Goal: Register for event/course

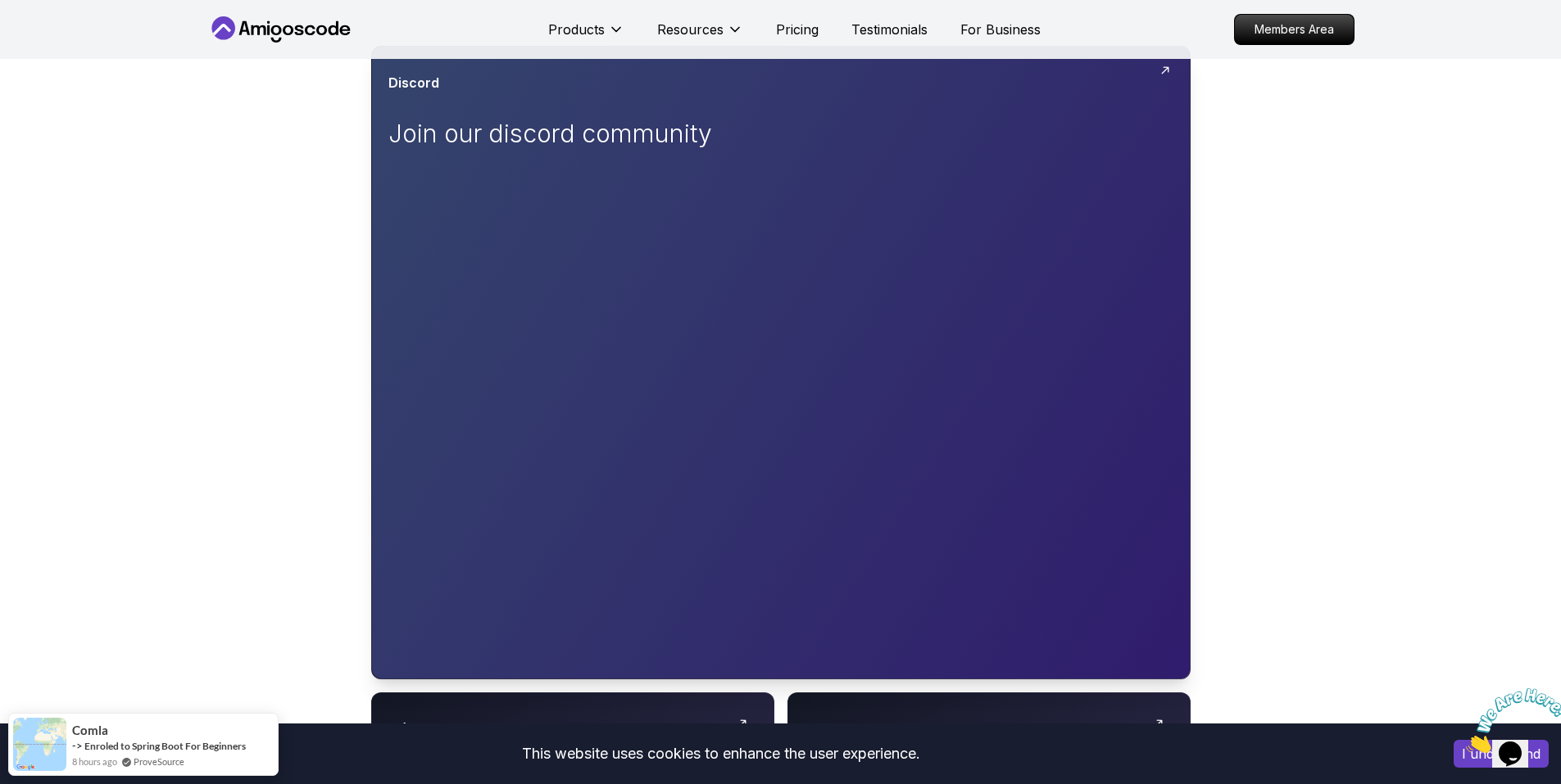
scroll to position [524, 0]
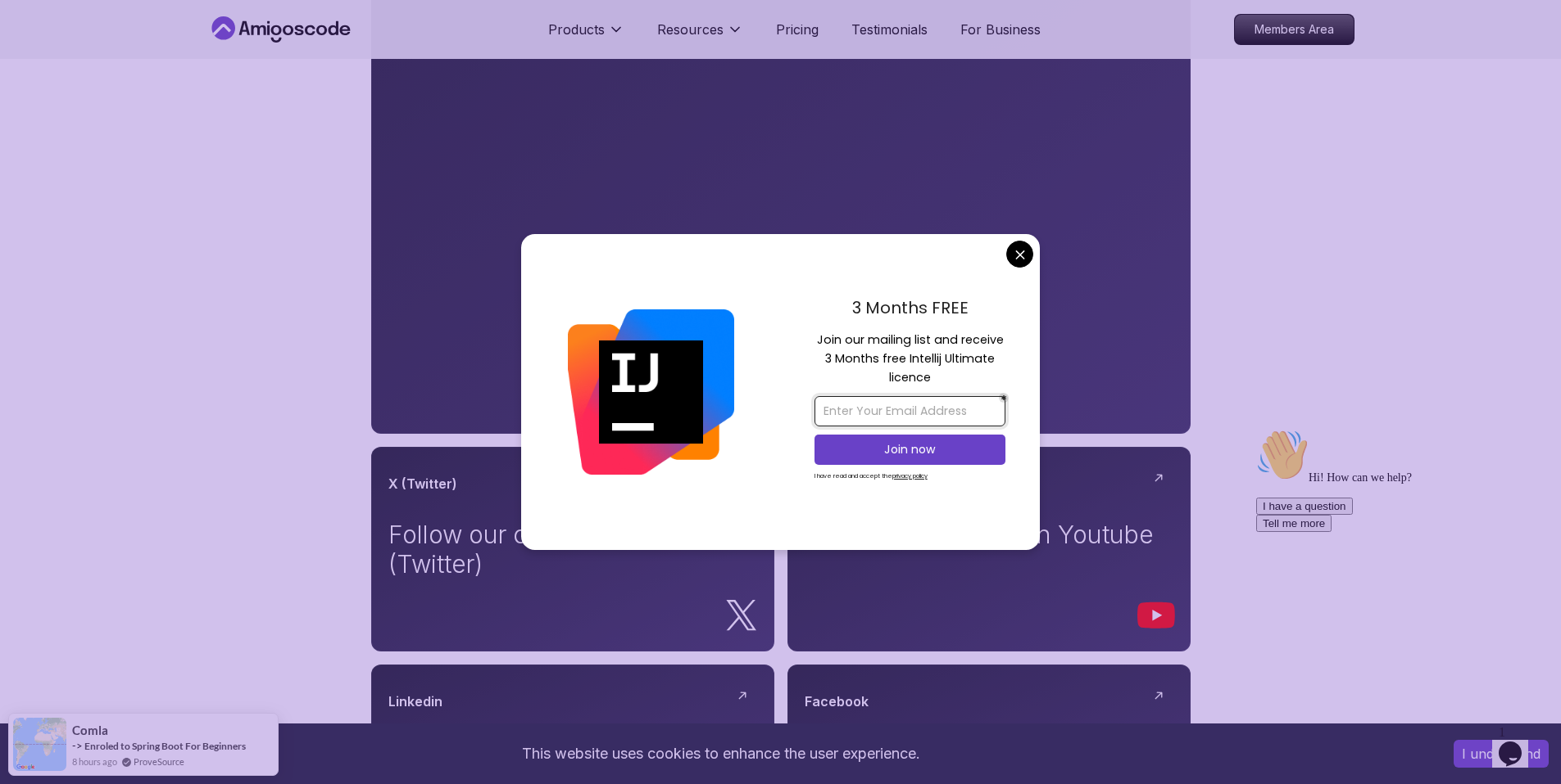
click at [865, 404] on input "email" at bounding box center [909, 411] width 191 height 30
type input "doxathompson18@gmail.com"
click at [922, 450] on p "Join now" at bounding box center [909, 450] width 155 height 17
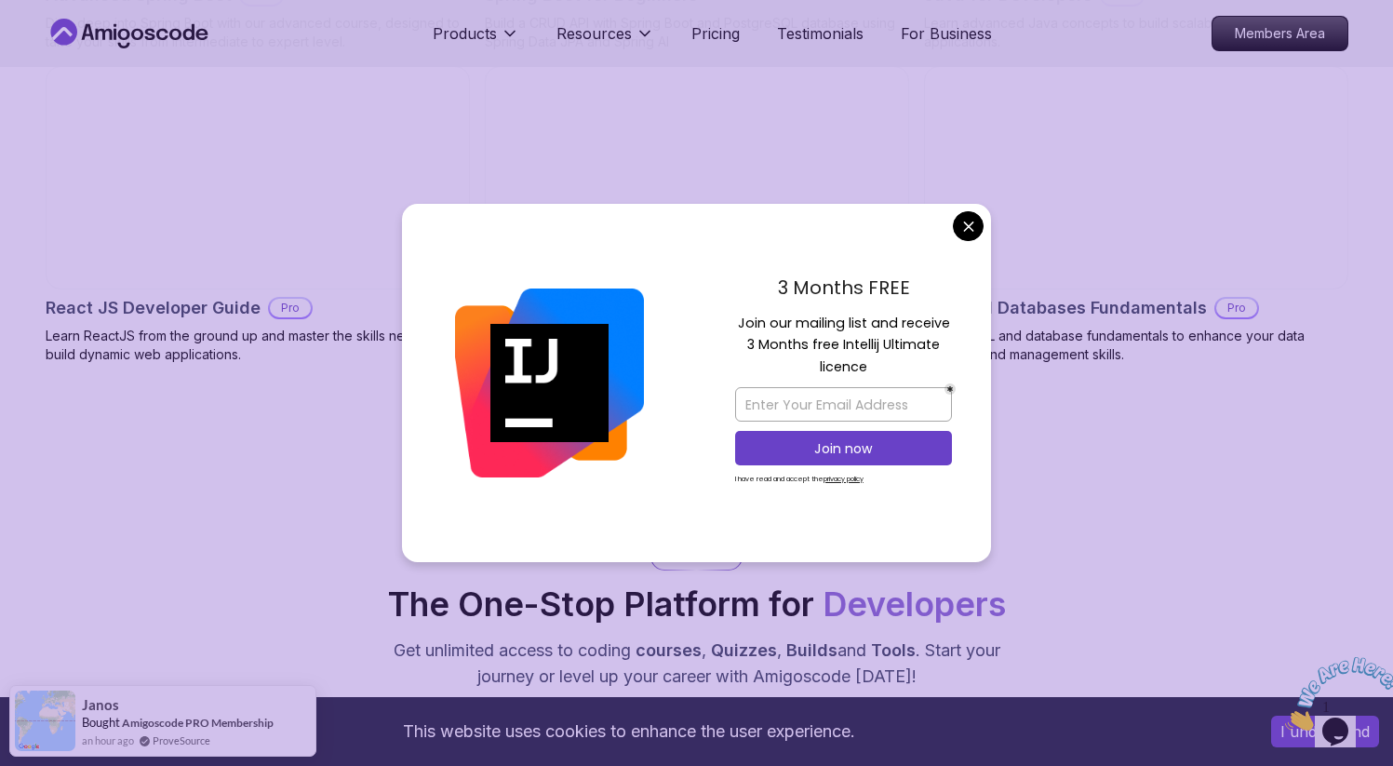
scroll to position [2348, 0]
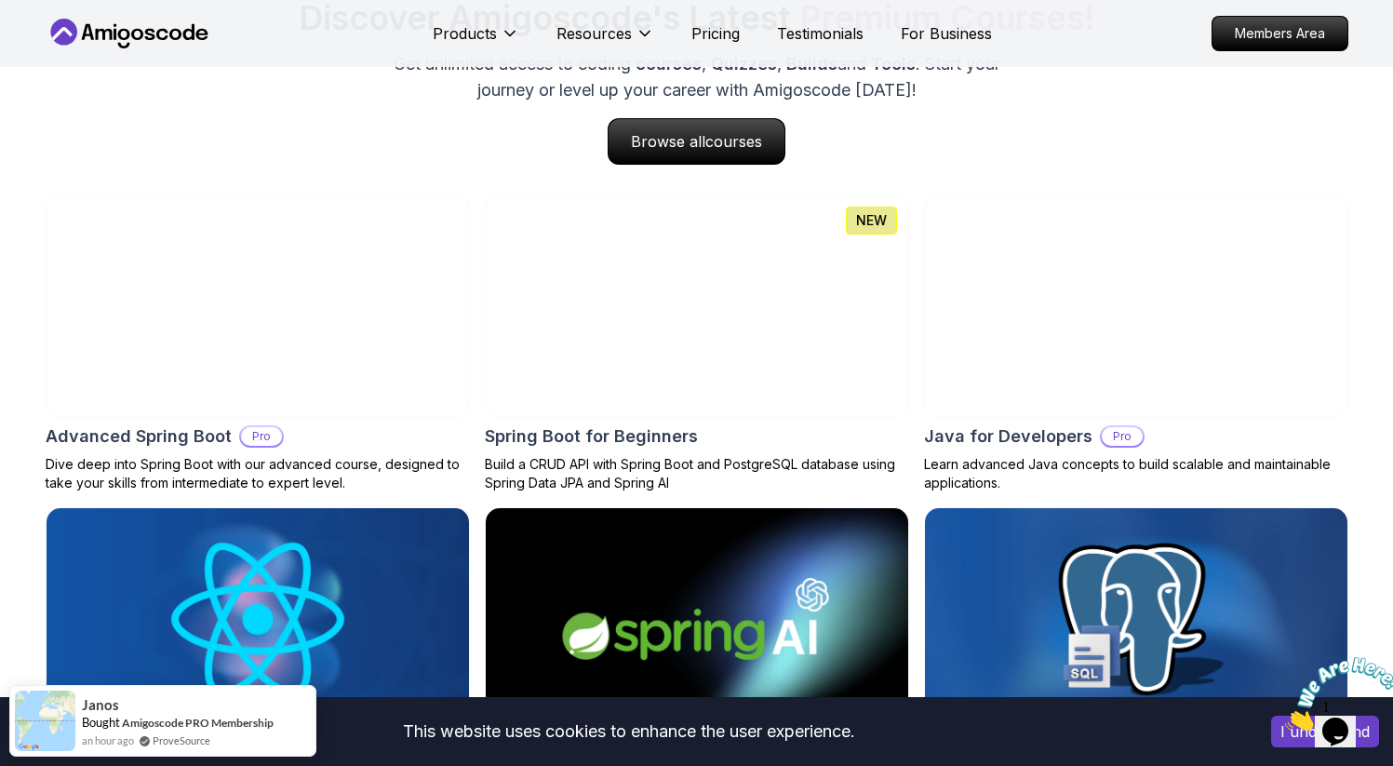
scroll to position [1894, 0]
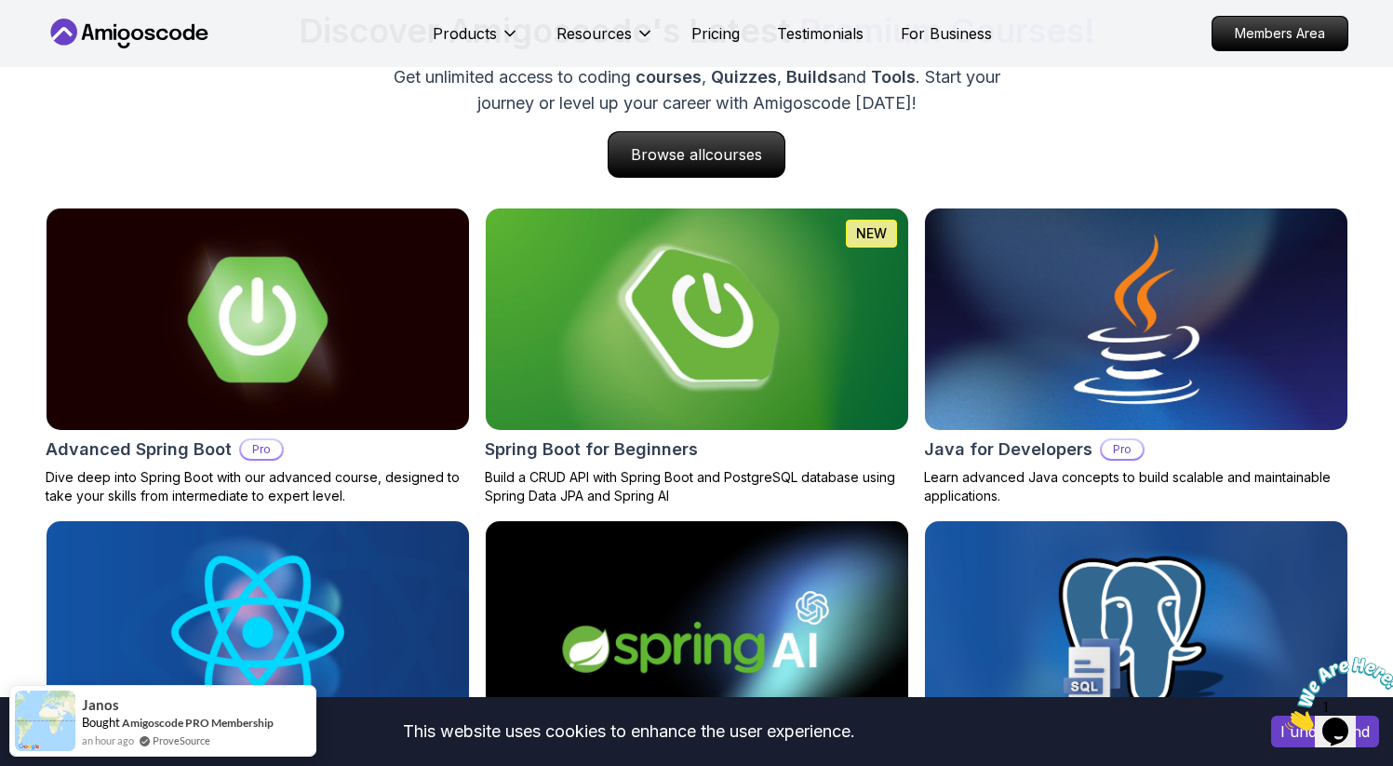
click at [731, 294] on img at bounding box center [697, 319] width 444 height 233
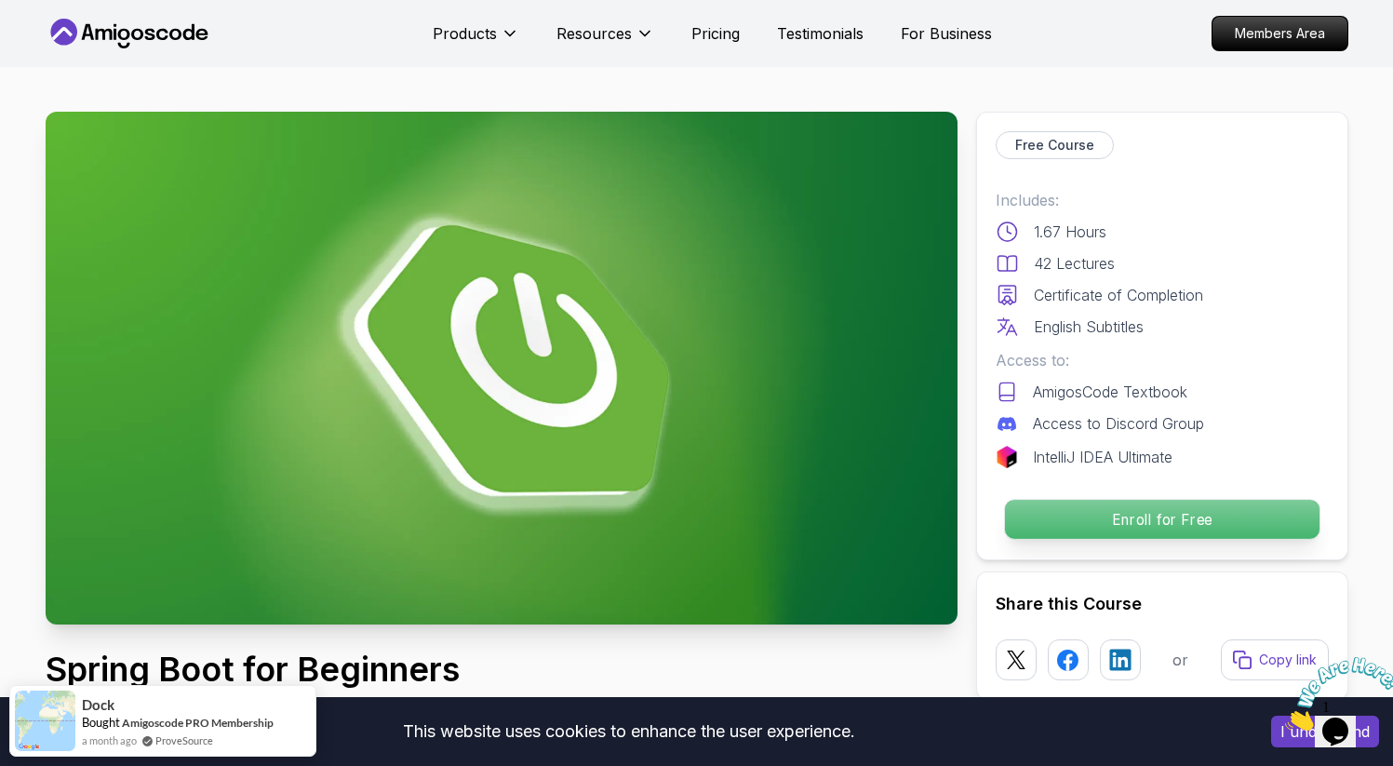
click at [1045, 523] on p "Enroll for Free" at bounding box center [1161, 519] width 314 height 39
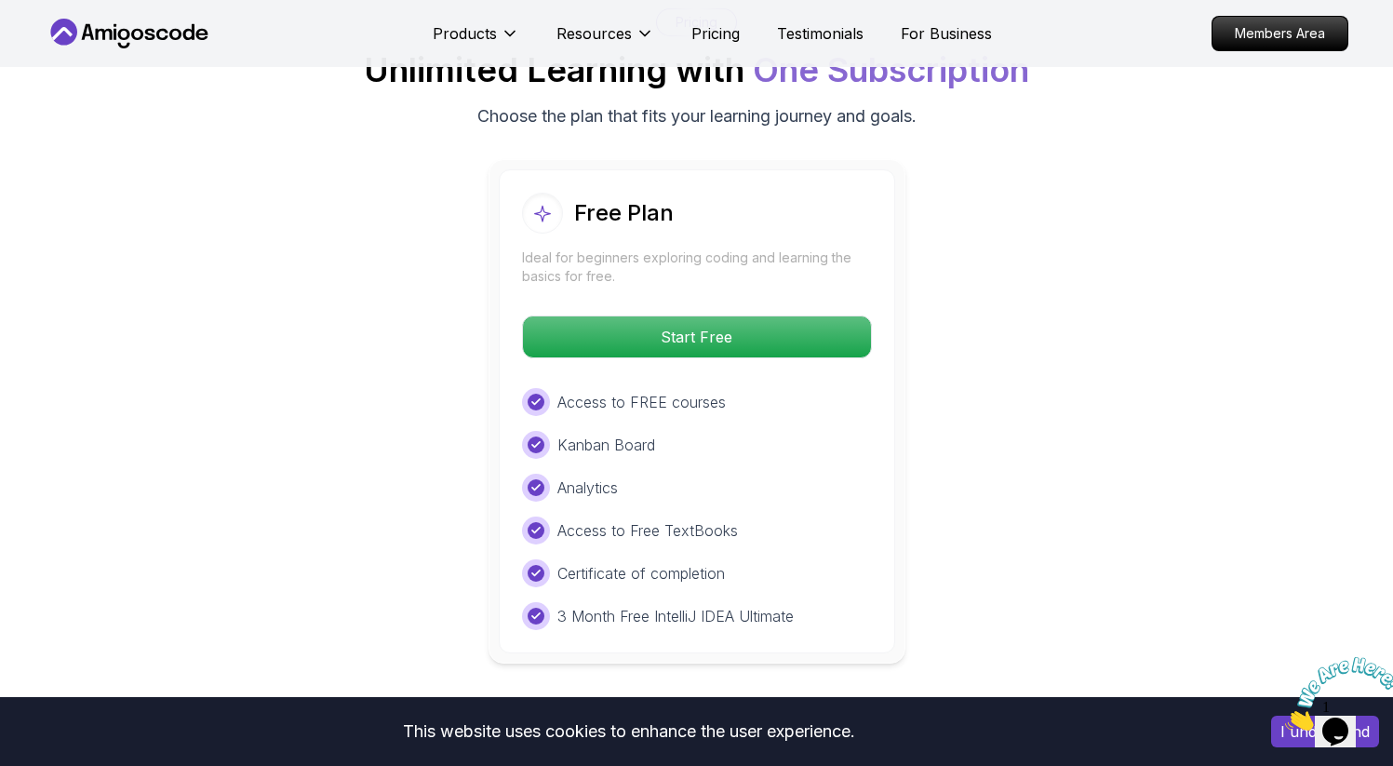
scroll to position [3819, 0]
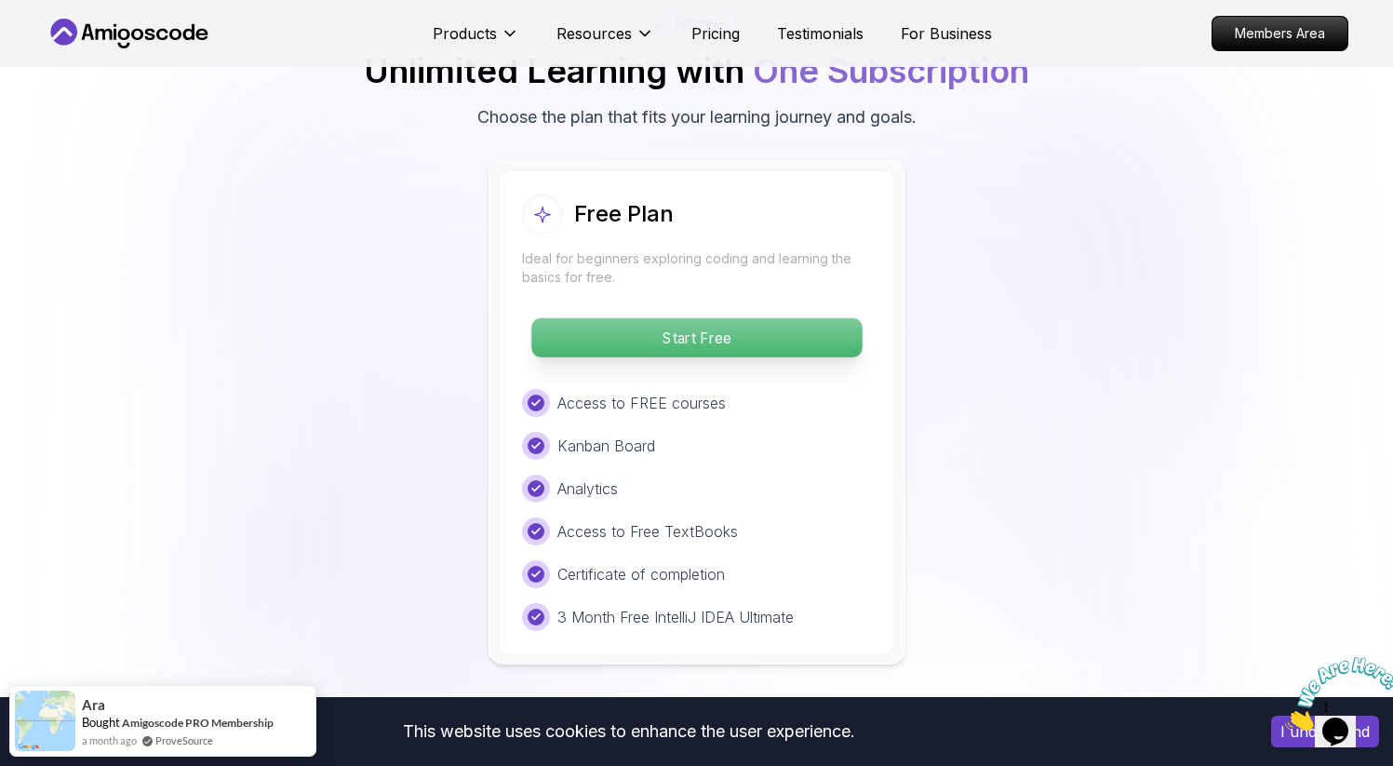
click at [795, 318] on p "Start Free" at bounding box center [696, 337] width 330 height 39
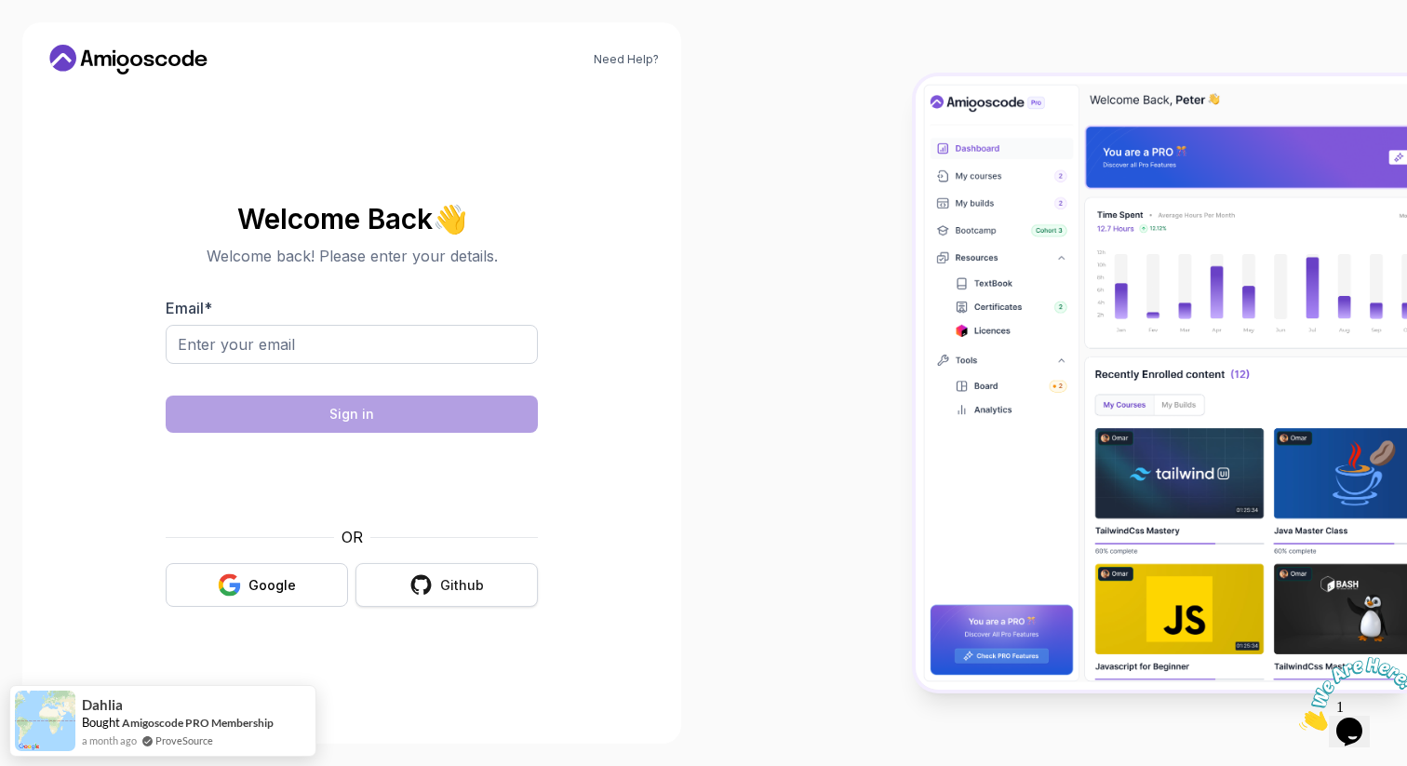
click at [436, 580] on button "Github" at bounding box center [446, 585] width 182 height 44
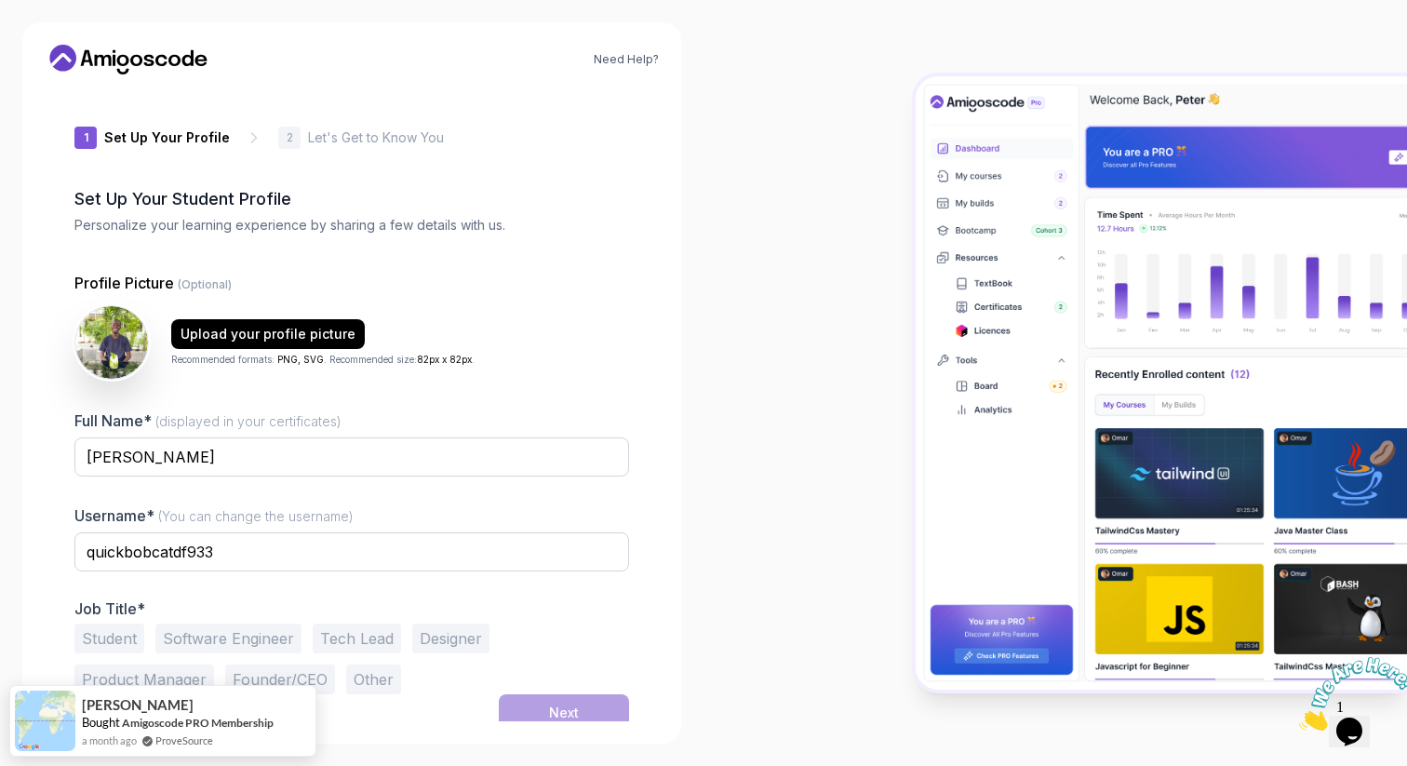
scroll to position [10, 0]
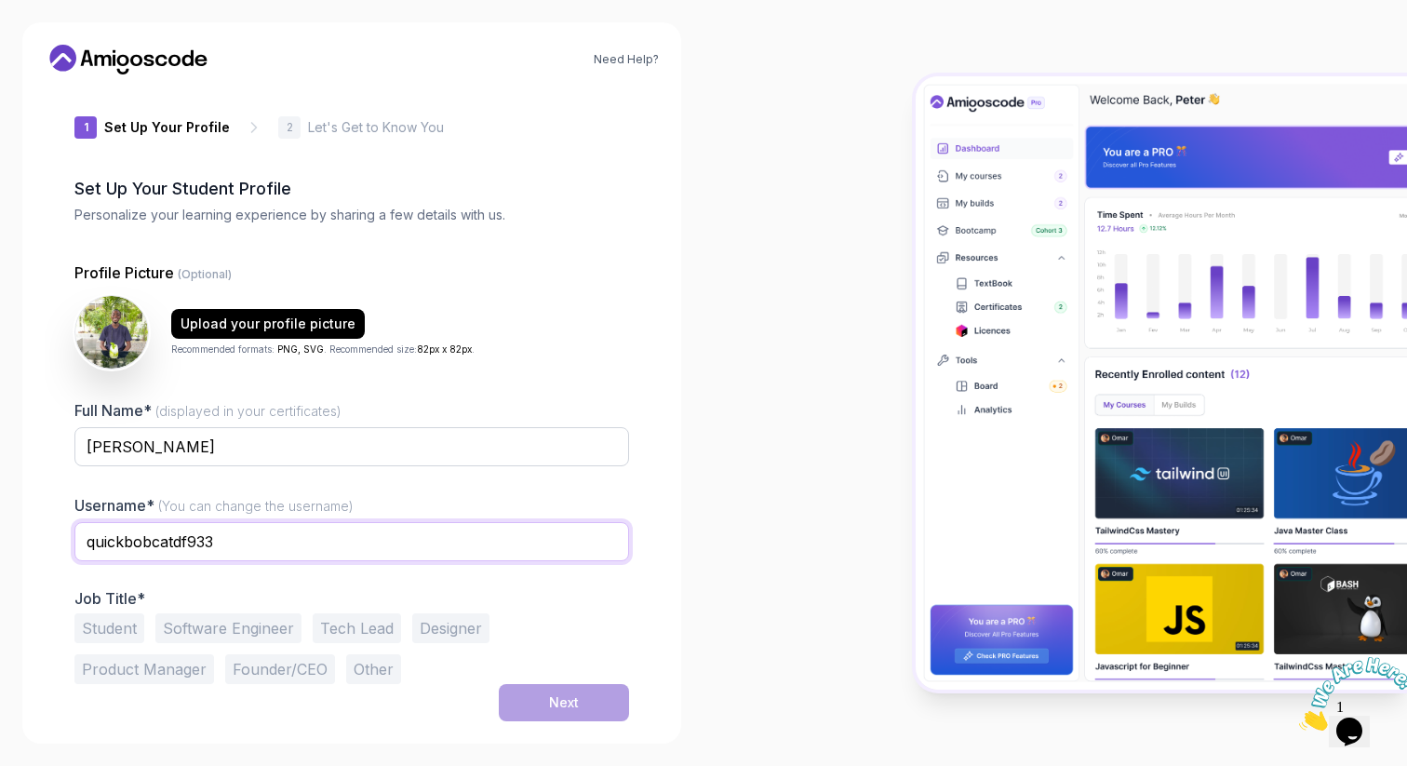
click at [307, 551] on input "quickbobcatdf933" at bounding box center [351, 541] width 555 height 39
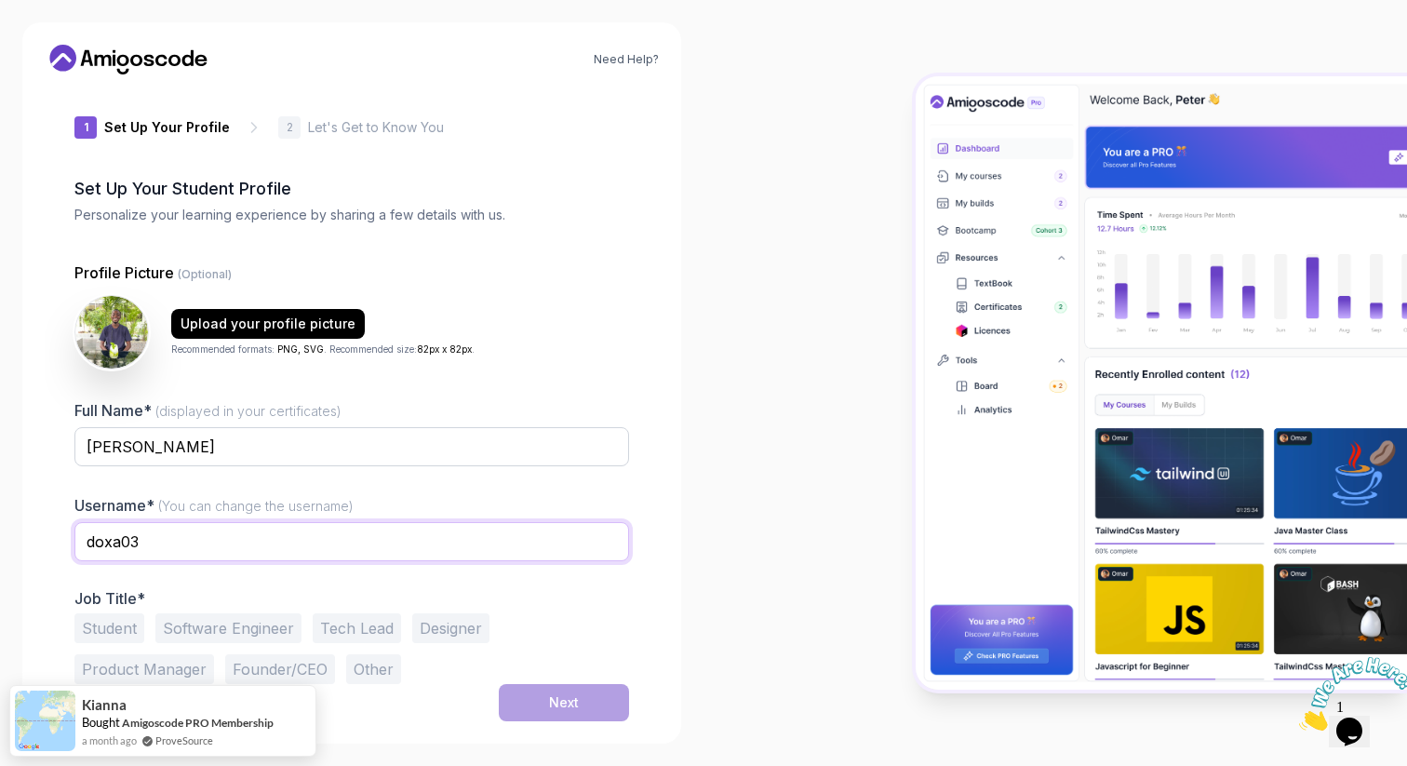
type input "doxa03"
click at [703, 475] on div at bounding box center [1054, 383] width 703 height 766
click at [251, 628] on button "Software Engineer" at bounding box center [228, 628] width 146 height 30
click at [517, 704] on button "Next" at bounding box center [564, 702] width 130 height 37
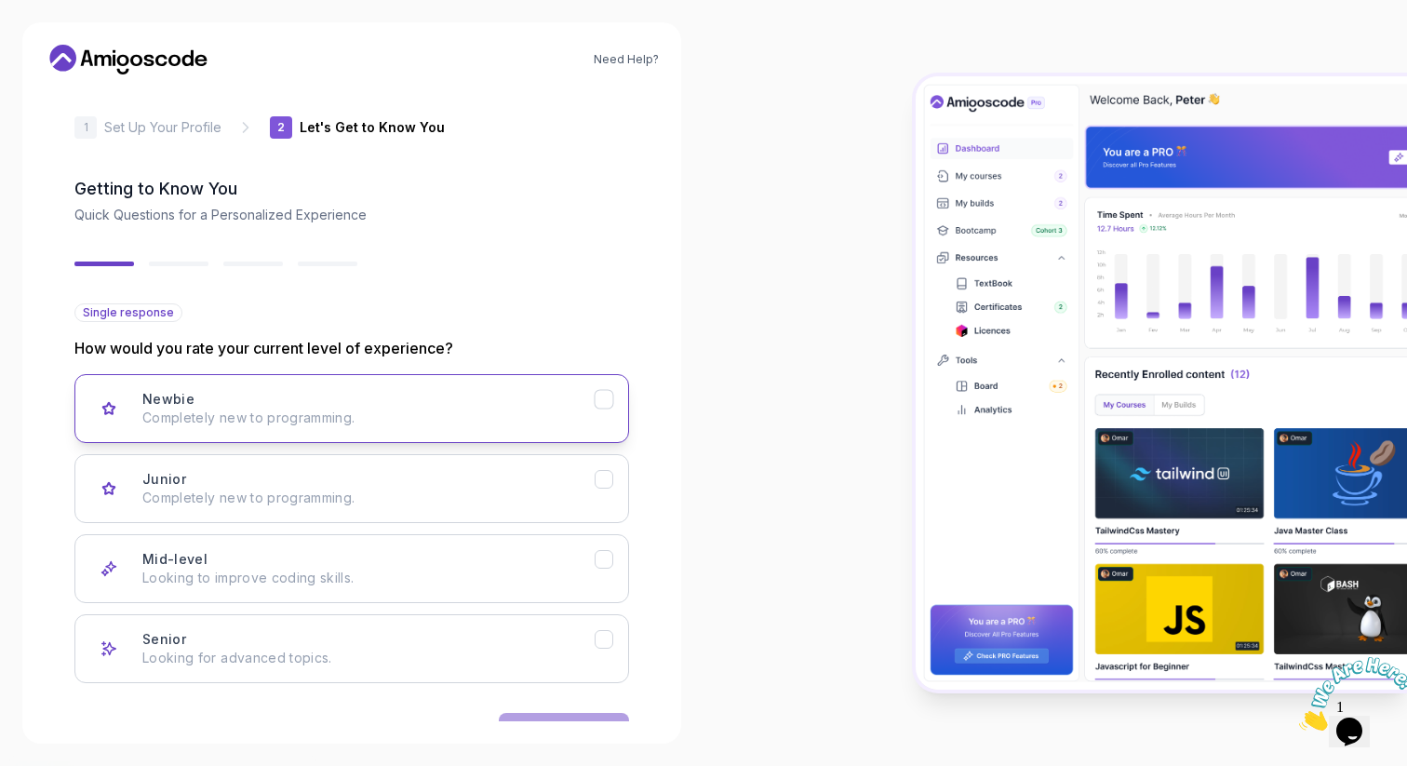
click at [611, 406] on icon "Newbie" at bounding box center [604, 400] width 18 height 18
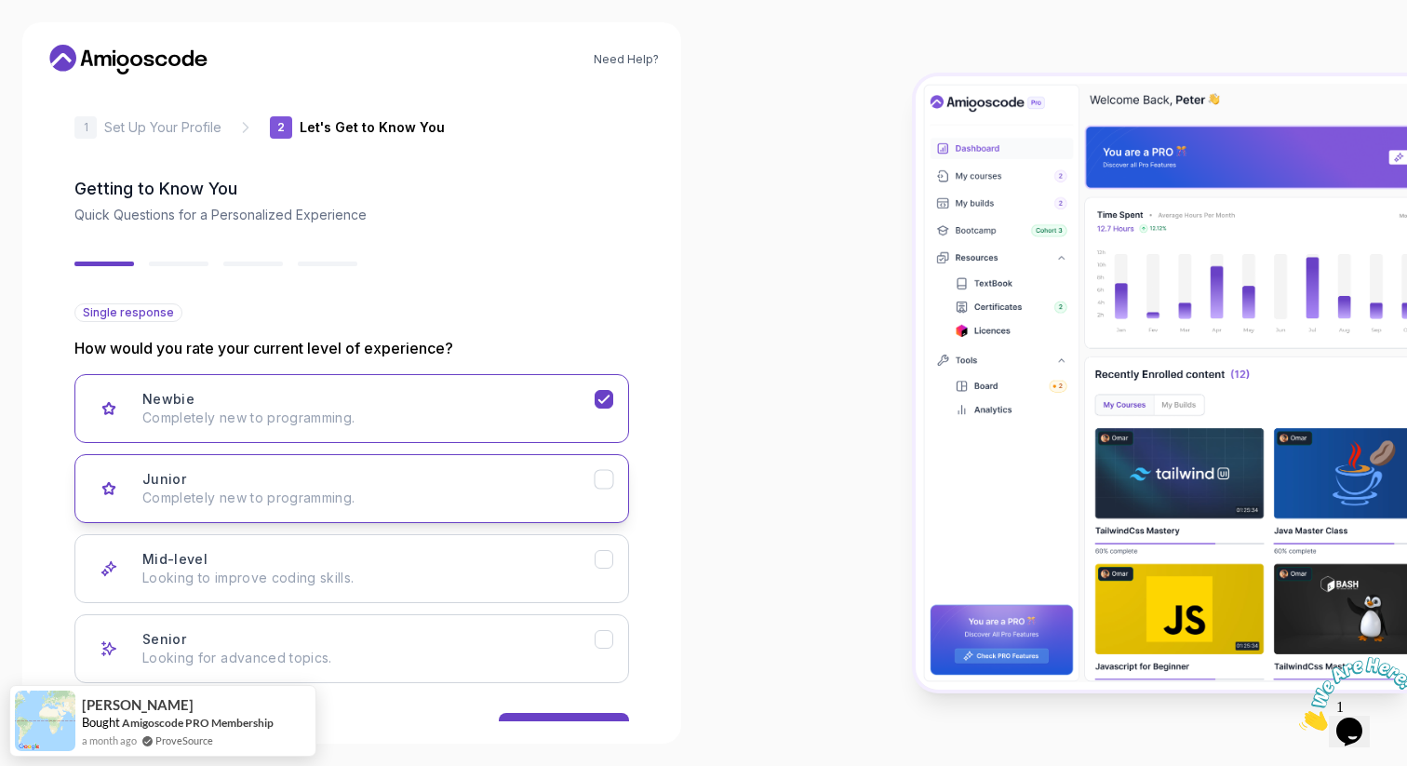
click at [598, 483] on icon "Junior" at bounding box center [604, 480] width 18 height 18
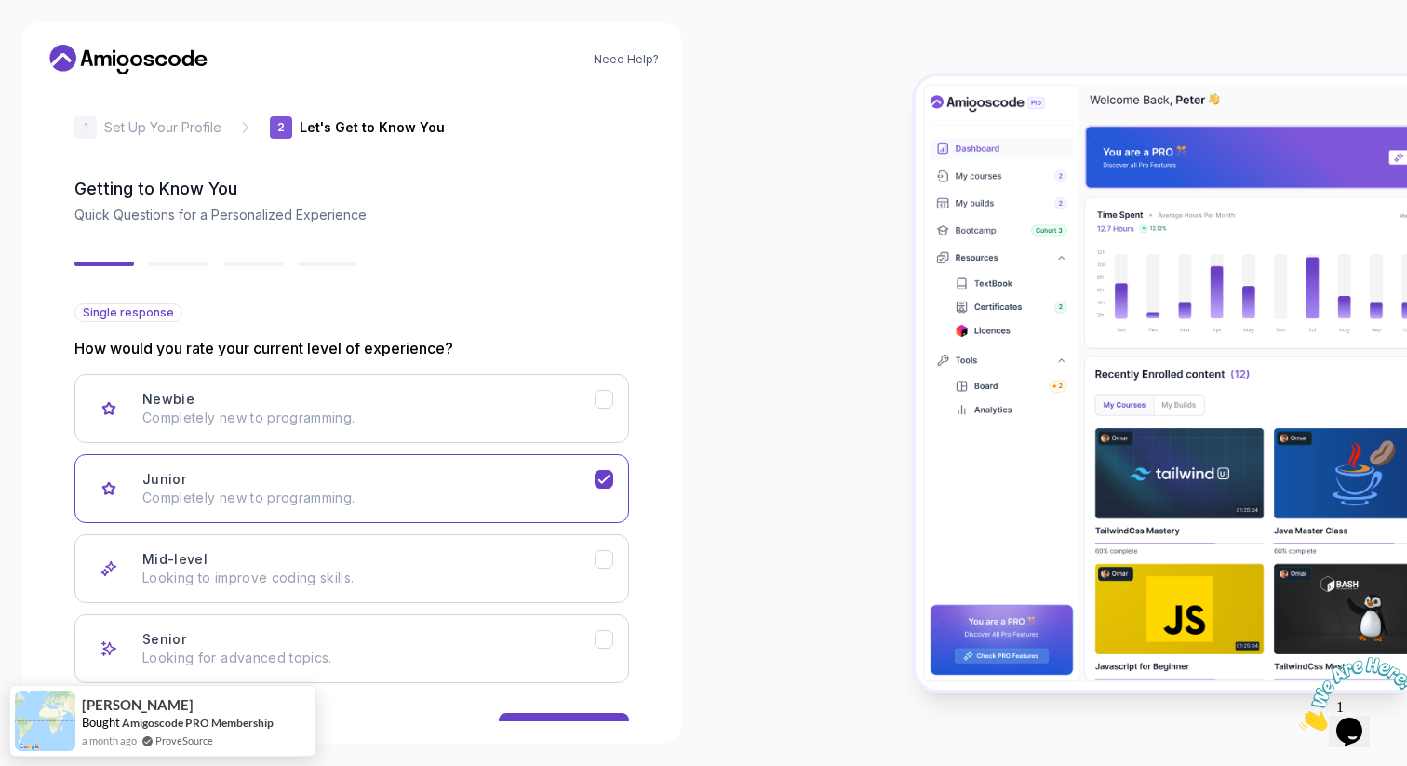
click at [1299, 717] on icon "Close" at bounding box center [1299, 725] width 0 height 16
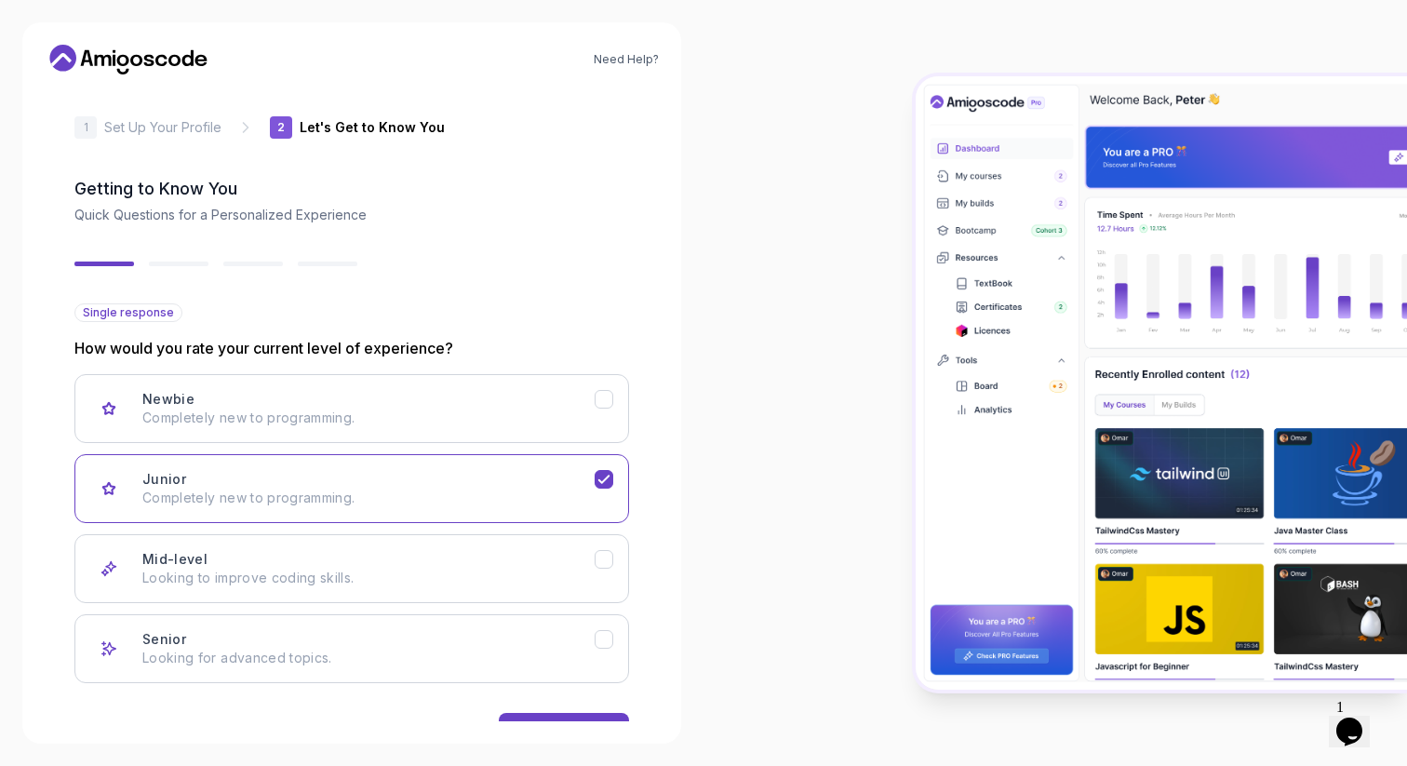
scroll to position [69, 0]
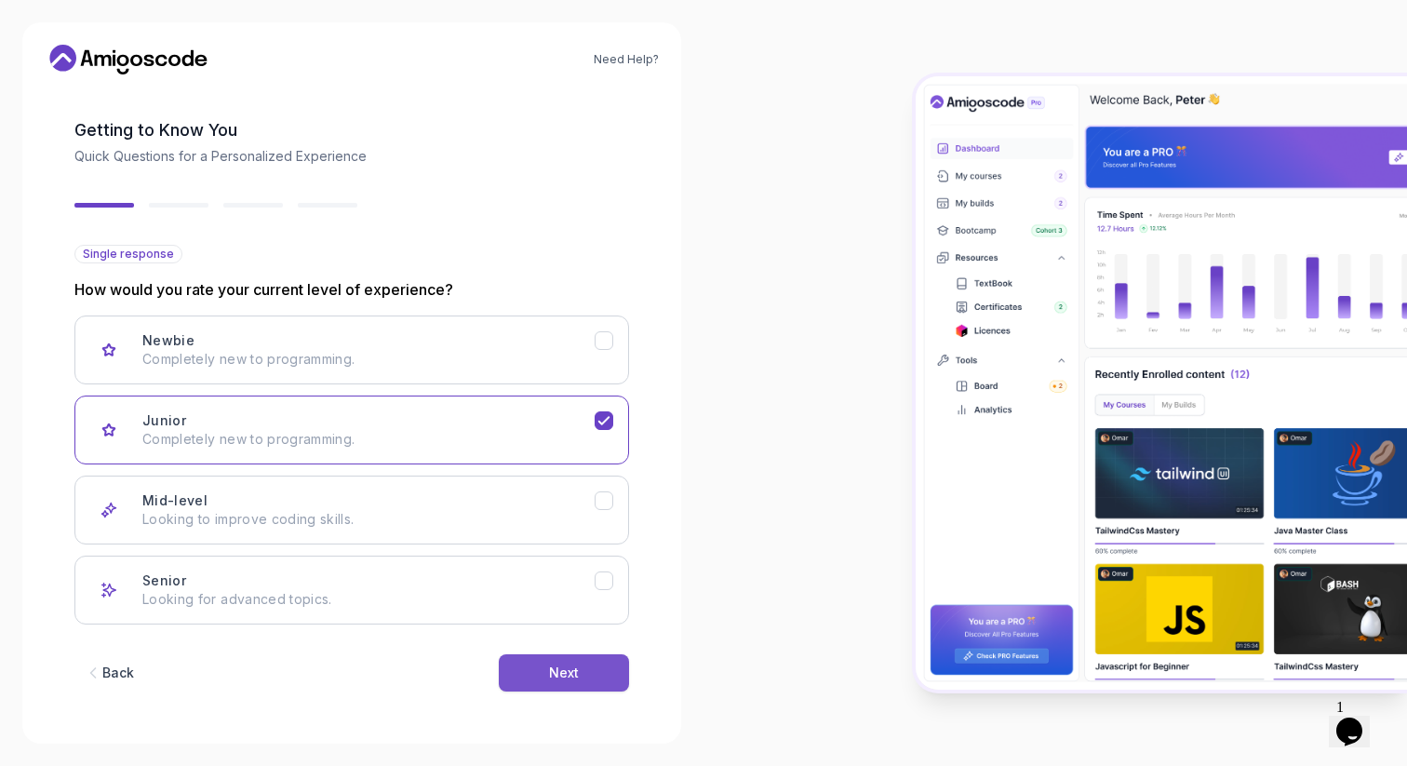
click at [578, 667] on button "Next" at bounding box center [564, 672] width 130 height 37
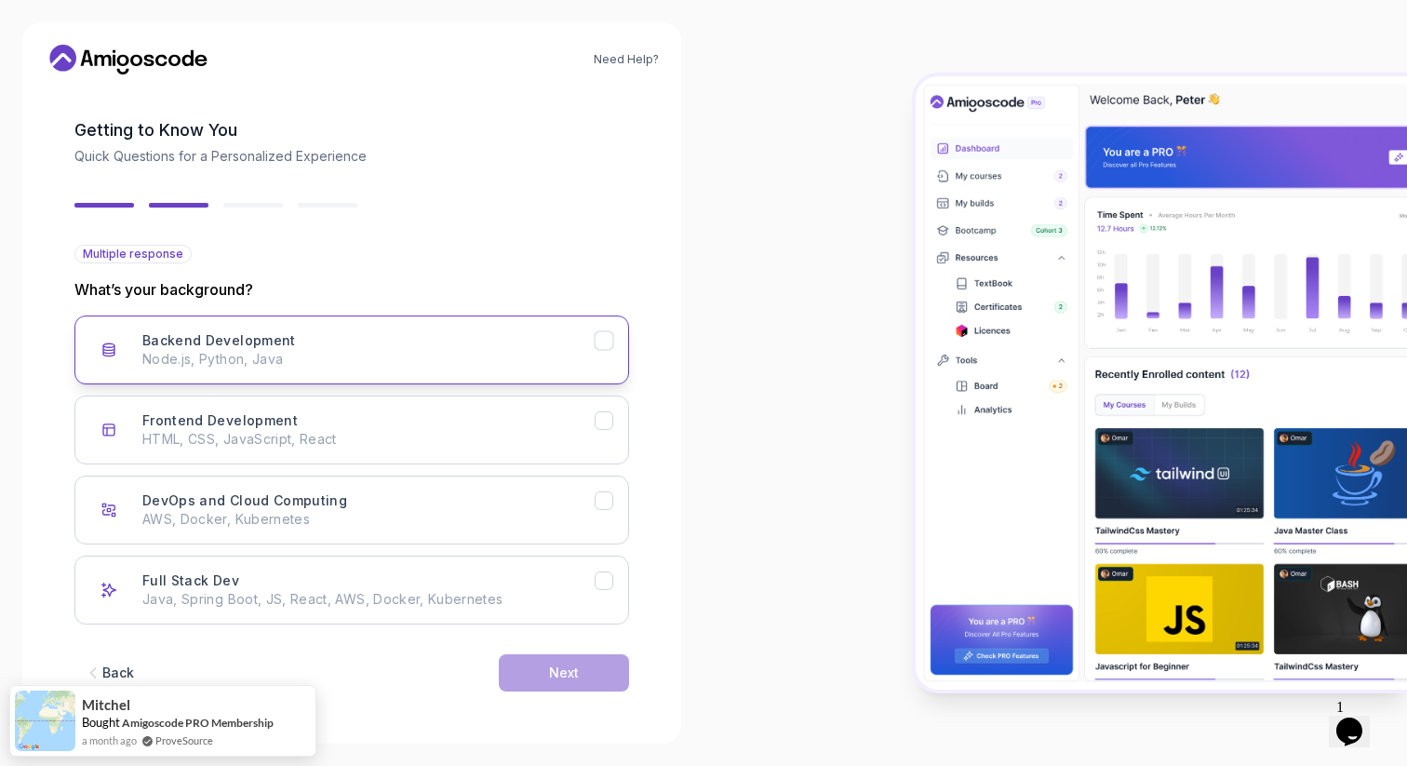
click at [527, 341] on div "Backend Development Node.js, Python, Java" at bounding box center [368, 349] width 452 height 37
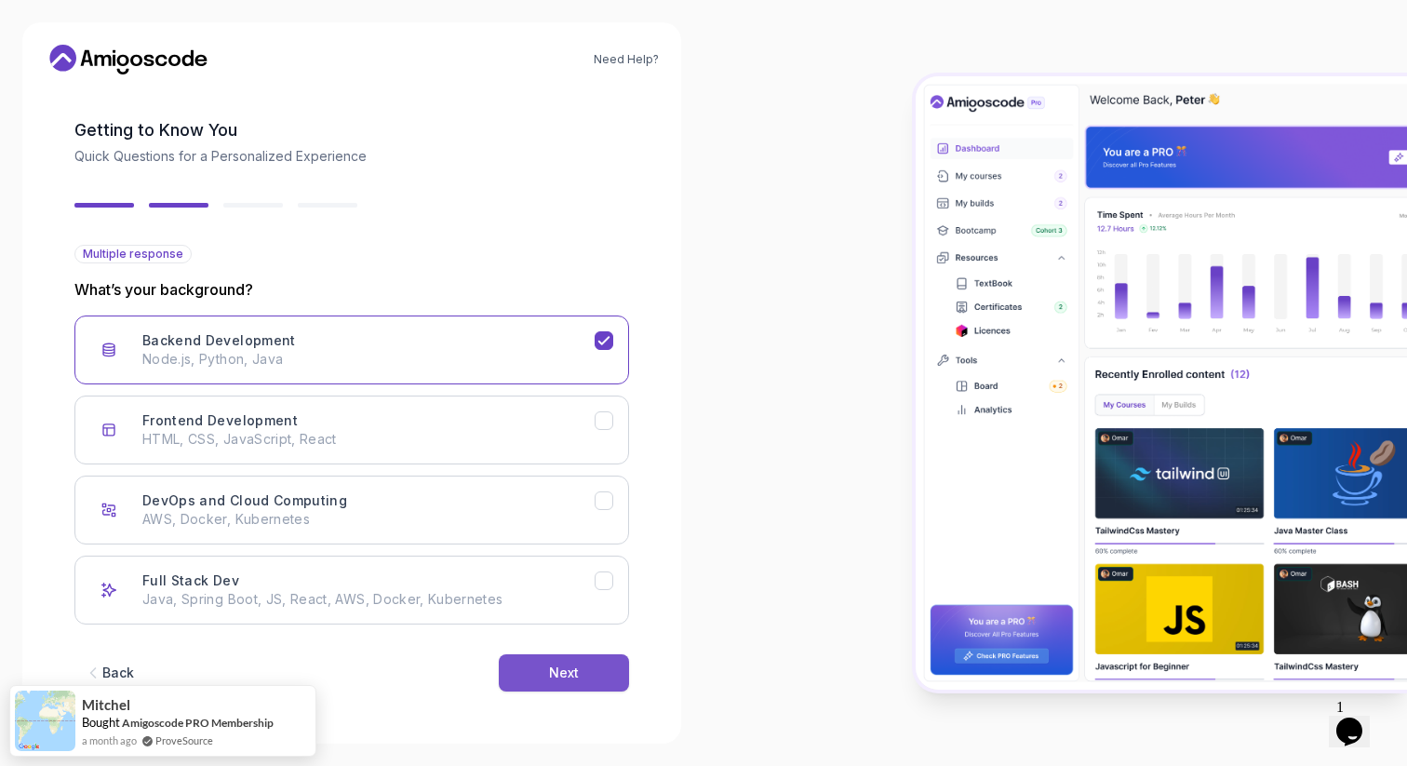
click at [560, 683] on button "Next" at bounding box center [564, 672] width 130 height 37
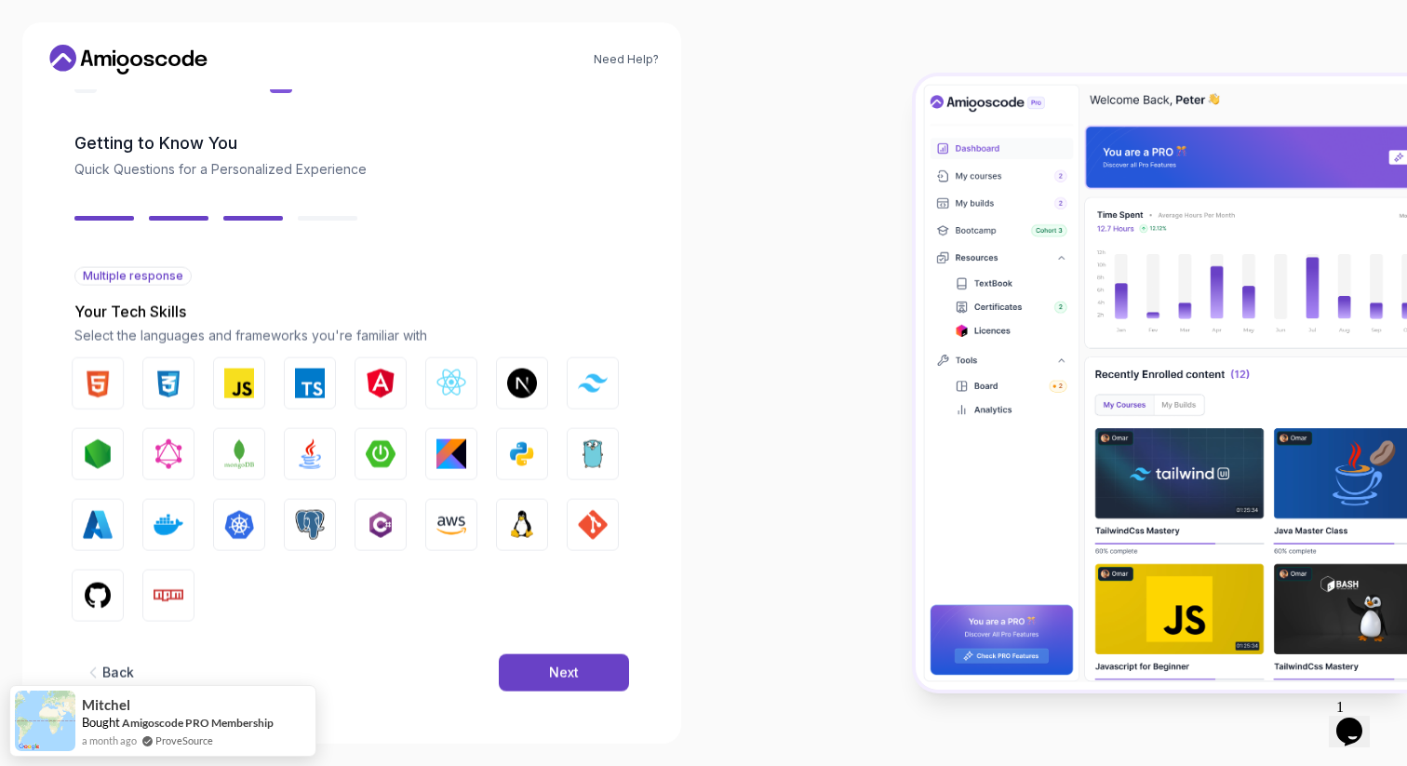
scroll to position [47, 0]
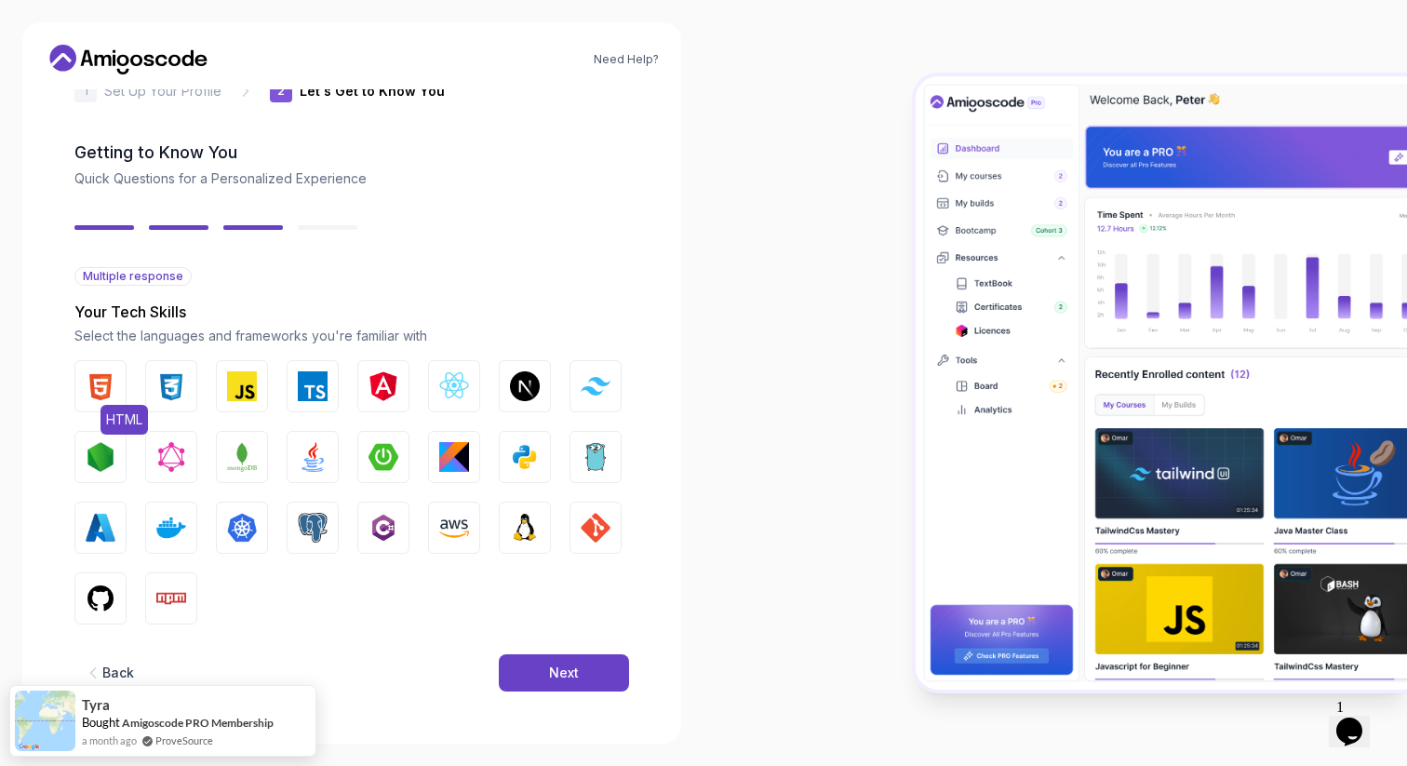
click at [106, 392] on img "button" at bounding box center [101, 386] width 30 height 30
click at [181, 391] on img "button" at bounding box center [171, 386] width 30 height 30
click at [231, 390] on img "button" at bounding box center [242, 386] width 30 height 30
click at [301, 451] on img "button" at bounding box center [313, 457] width 30 height 30
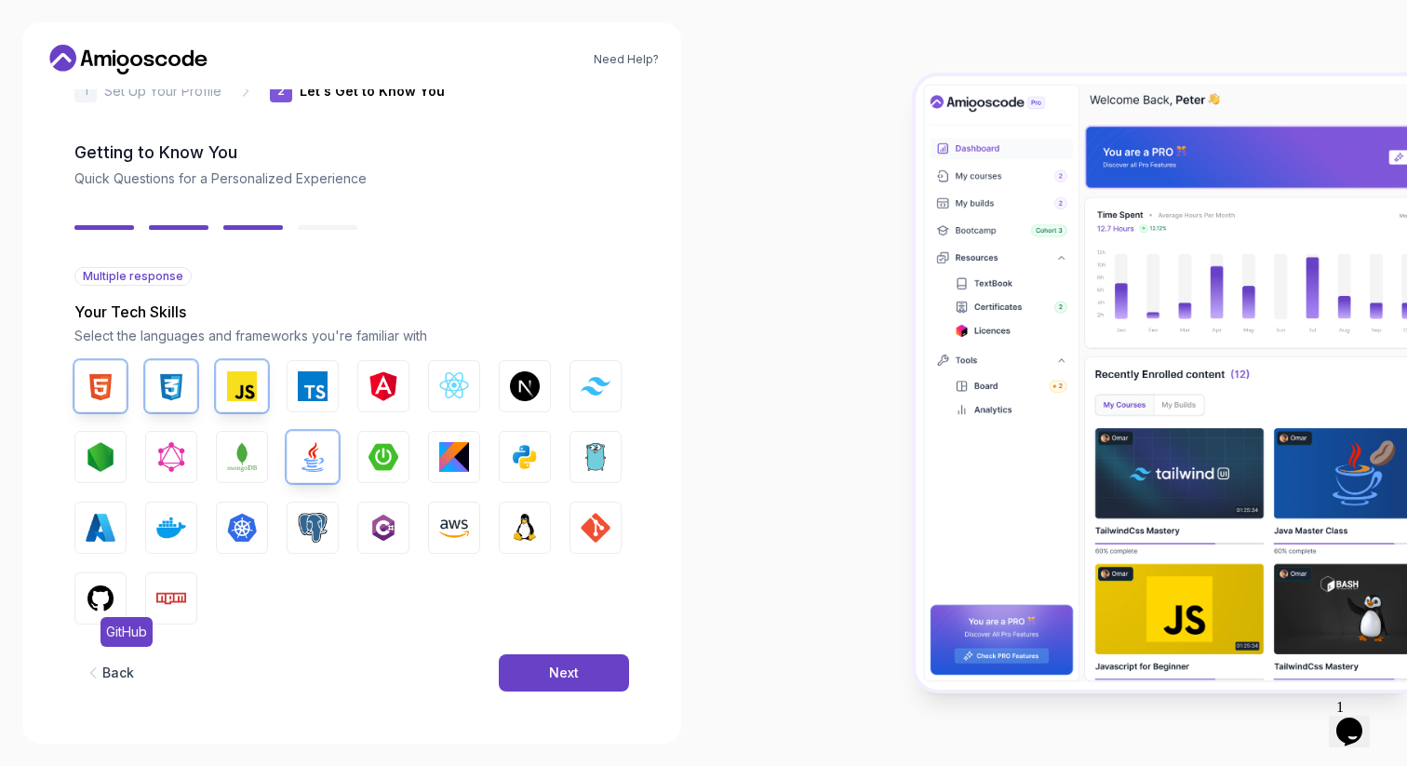
click at [102, 595] on img "button" at bounding box center [101, 598] width 30 height 30
click at [607, 525] on img "button" at bounding box center [596, 528] width 30 height 30
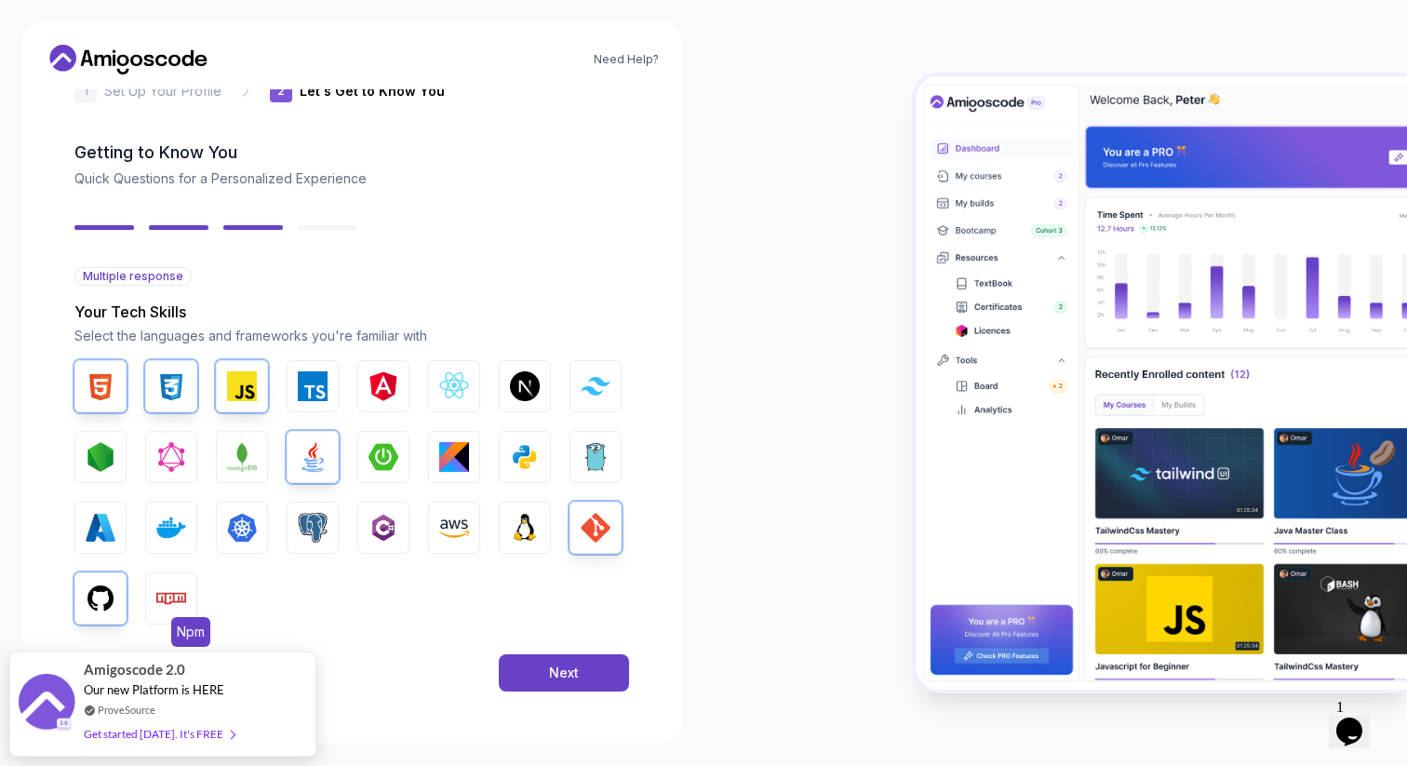
click at [174, 590] on img "button" at bounding box center [171, 598] width 30 height 30
click at [515, 453] on img "button" at bounding box center [525, 457] width 30 height 30
click at [536, 676] on button "Next" at bounding box center [564, 672] width 130 height 37
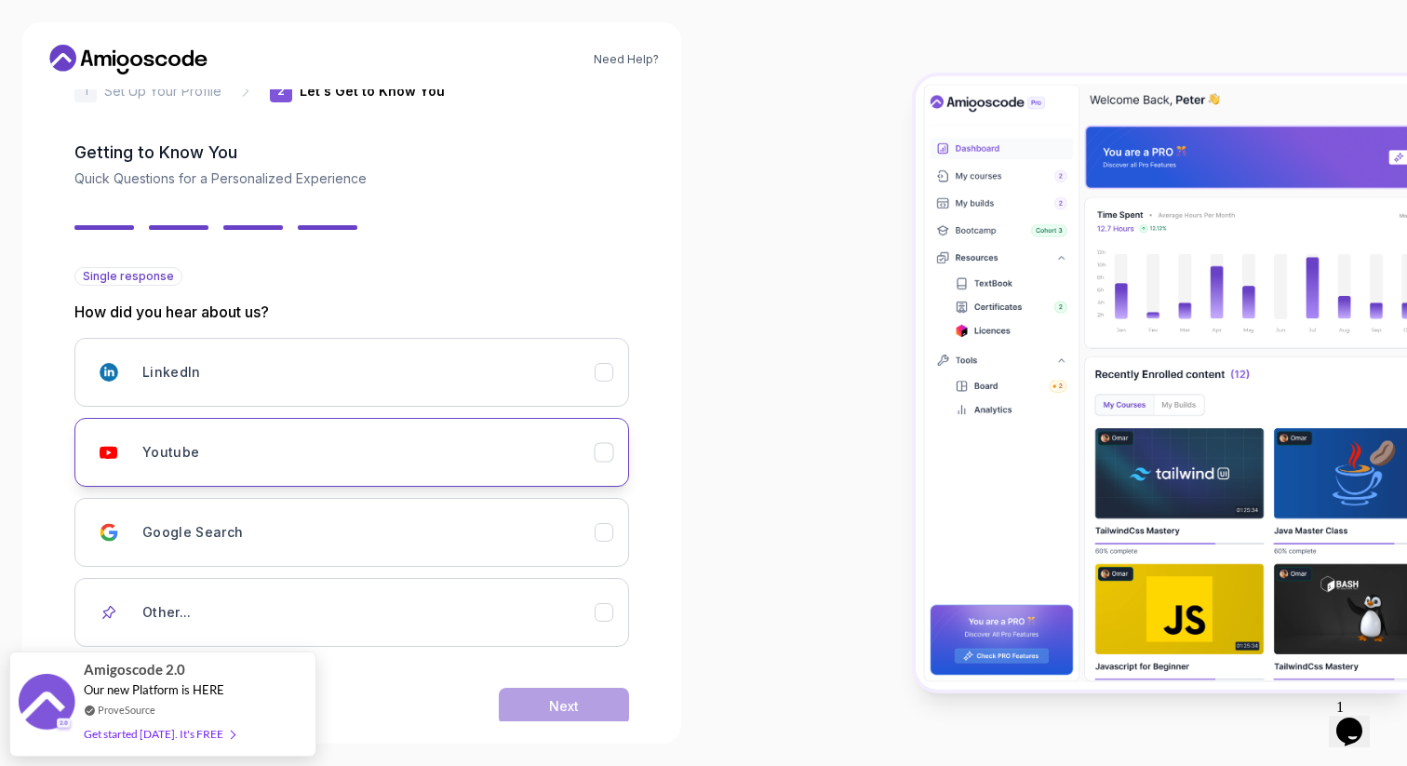
scroll to position [80, 0]
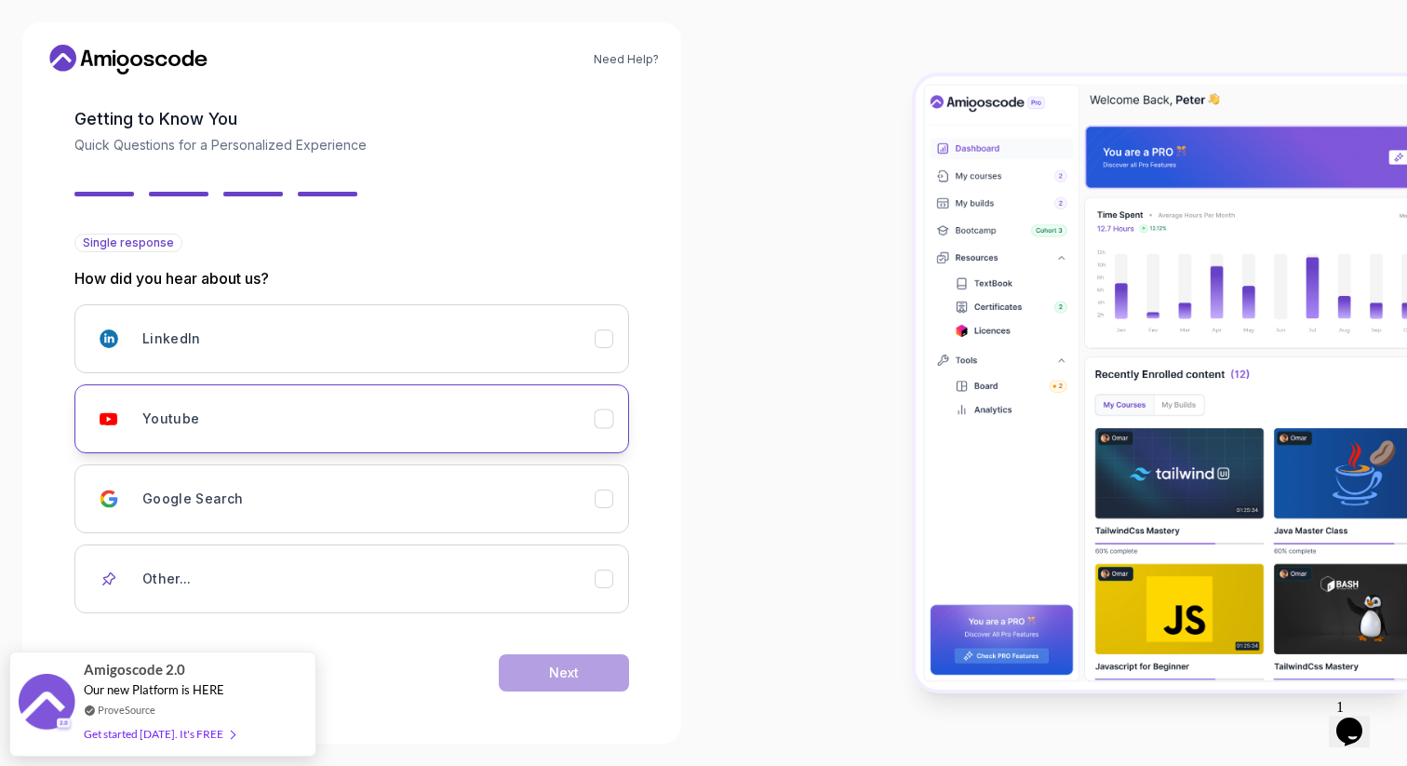
click at [546, 421] on div "Youtube" at bounding box center [368, 418] width 452 height 37
click at [564, 673] on div "Next" at bounding box center [564, 672] width 30 height 19
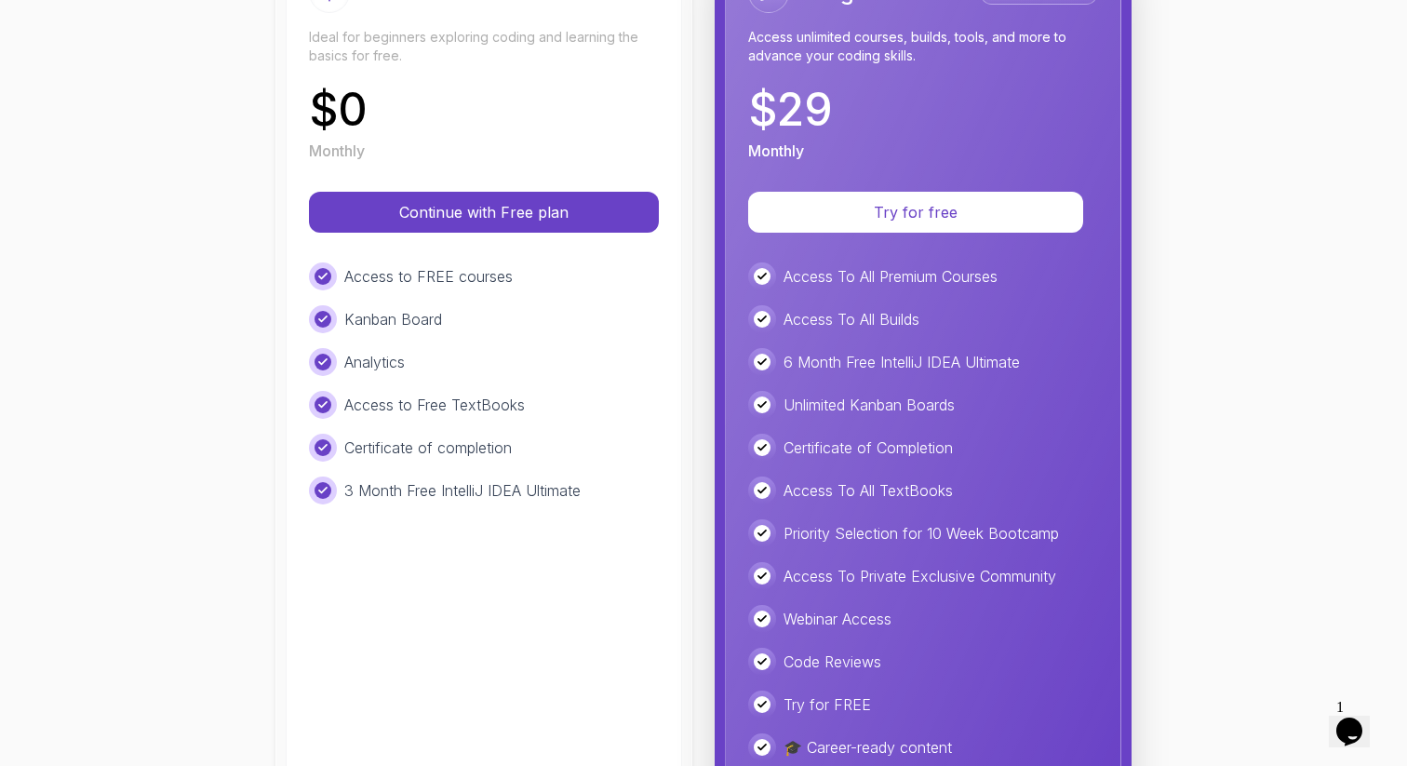
scroll to position [254, 0]
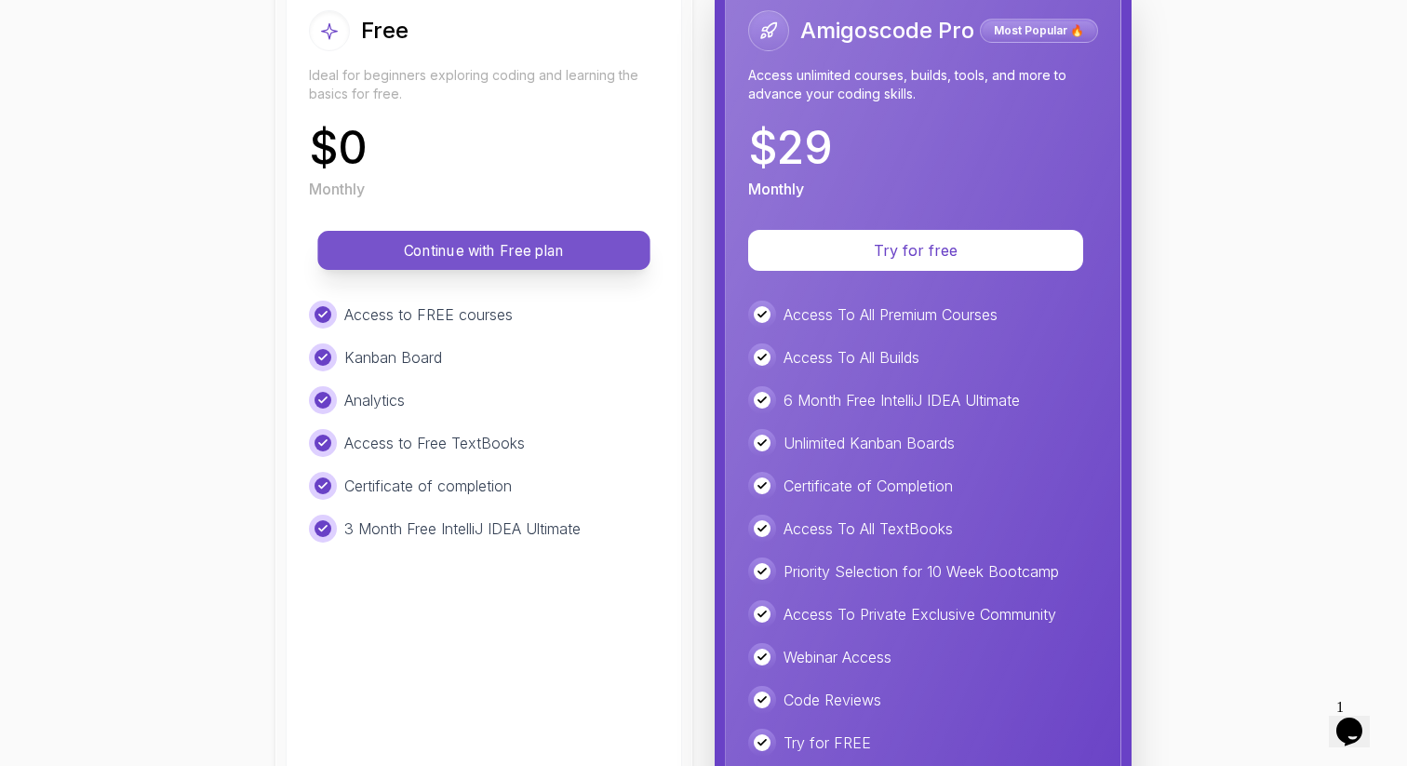
click at [518, 263] on button "Continue with Free plan" at bounding box center [483, 250] width 332 height 39
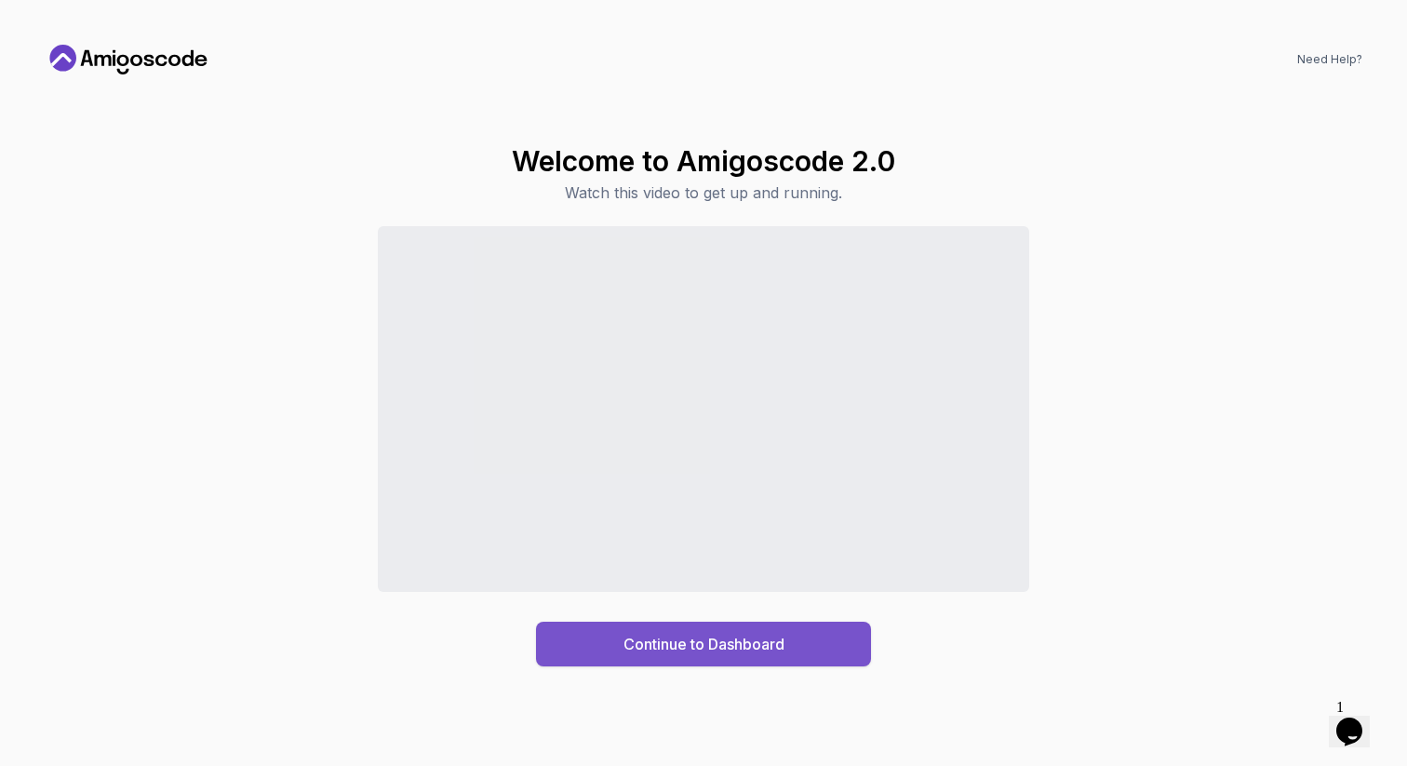
click at [645, 642] on div "Continue to Dashboard" at bounding box center [703, 644] width 161 height 22
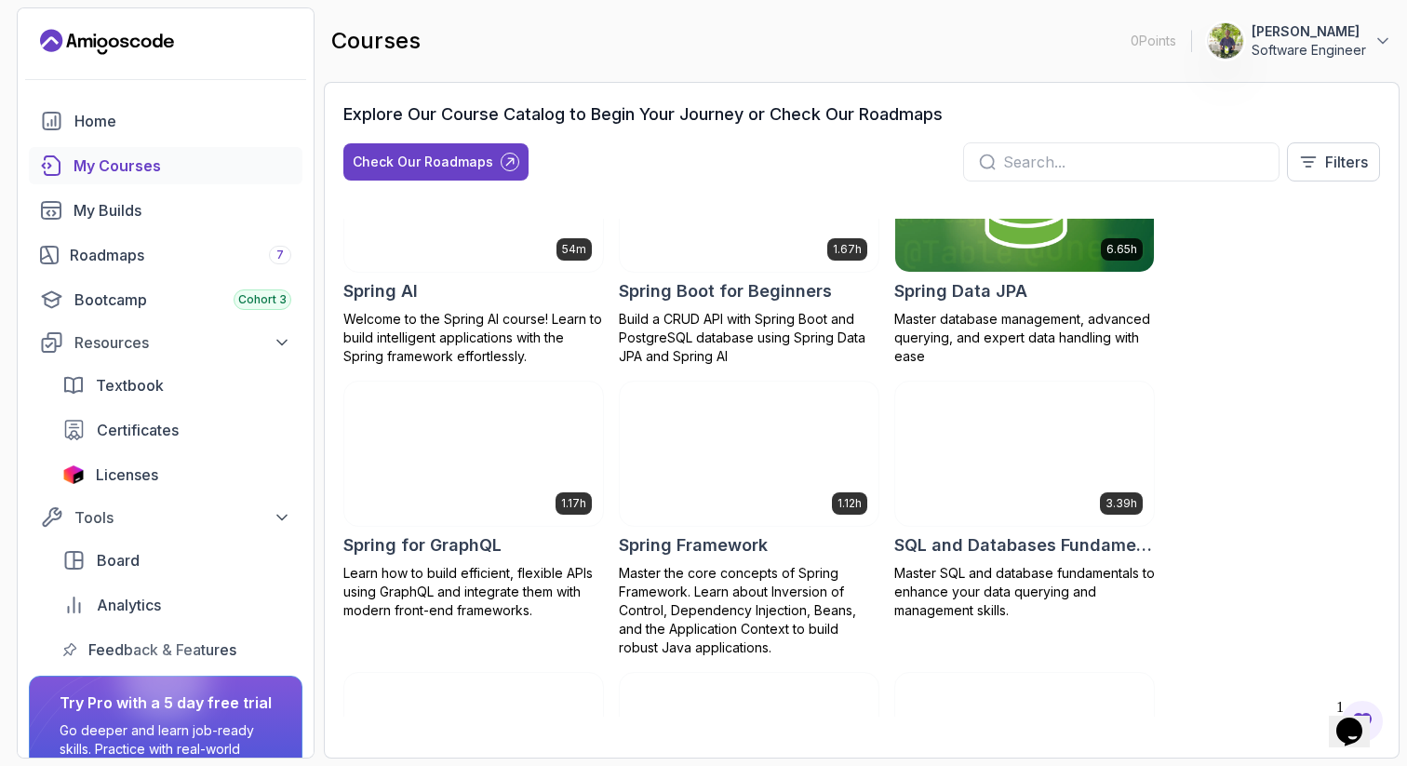
scroll to position [3203, 0]
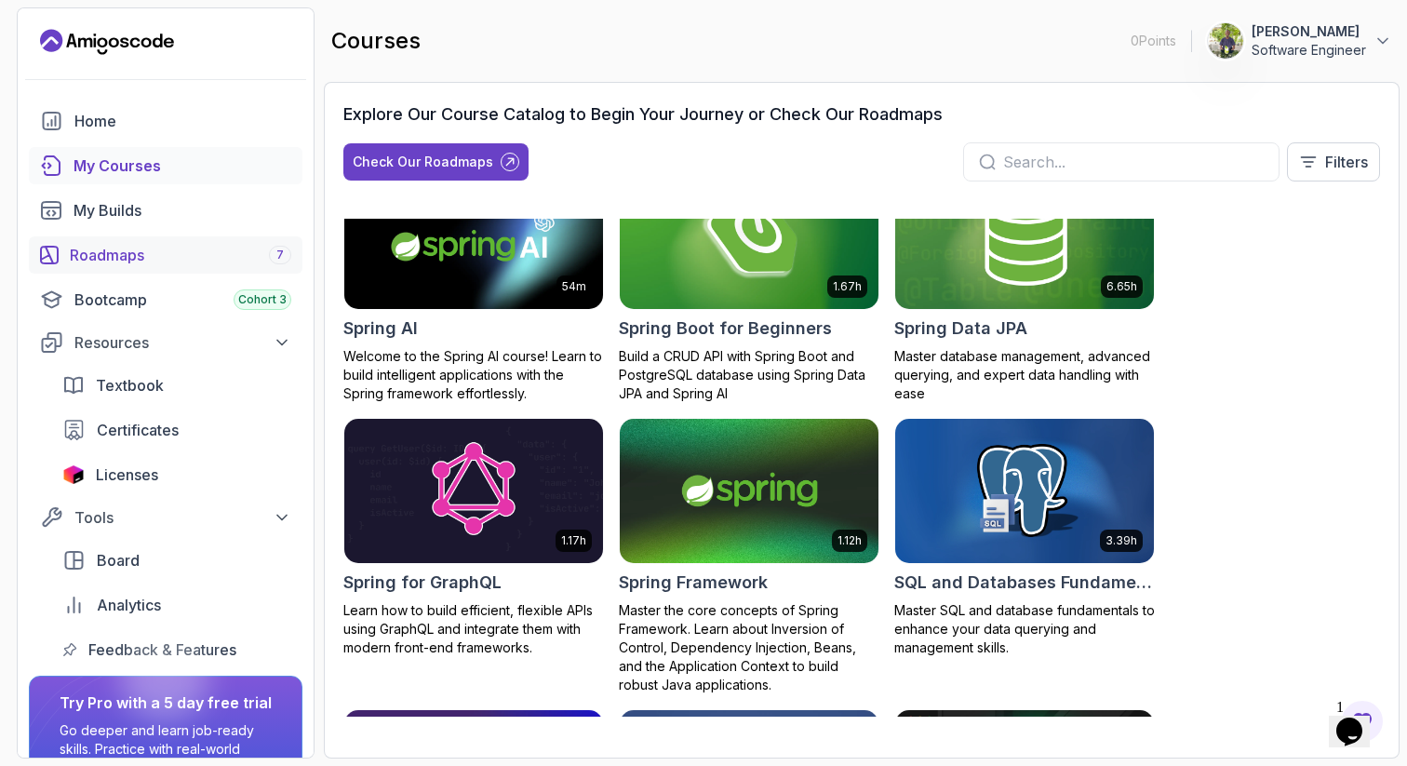
click at [147, 251] on div "Roadmaps 7" at bounding box center [180, 255] width 221 height 22
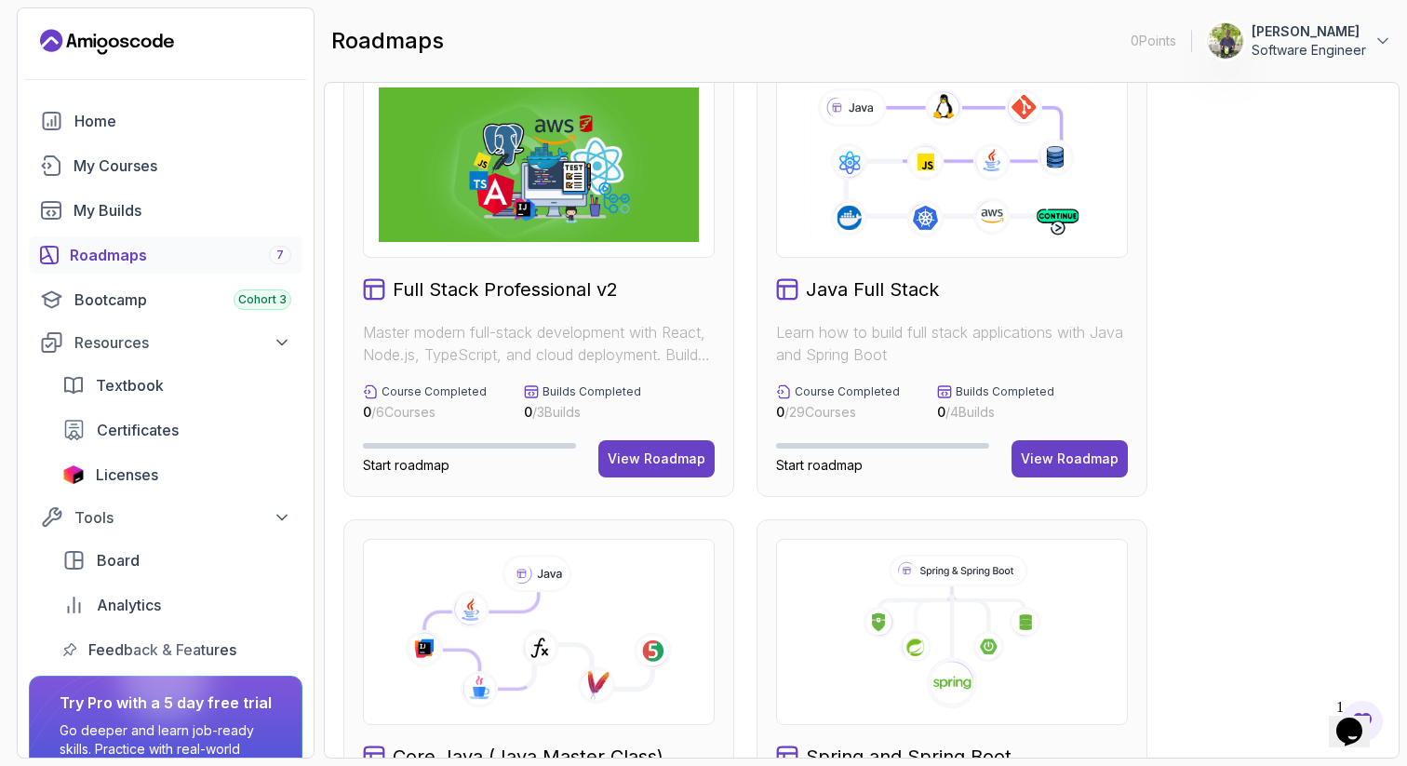
scroll to position [54, 0]
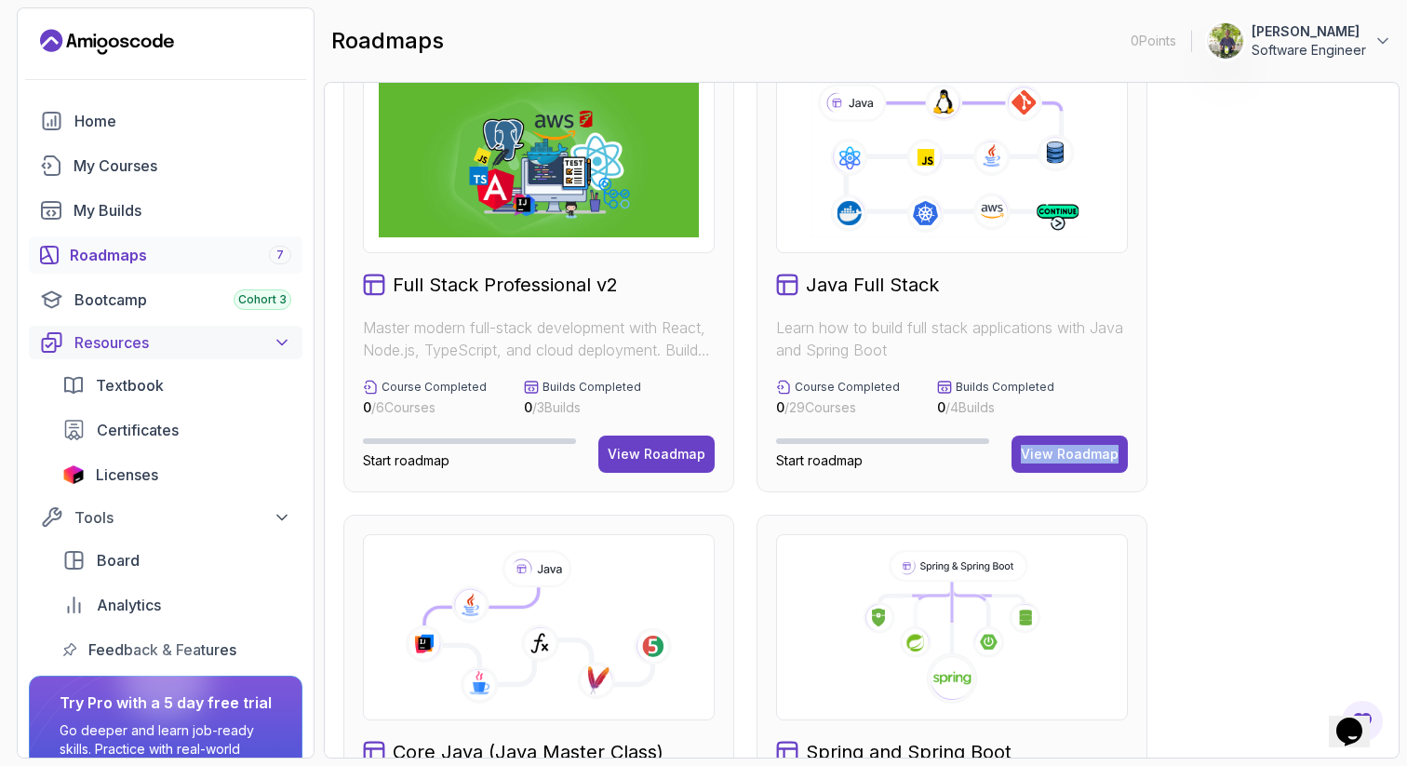
click at [285, 339] on icon at bounding box center [282, 342] width 19 height 19
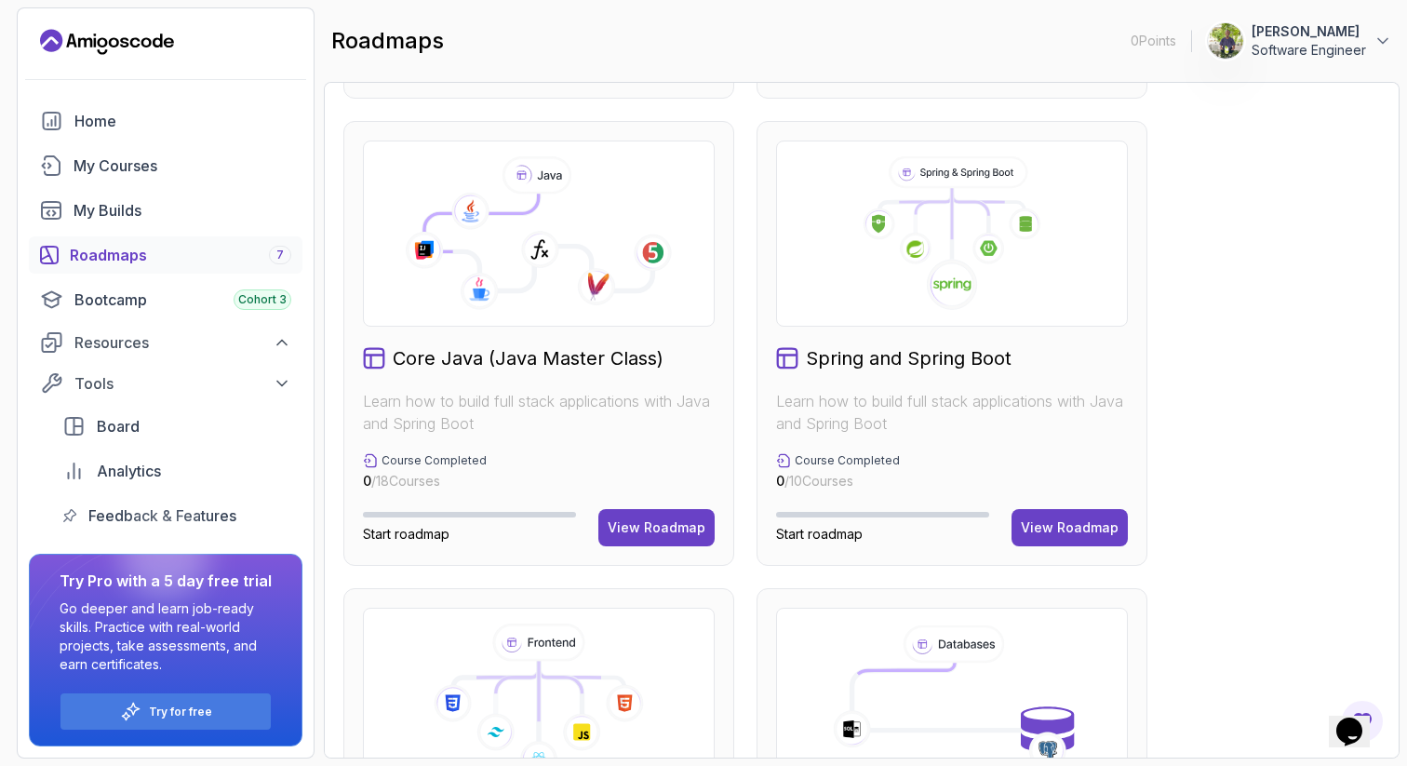
scroll to position [435, 0]
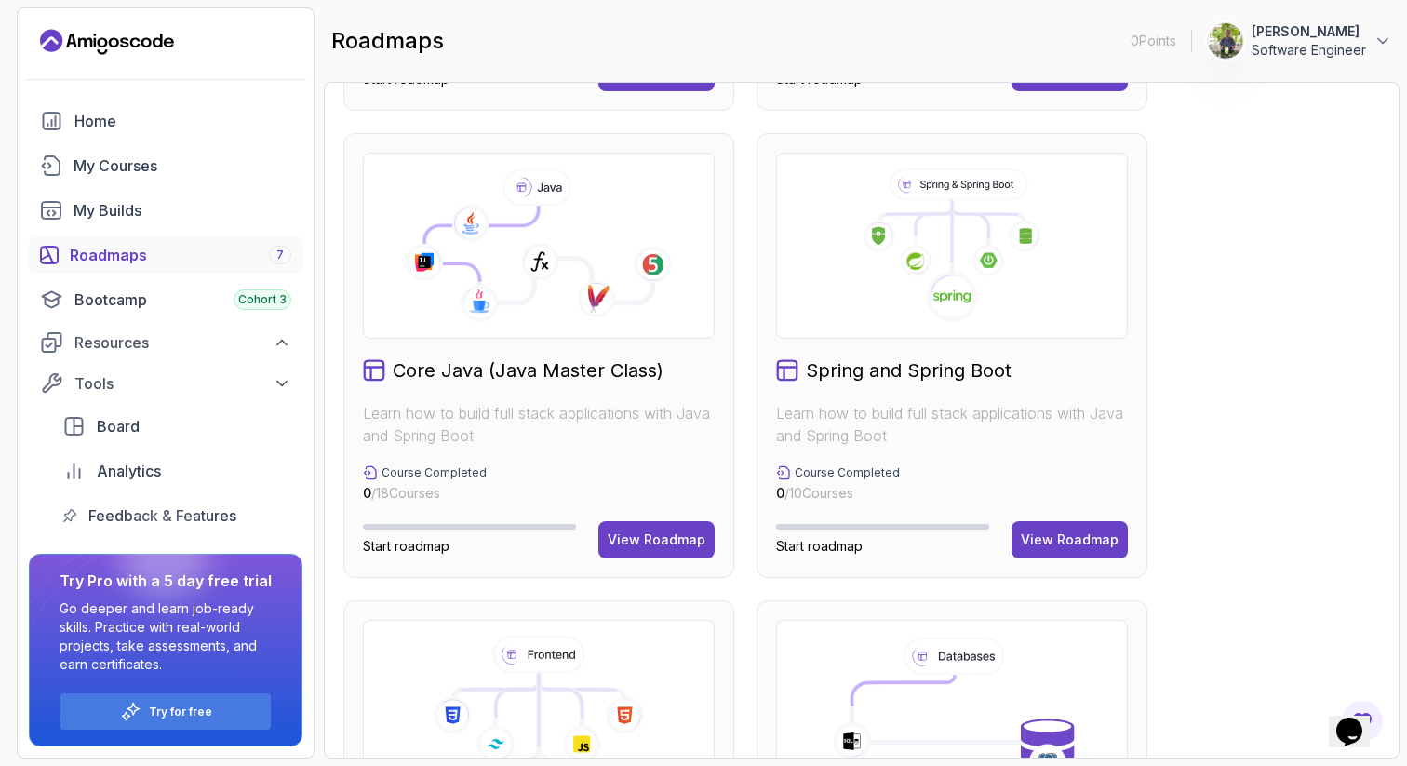
click at [966, 285] on icon at bounding box center [952, 297] width 52 height 52
click at [1067, 534] on div "View Roadmap" at bounding box center [1070, 539] width 98 height 19
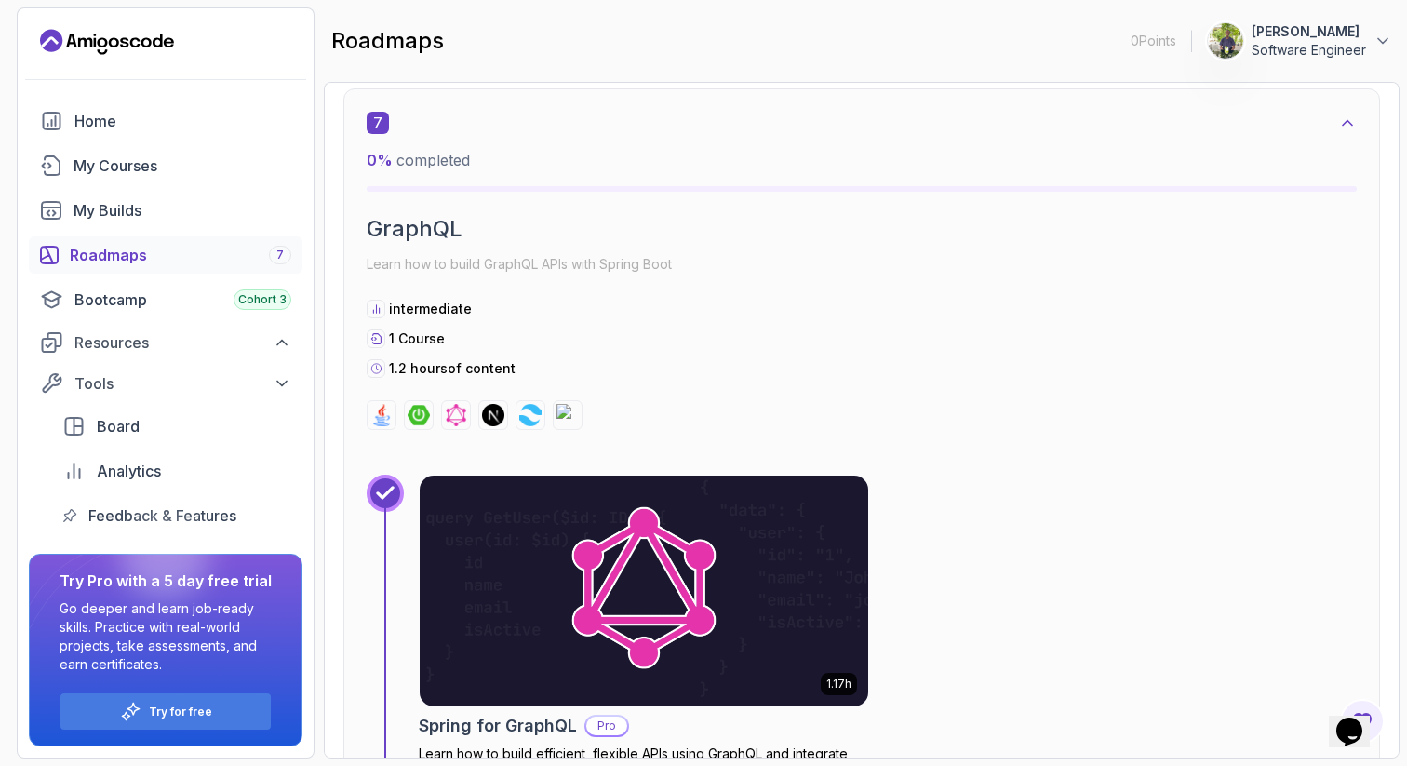
scroll to position [5023, 0]
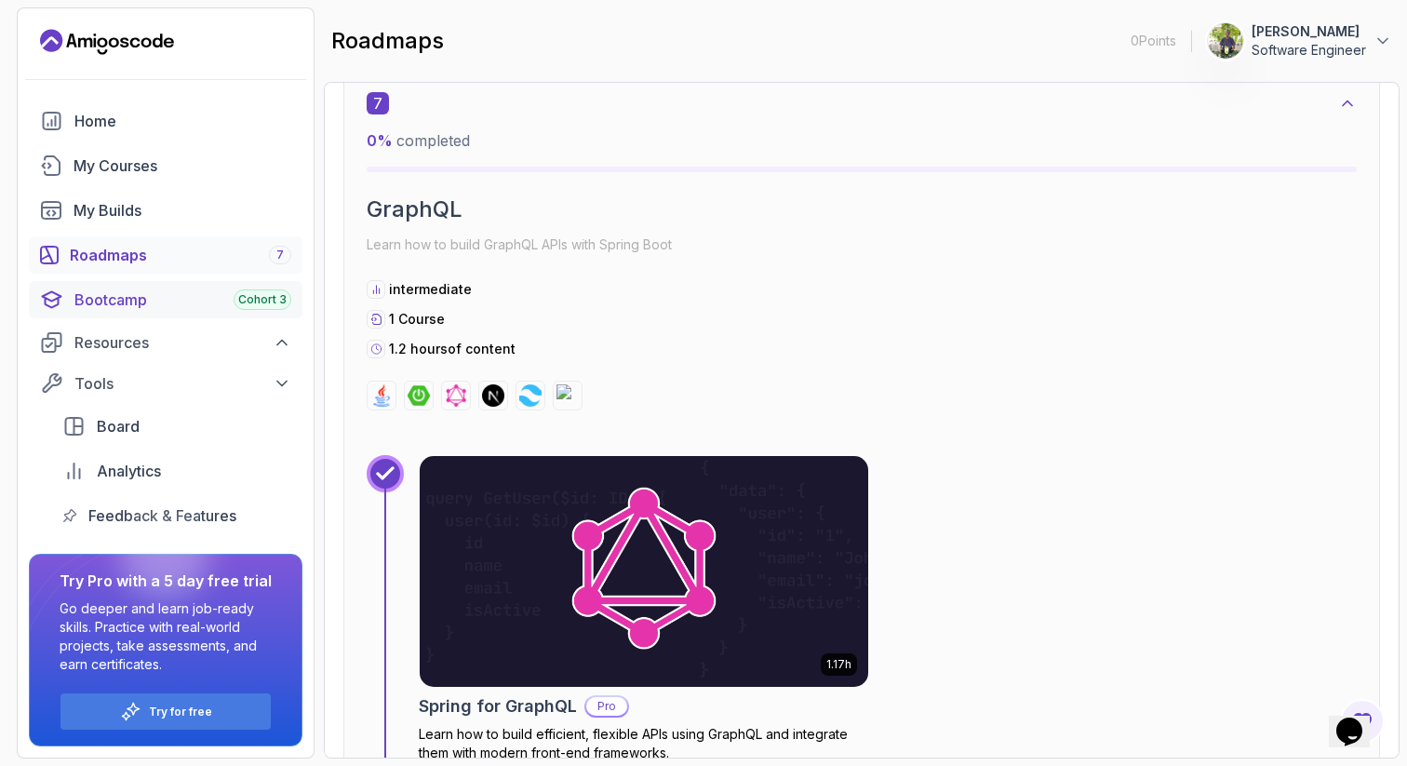
click at [180, 296] on div "Bootcamp Cohort 3" at bounding box center [182, 299] width 217 height 22
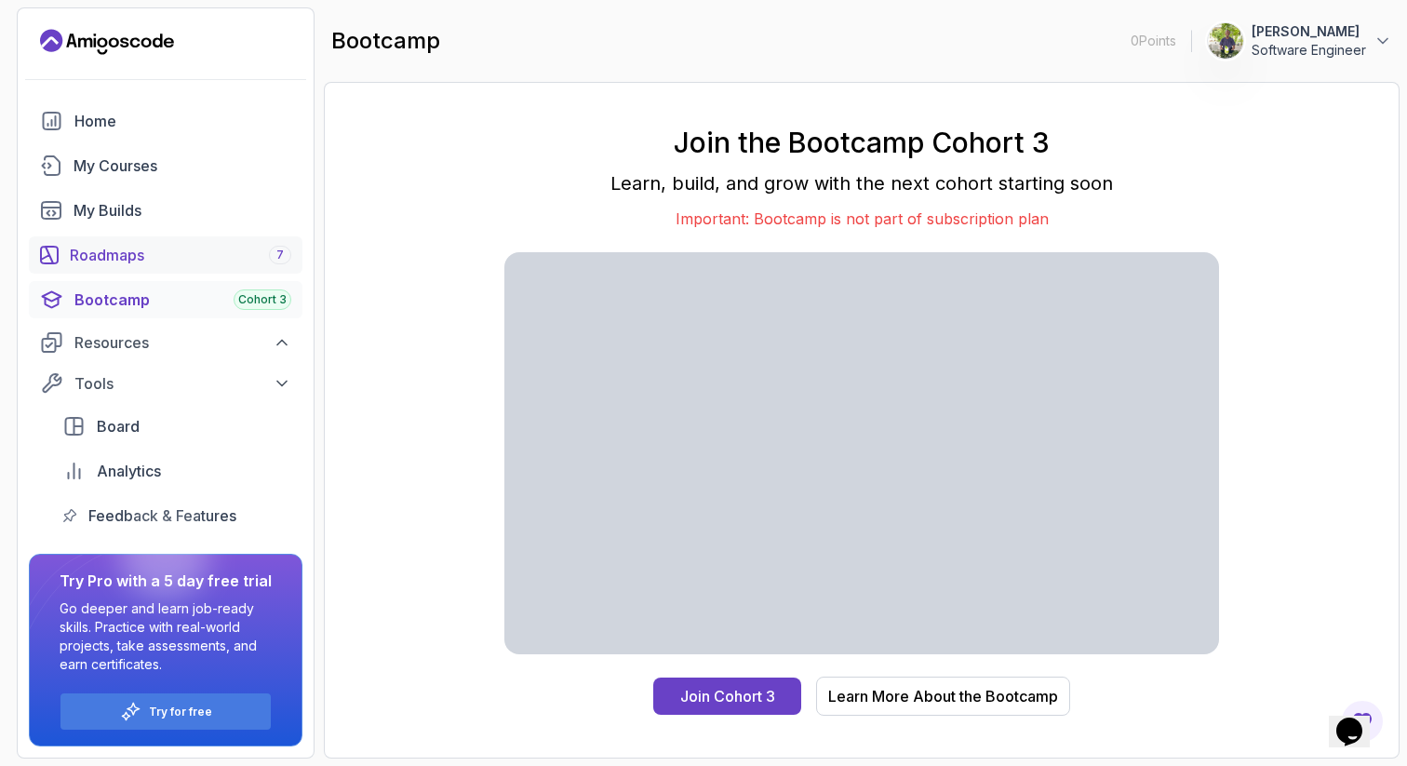
click at [188, 258] on div "Roadmaps 7" at bounding box center [180, 255] width 221 height 22
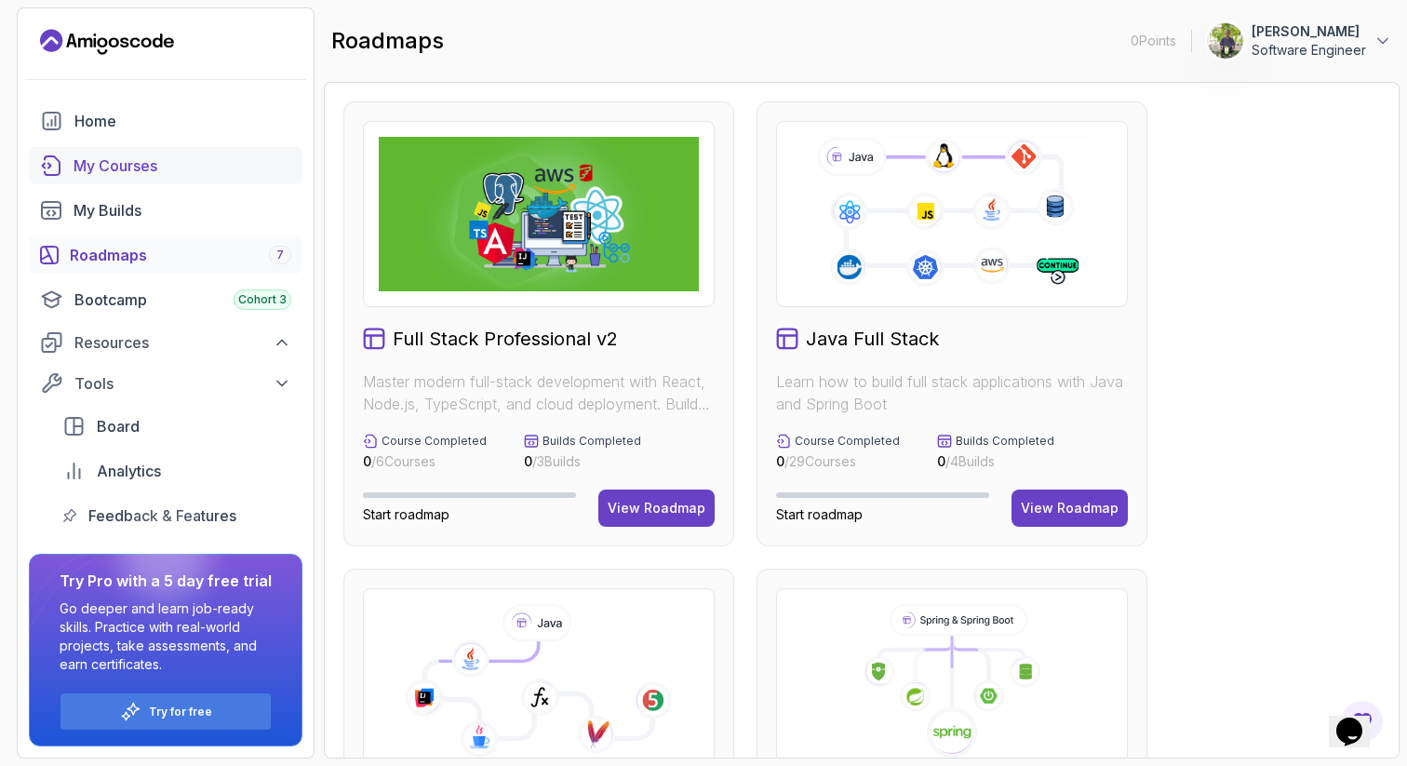
click at [203, 176] on div "My Courses" at bounding box center [183, 165] width 218 height 22
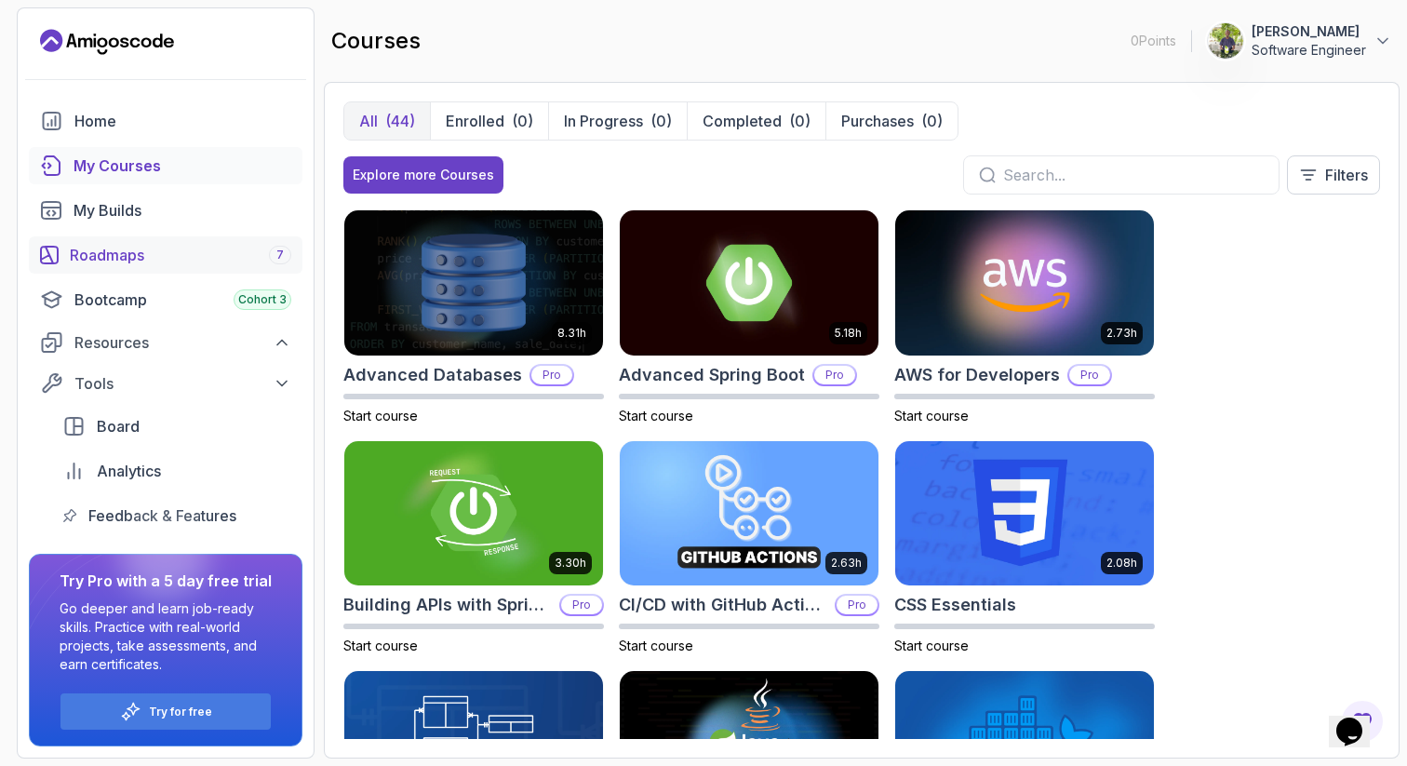
click at [162, 259] on div "Roadmaps 7" at bounding box center [180, 255] width 221 height 22
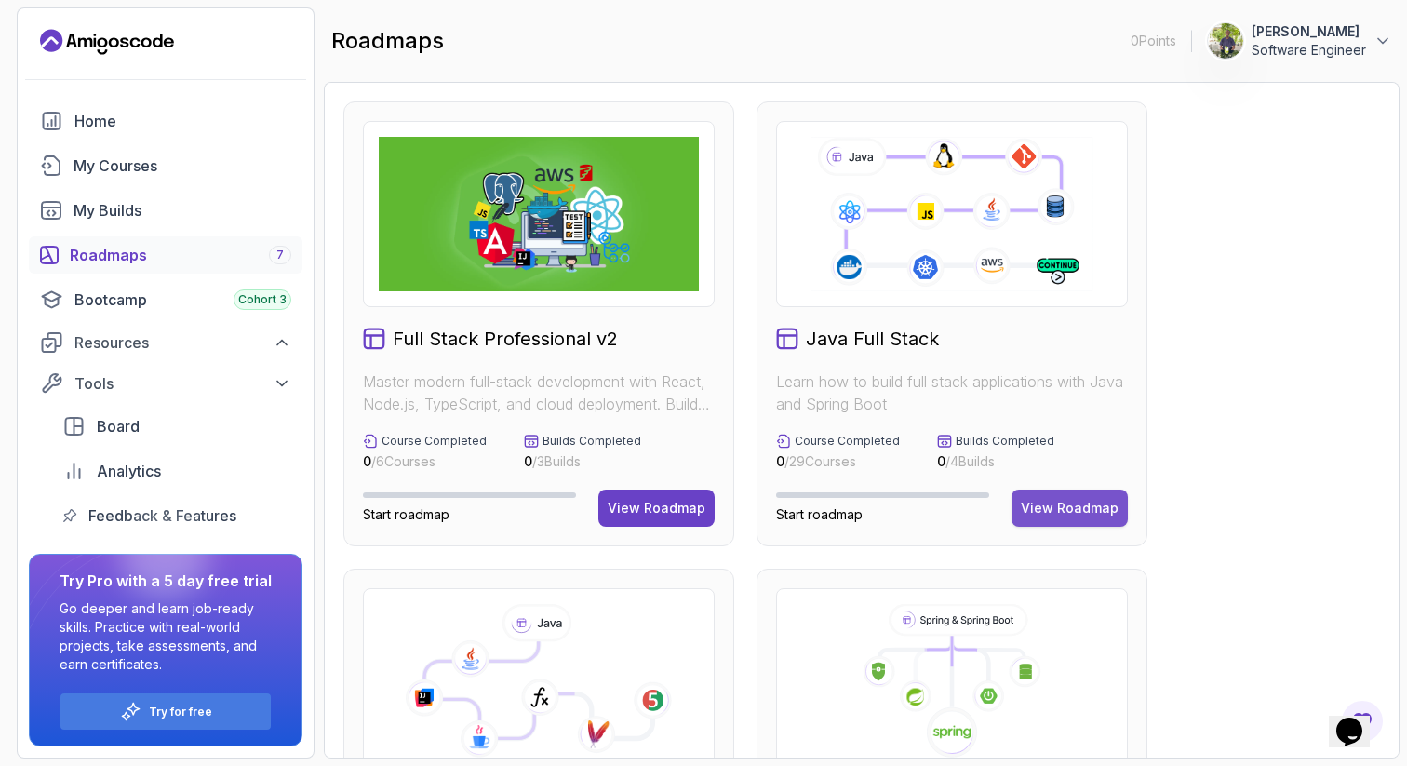
click at [1079, 509] on div "View Roadmap" at bounding box center [1070, 508] width 98 height 19
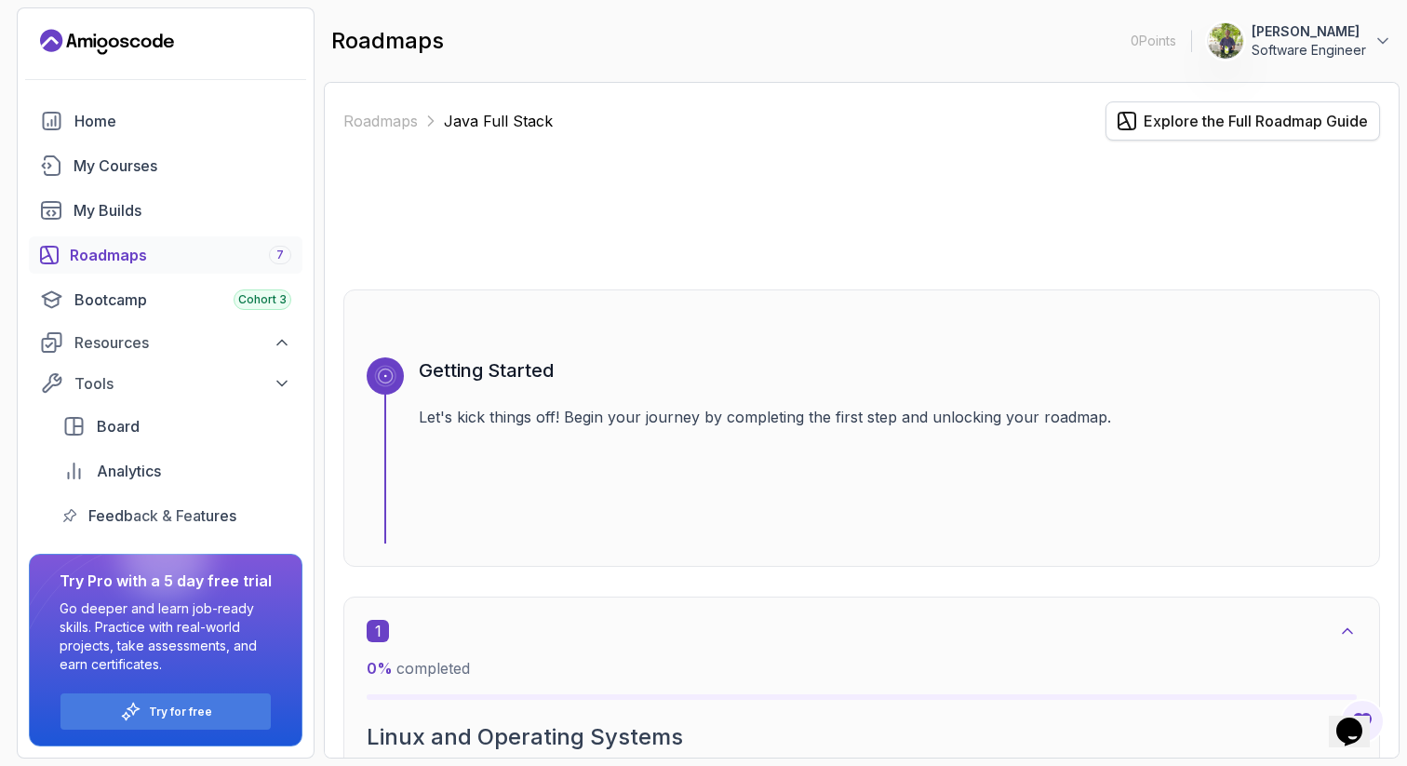
click at [1177, 129] on div "Explore the Full Roadmap Guide" at bounding box center [1256, 121] width 224 height 22
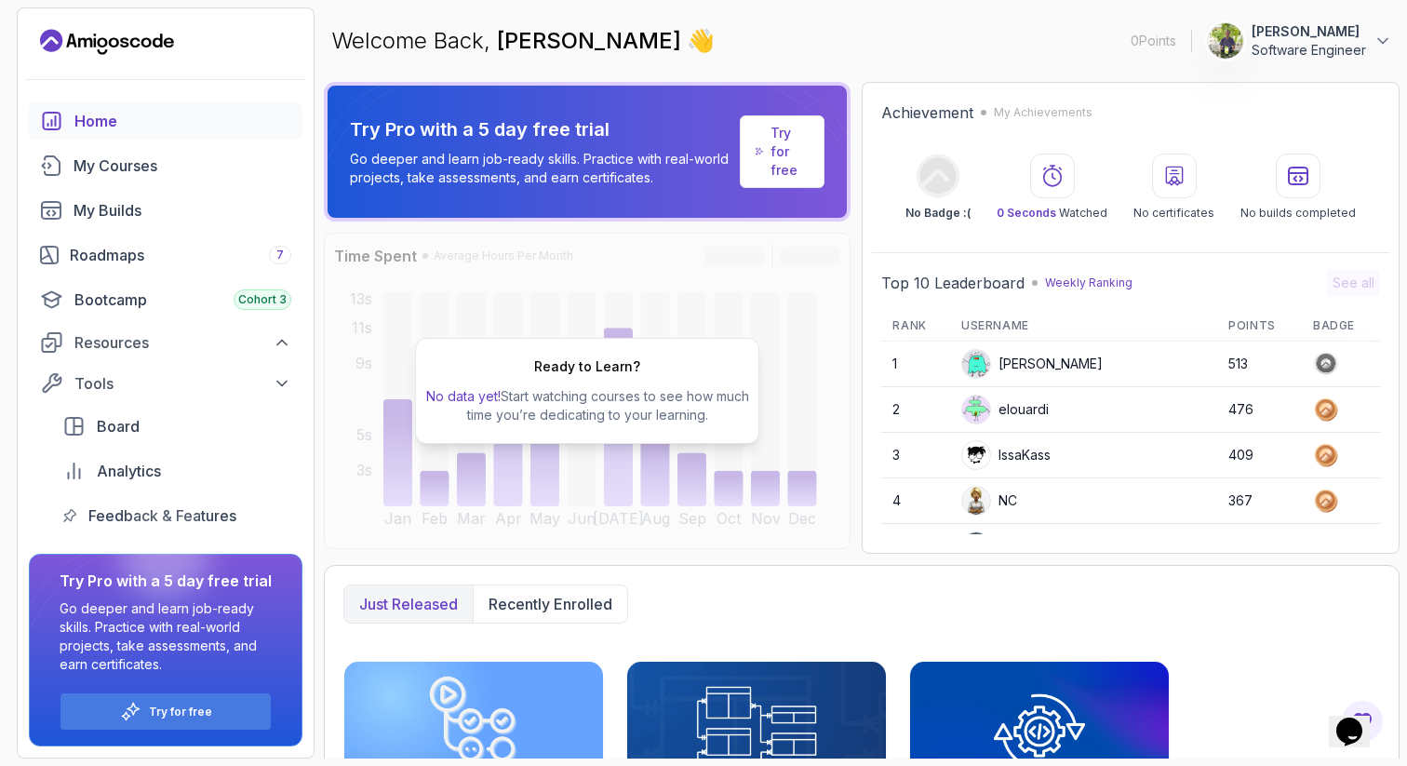
click at [796, 151] on p "Try for free" at bounding box center [789, 152] width 38 height 56
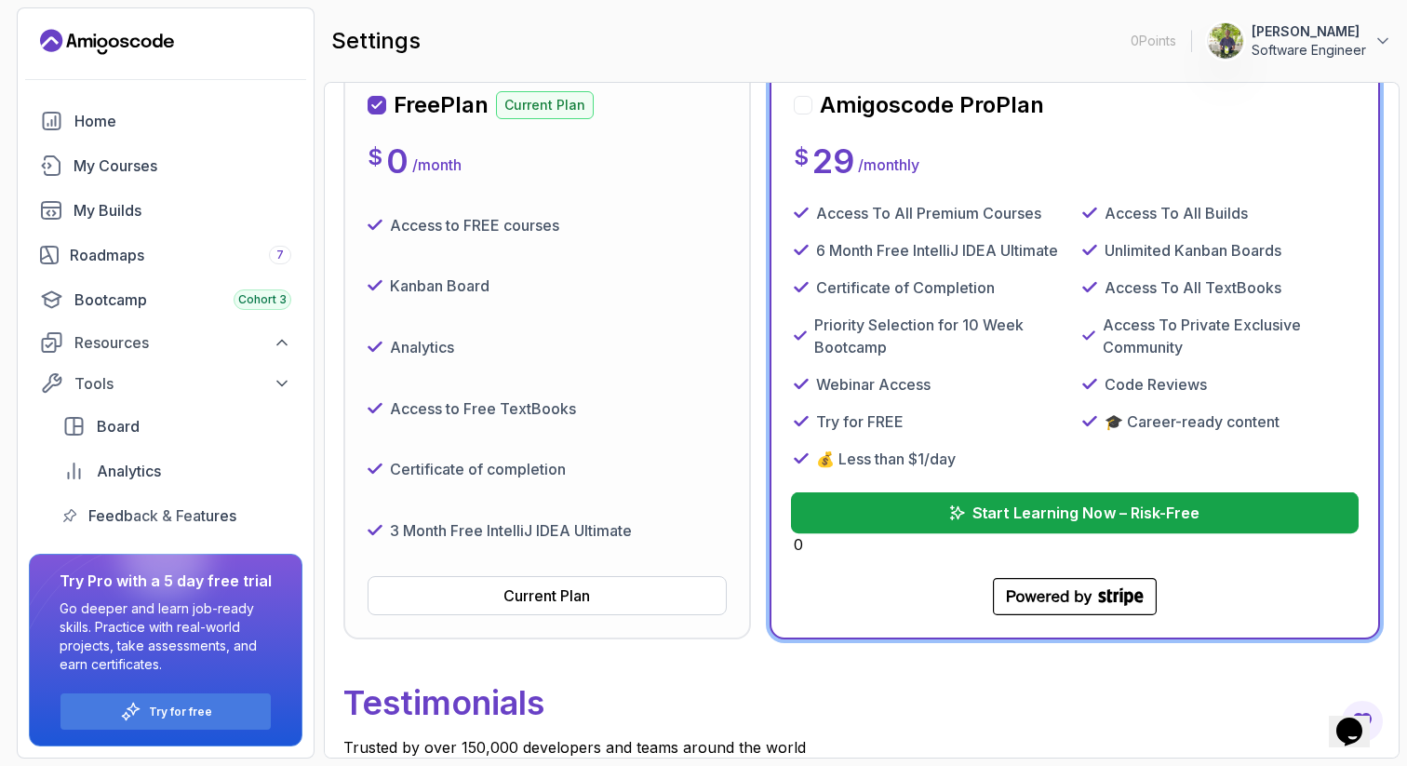
scroll to position [296, 0]
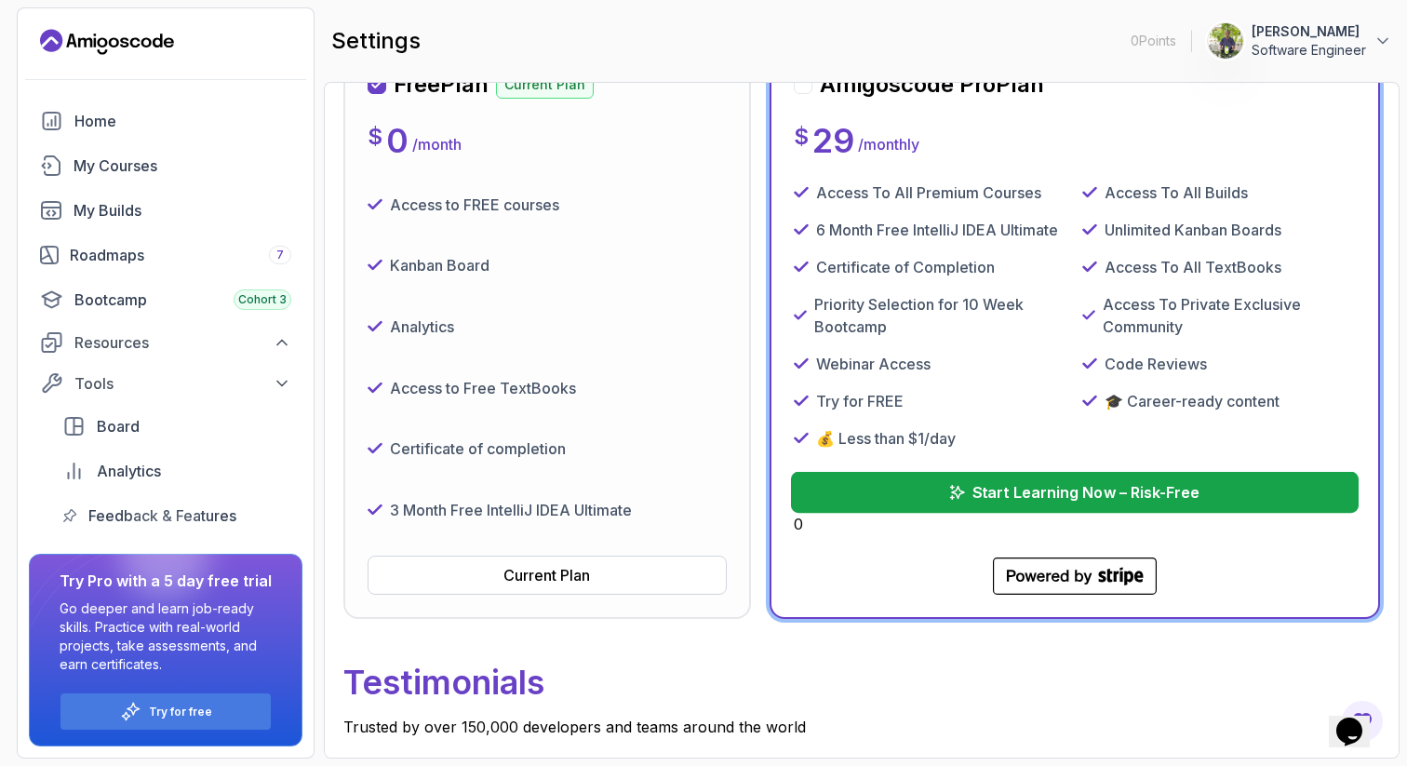
click at [1007, 493] on p "Start Learning Now – Risk-Free" at bounding box center [1085, 492] width 227 height 22
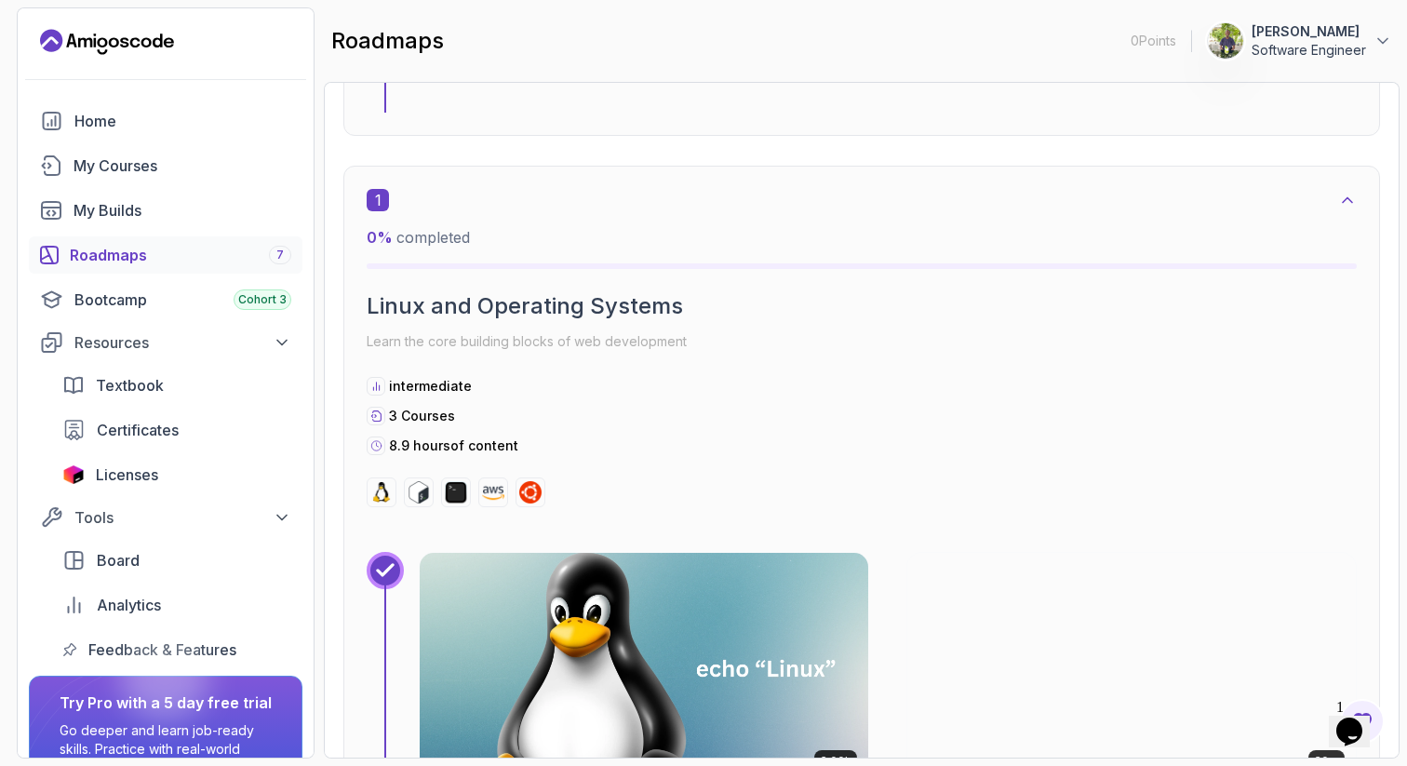
scroll to position [446, 0]
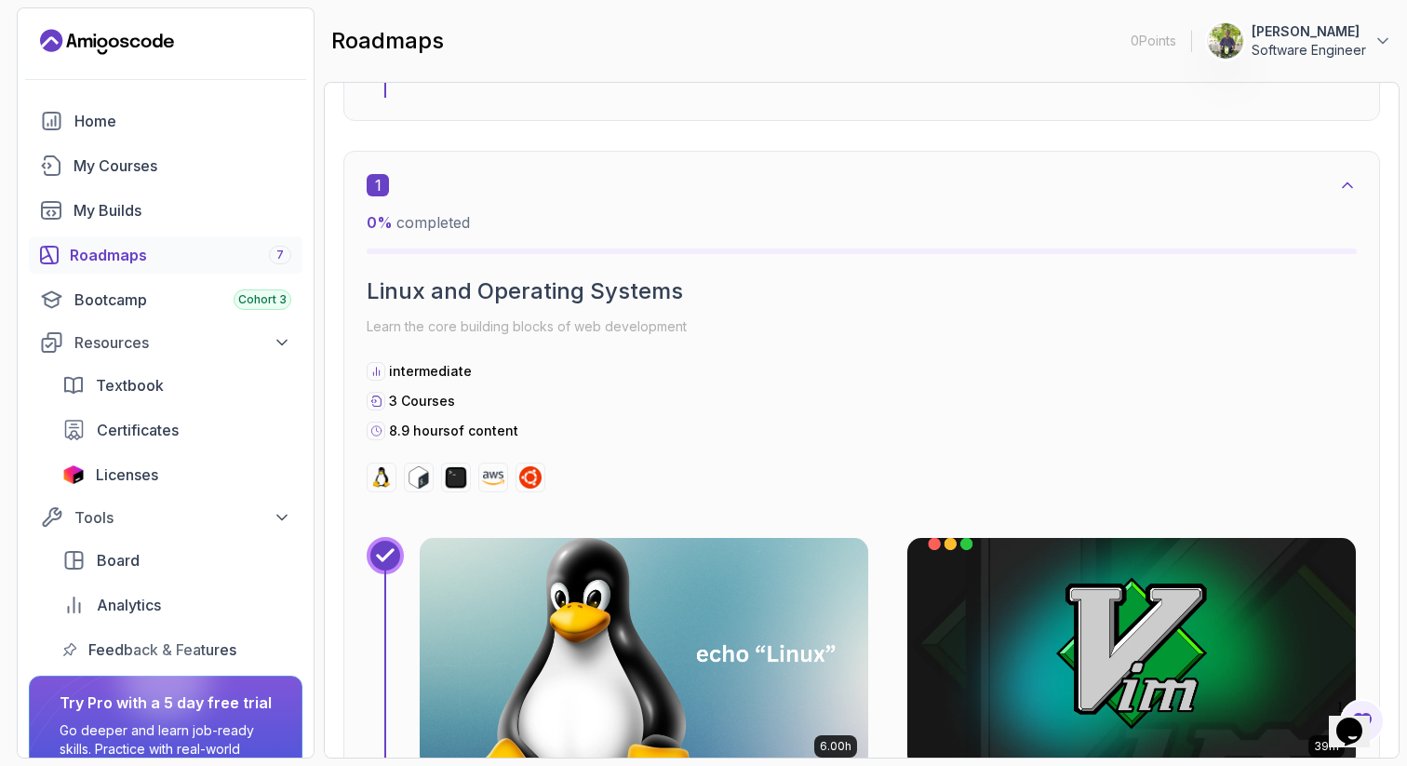
click at [1018, 183] on div "1" at bounding box center [862, 185] width 990 height 22
click at [1352, 182] on icon at bounding box center [1347, 185] width 19 height 19
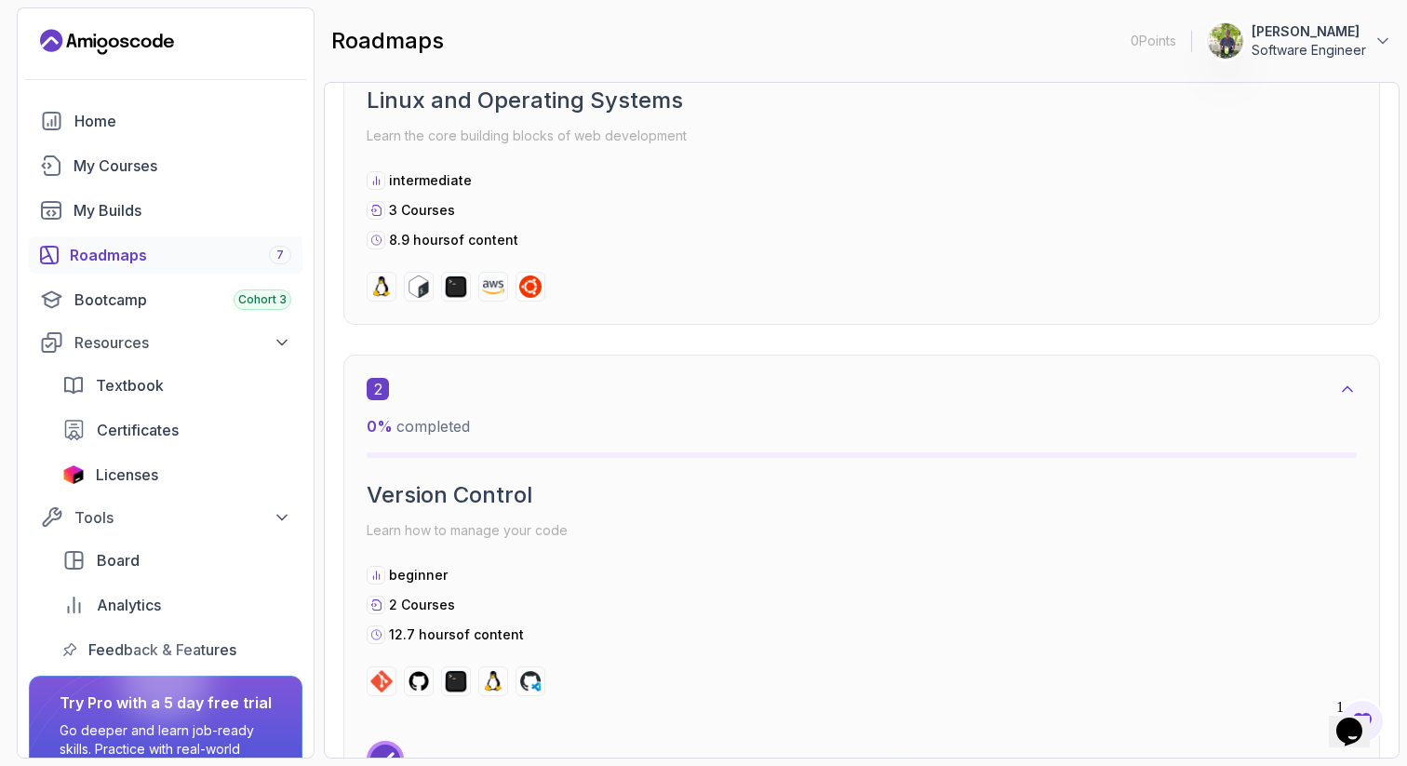
scroll to position [654, 0]
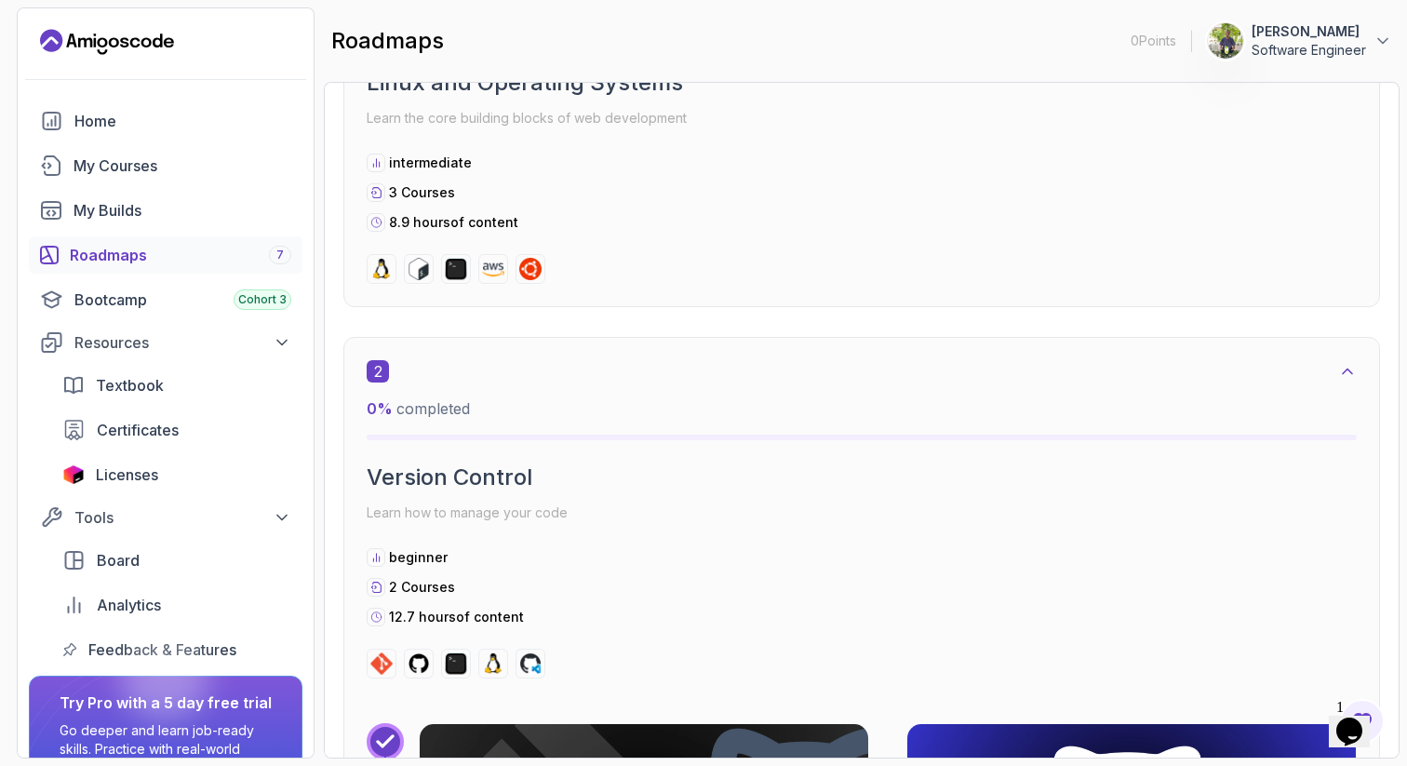
click at [1346, 369] on icon at bounding box center [1347, 371] width 9 height 5
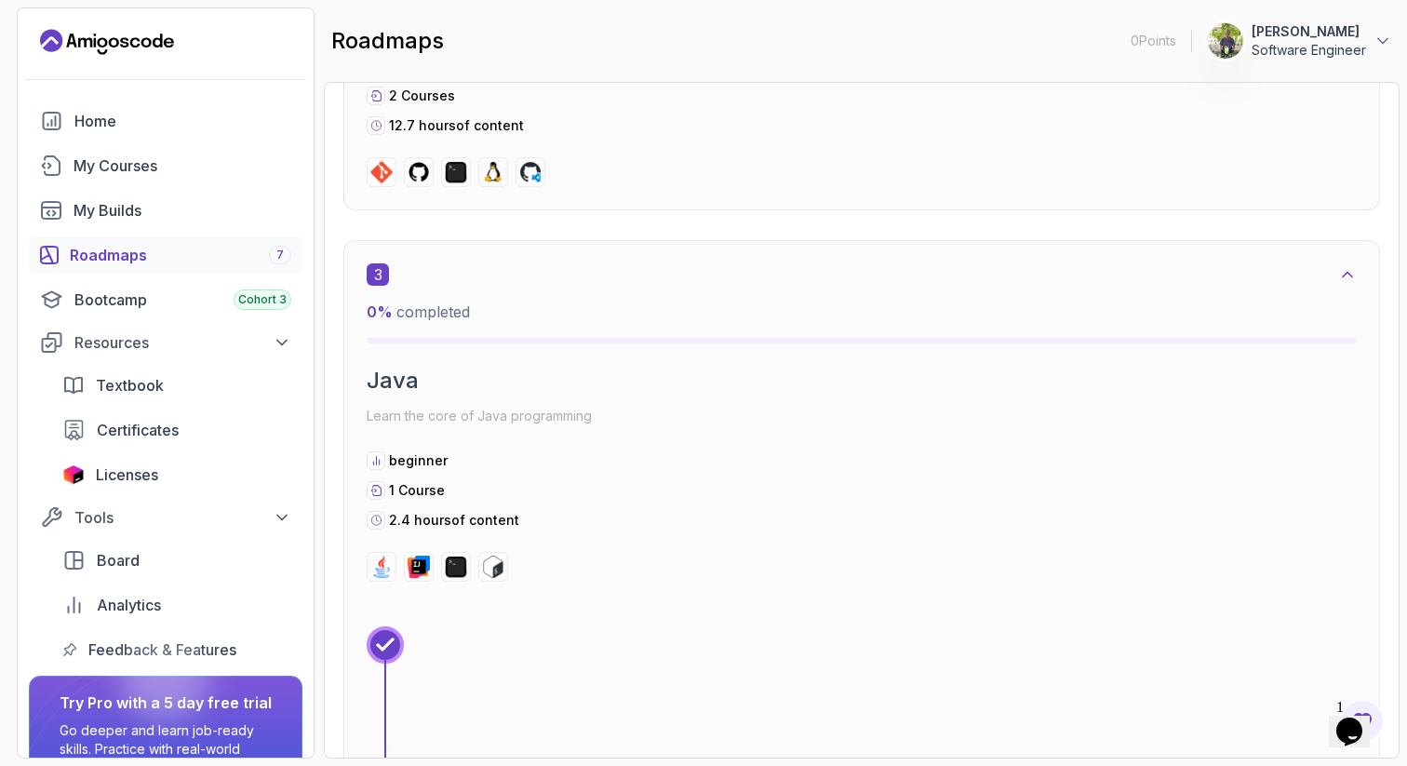
scroll to position [1163, 0]
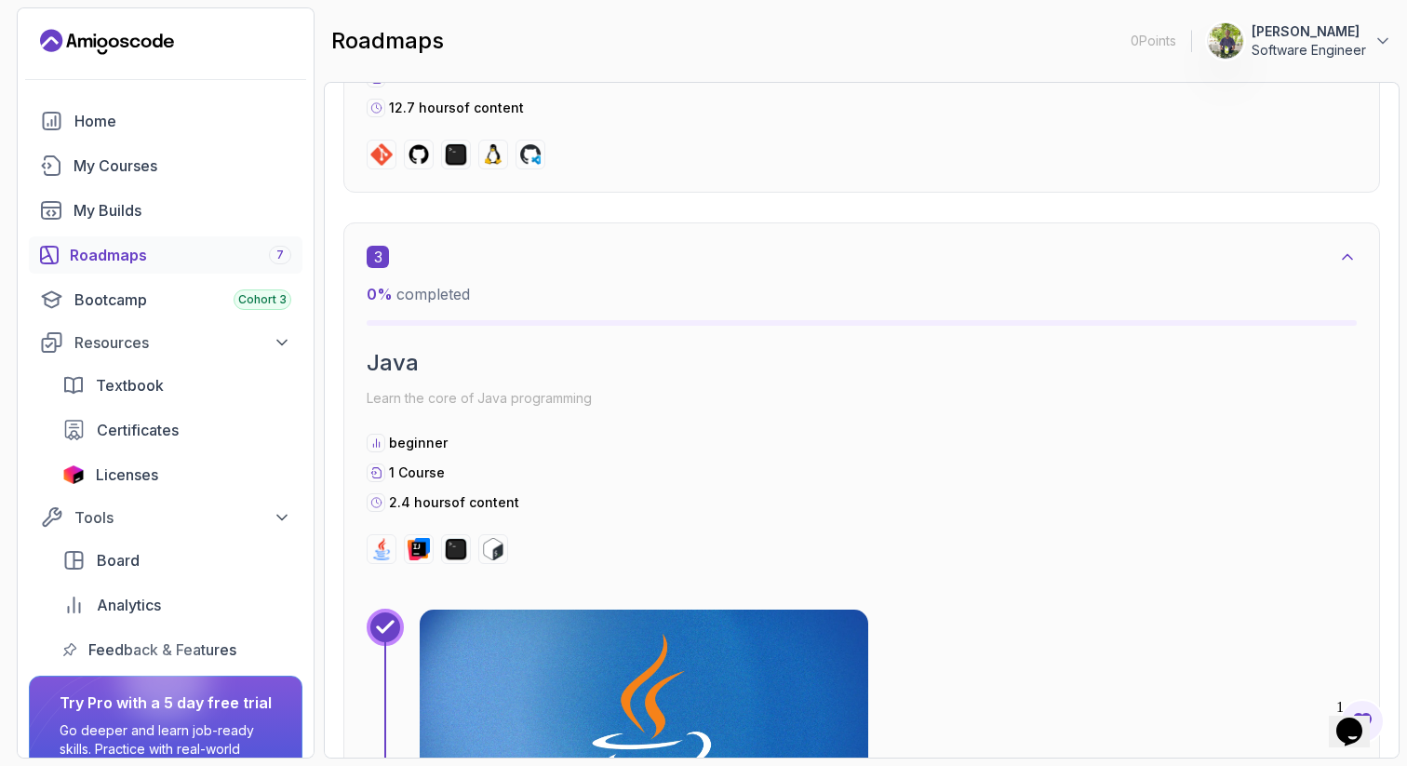
click at [1348, 255] on icon at bounding box center [1347, 257] width 9 height 5
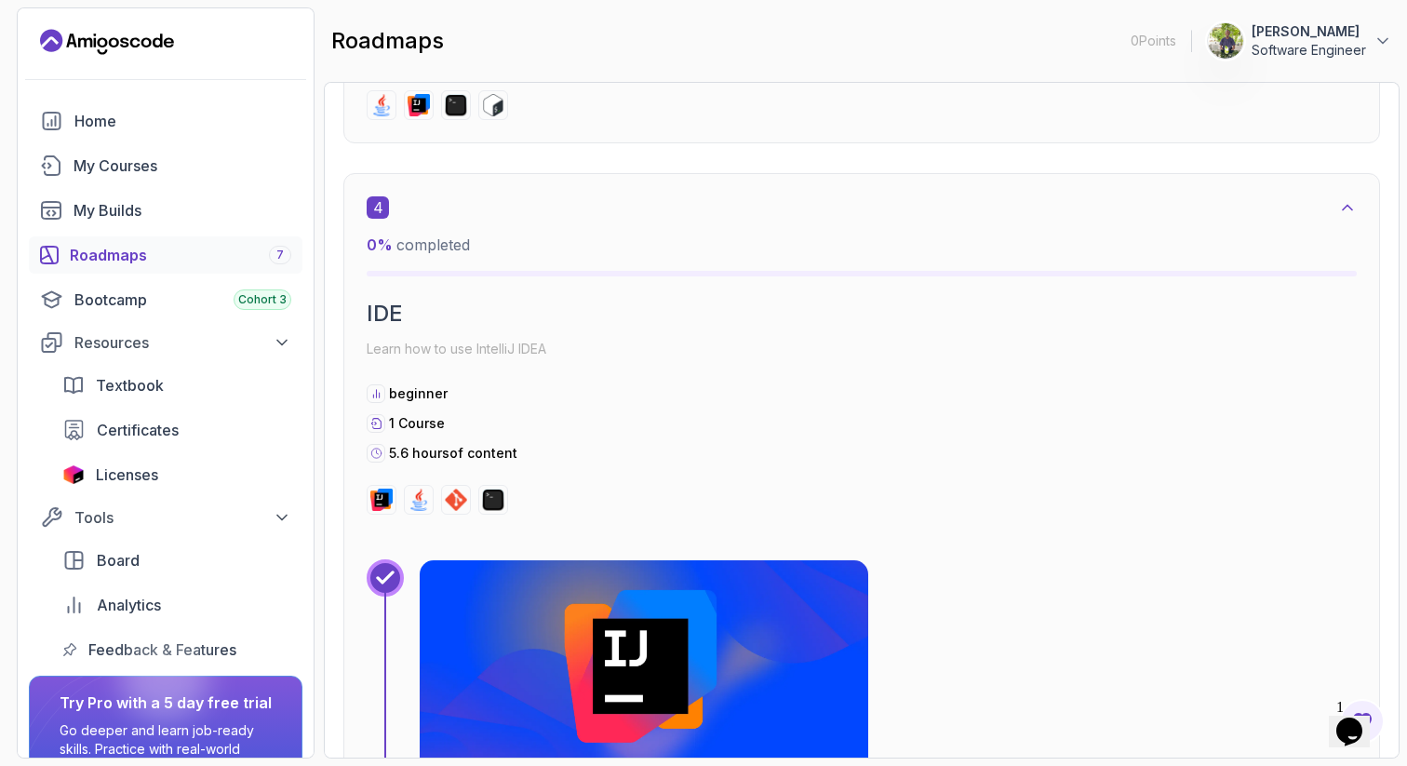
scroll to position [1599, 0]
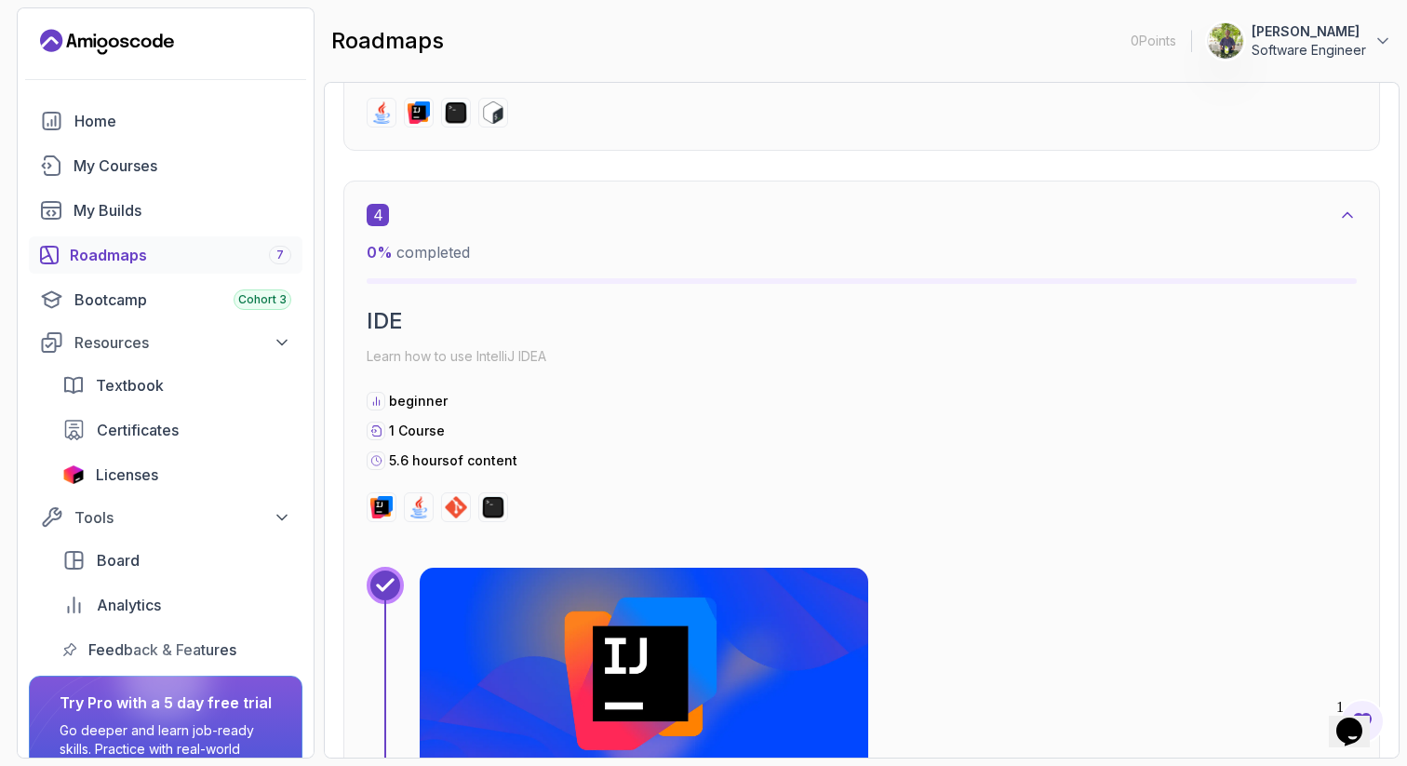
click at [1344, 213] on icon at bounding box center [1347, 215] width 19 height 19
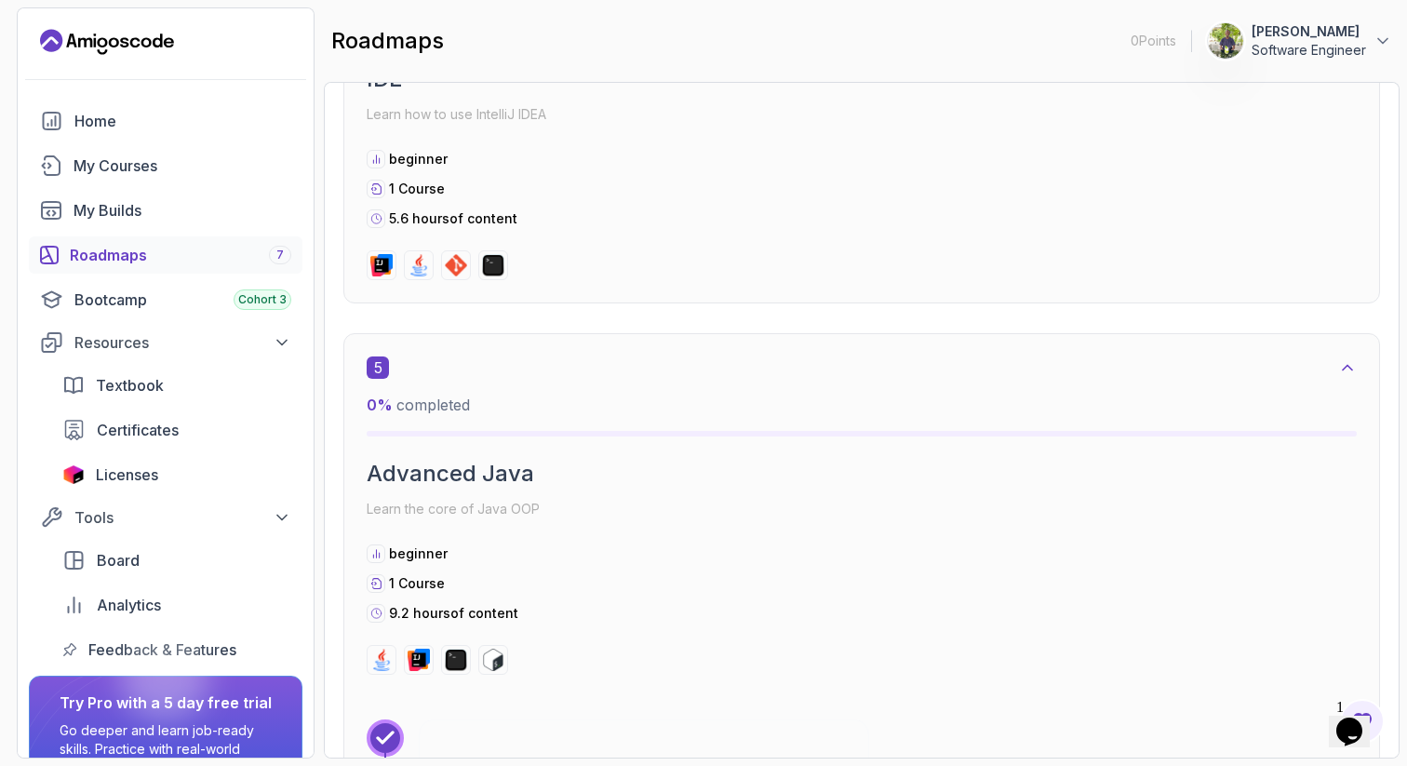
scroll to position [1906, 0]
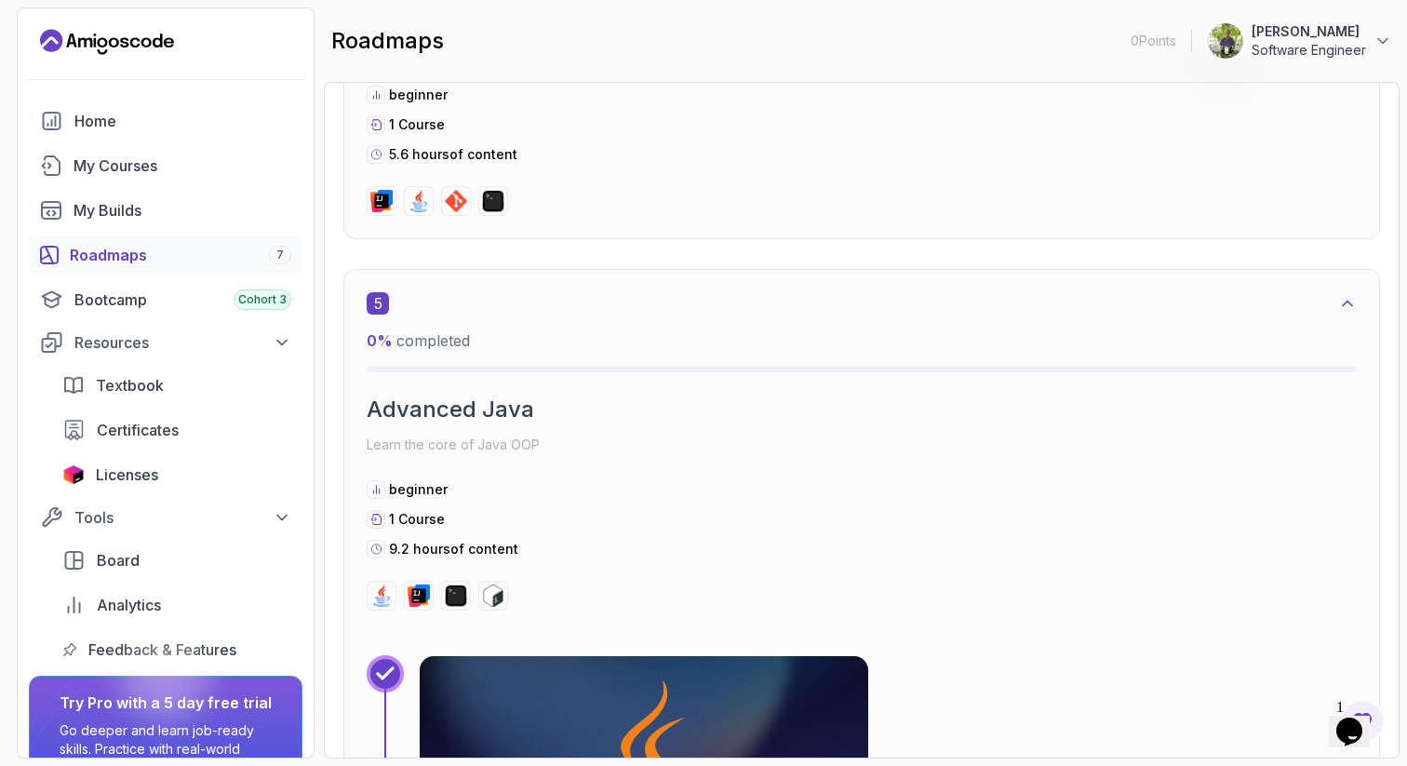
click at [1345, 297] on icon at bounding box center [1347, 303] width 19 height 19
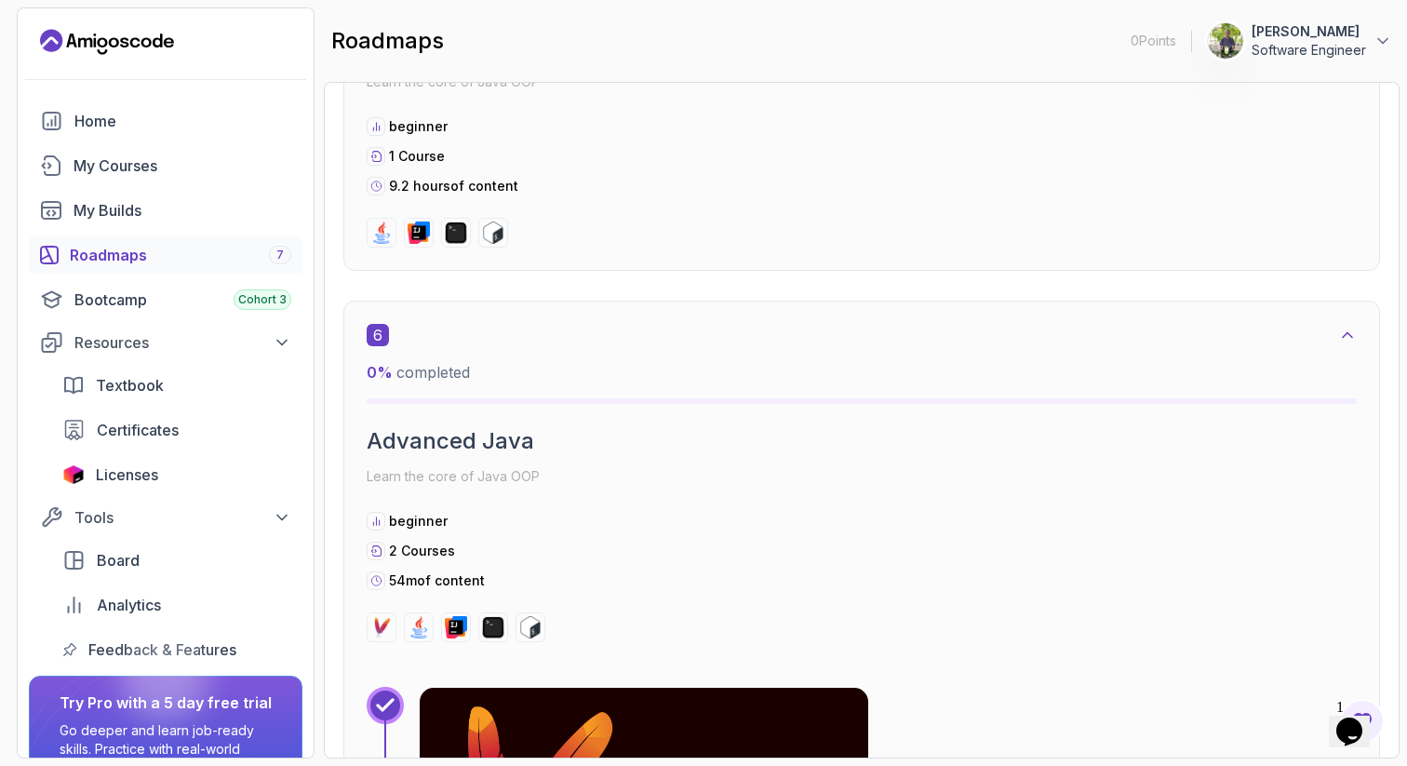
scroll to position [2309, 0]
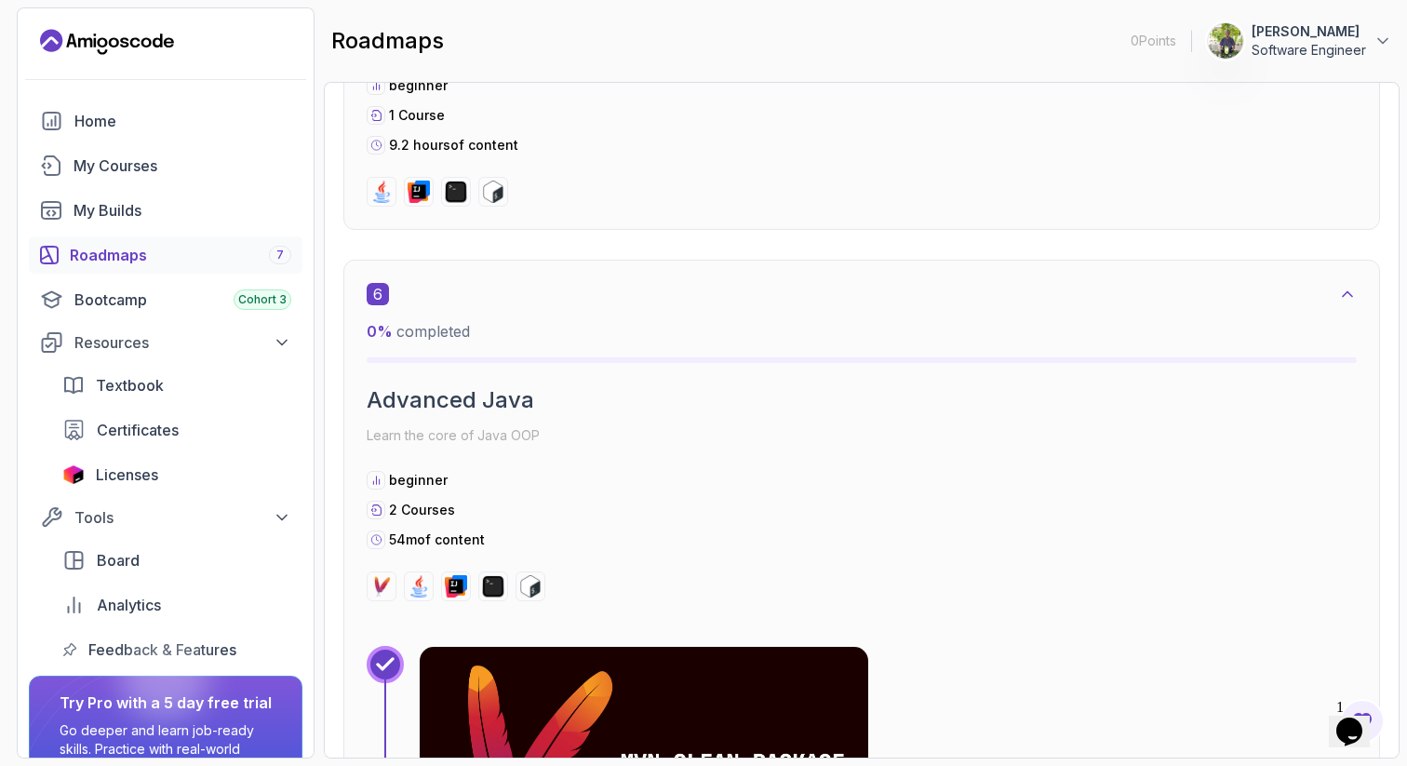
click at [1347, 295] on icon at bounding box center [1347, 294] width 19 height 19
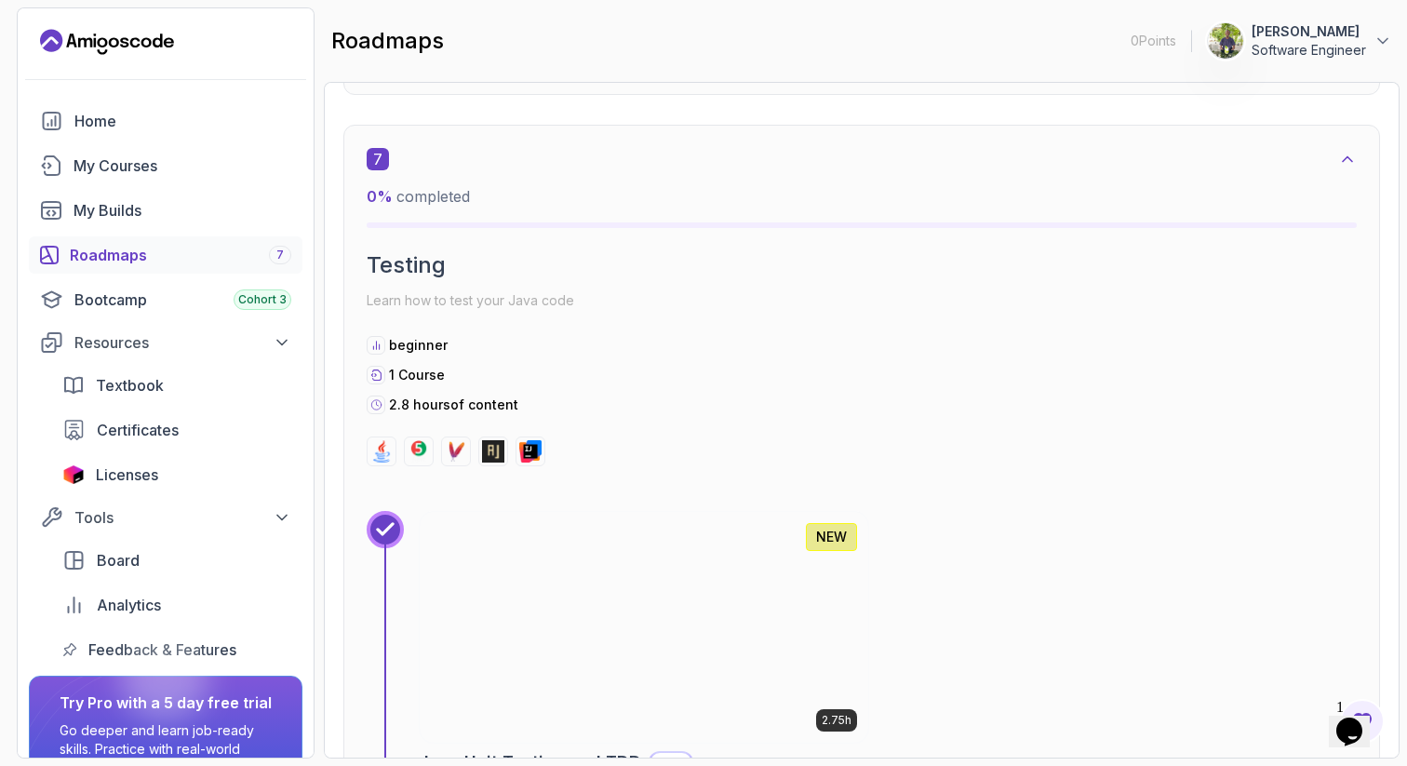
scroll to position [2838, 0]
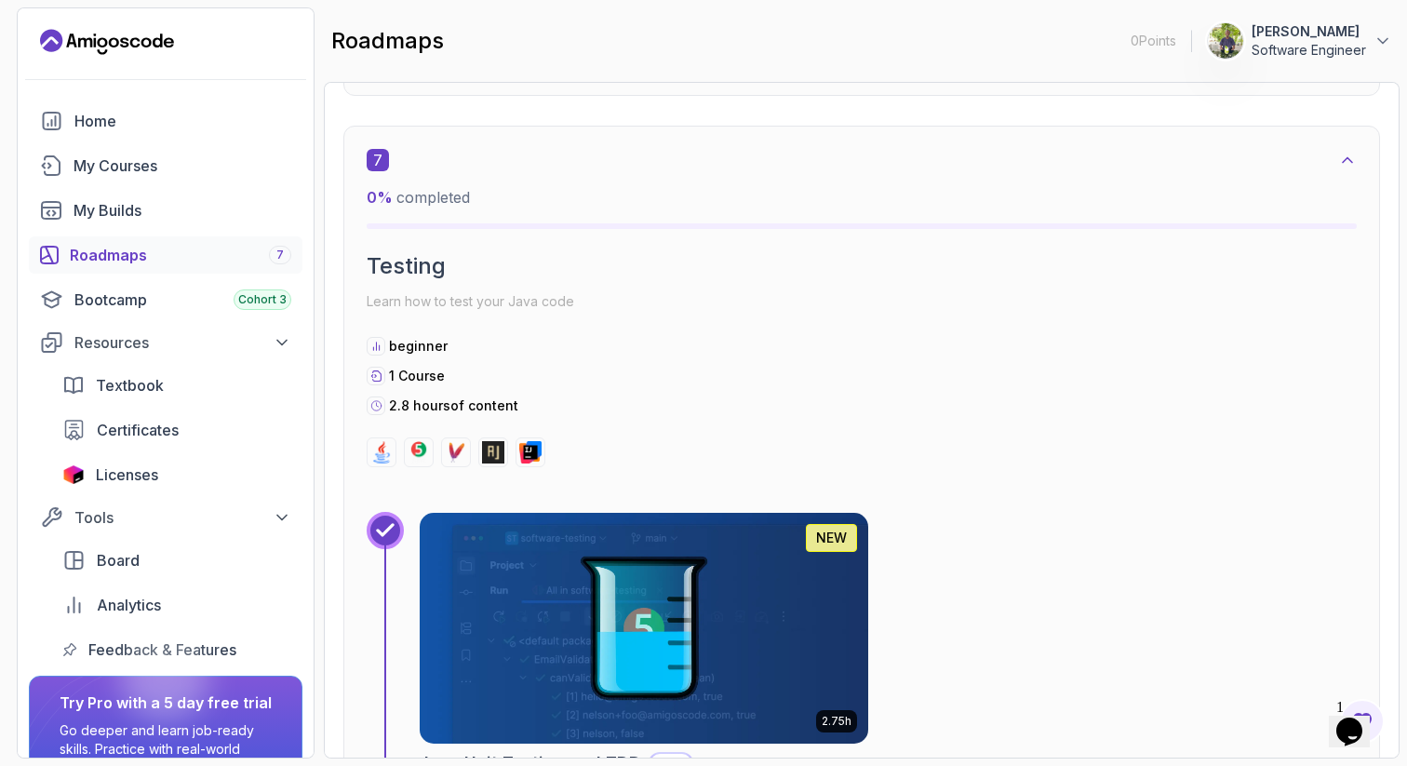
click at [1346, 164] on icon at bounding box center [1347, 160] width 19 height 19
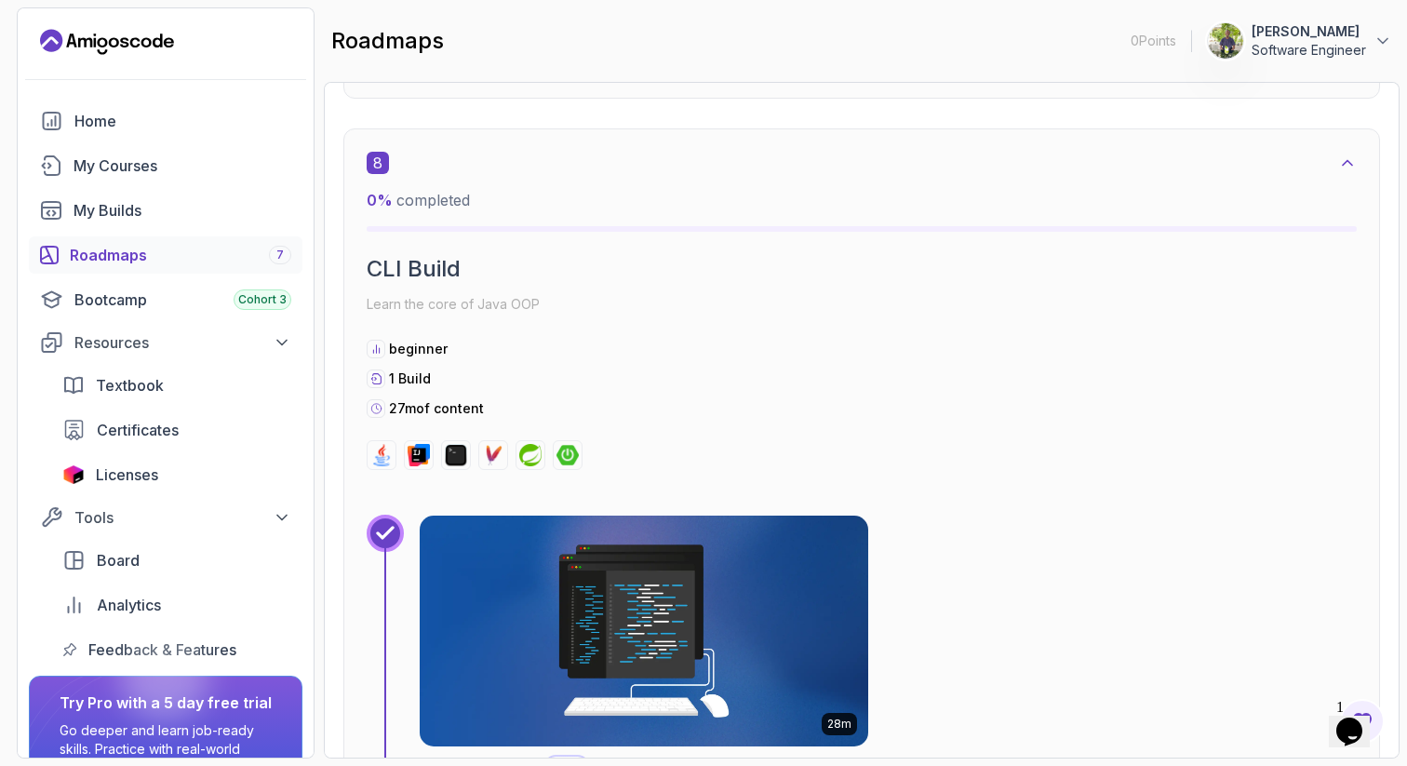
scroll to position [3228, 0]
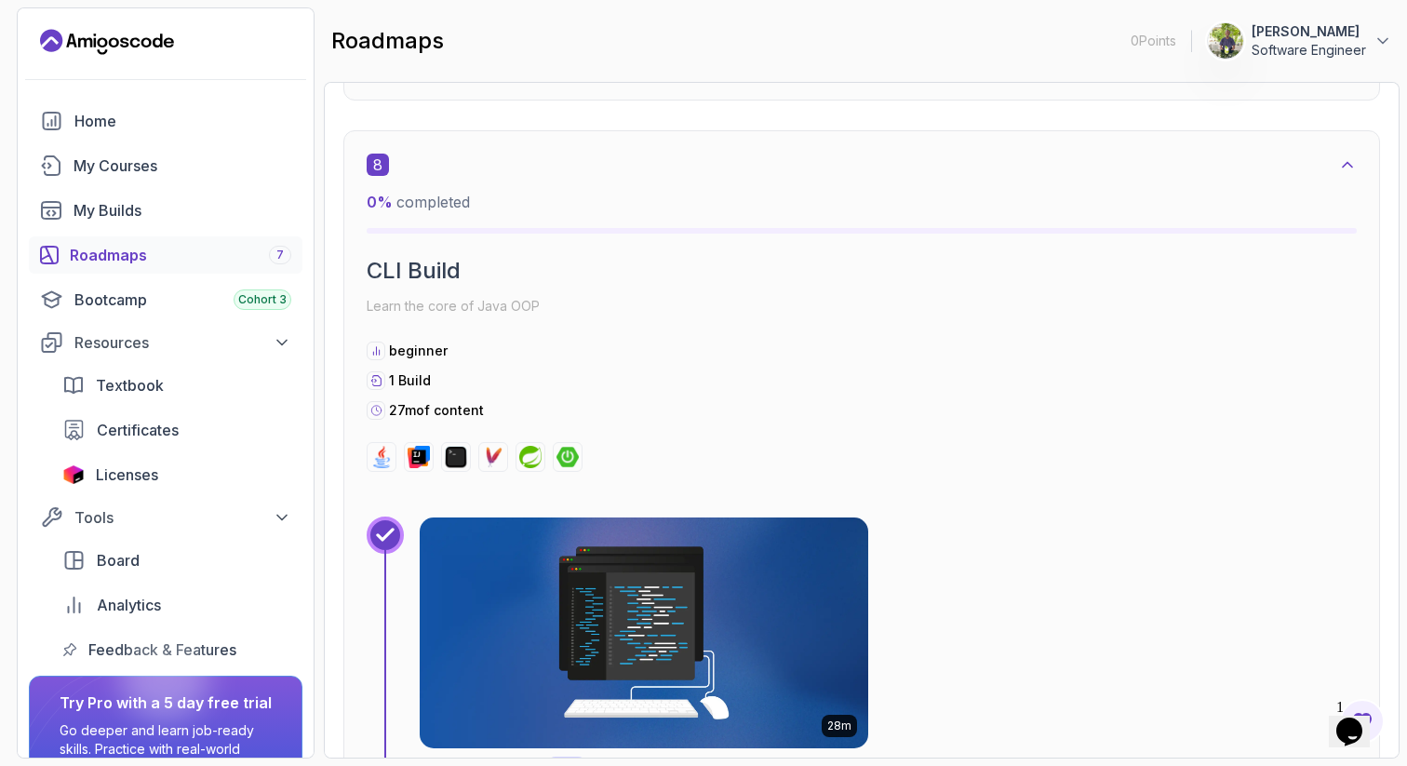
click at [1347, 159] on icon at bounding box center [1347, 164] width 19 height 19
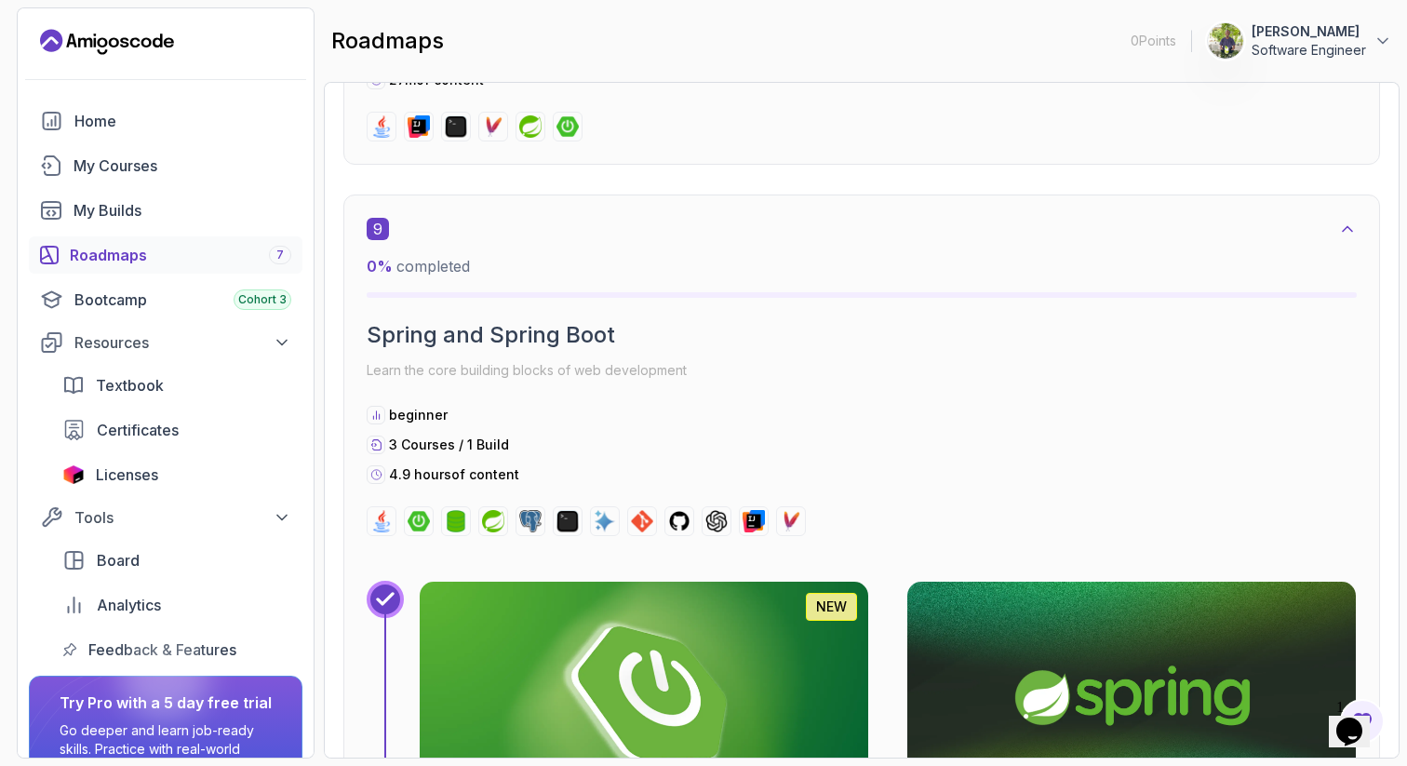
scroll to position [3513, 0]
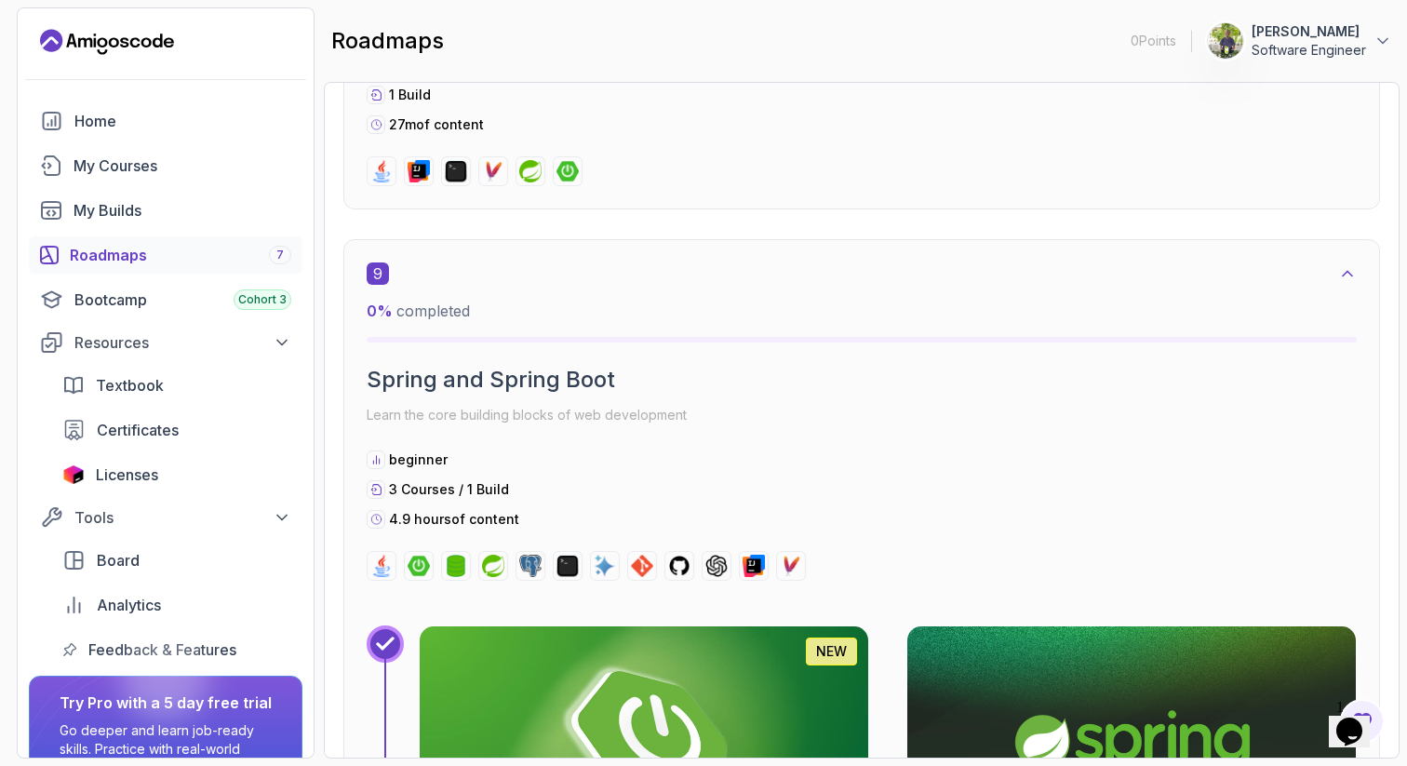
click at [1342, 266] on icon at bounding box center [1347, 273] width 19 height 19
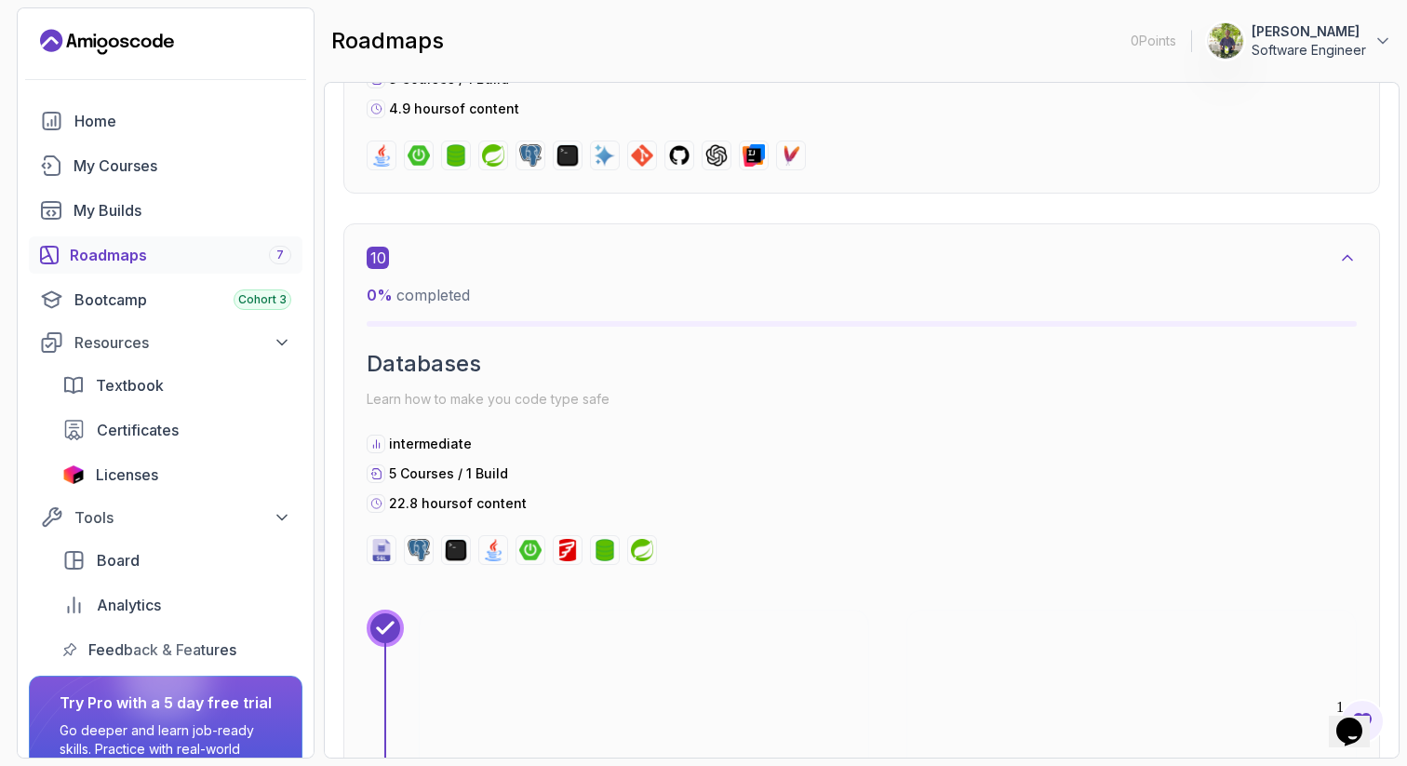
scroll to position [3937, 0]
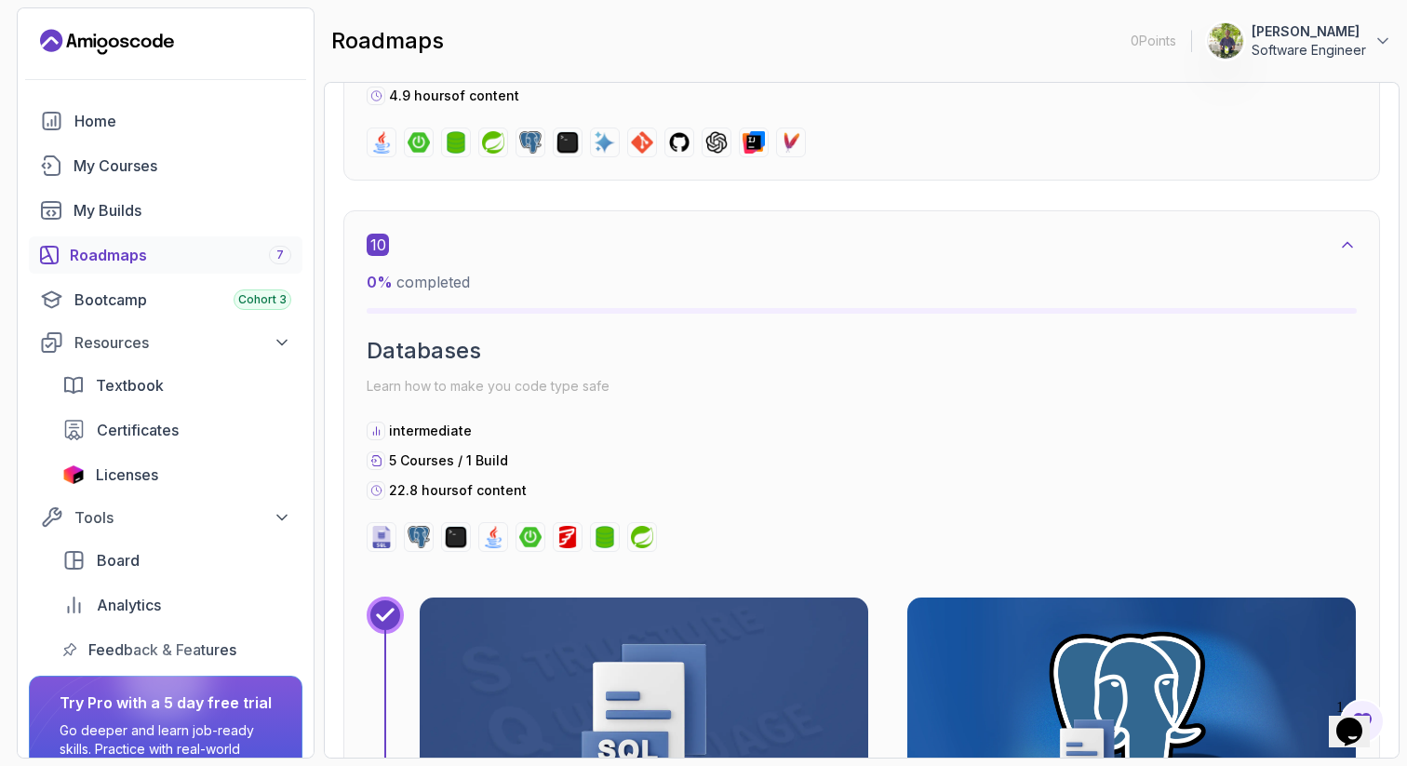
click at [1351, 245] on icon at bounding box center [1347, 244] width 19 height 19
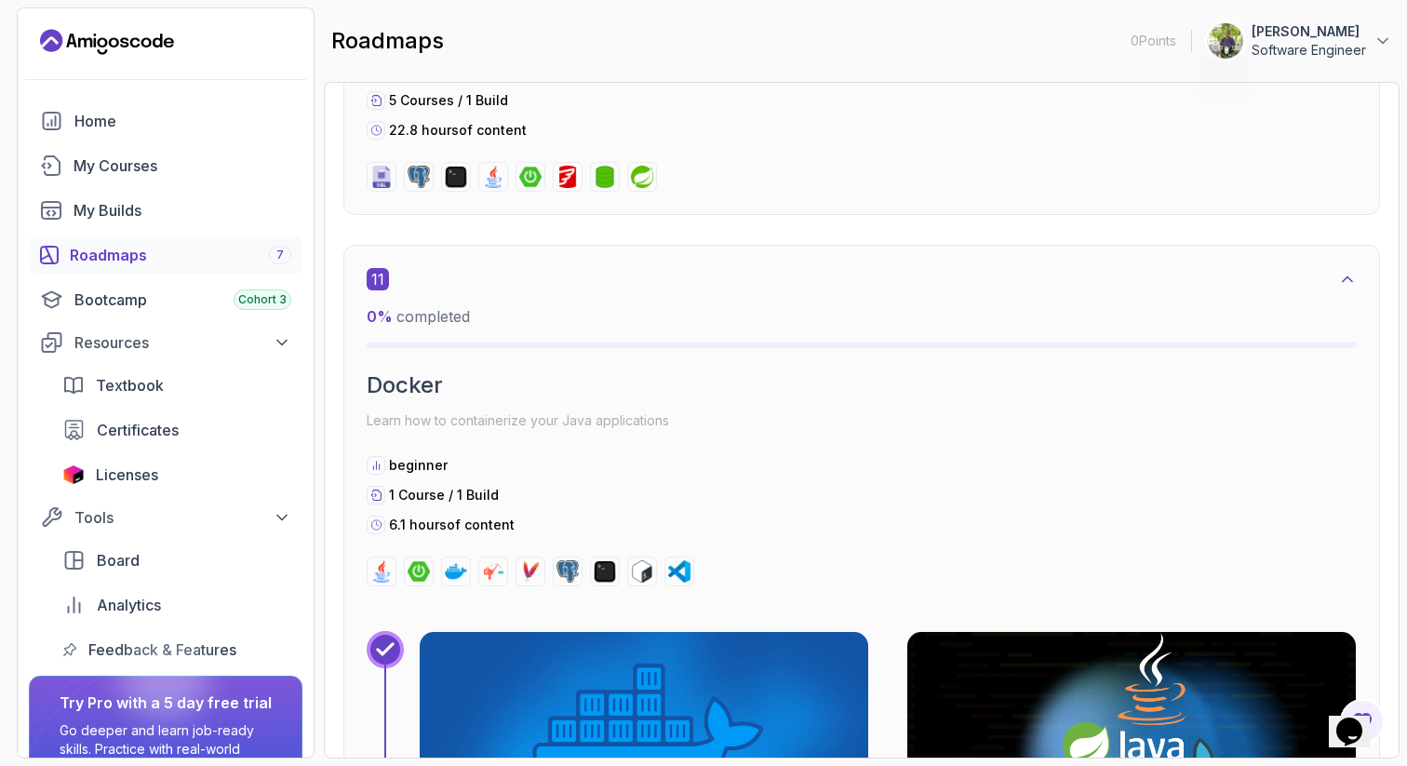
scroll to position [4310, 0]
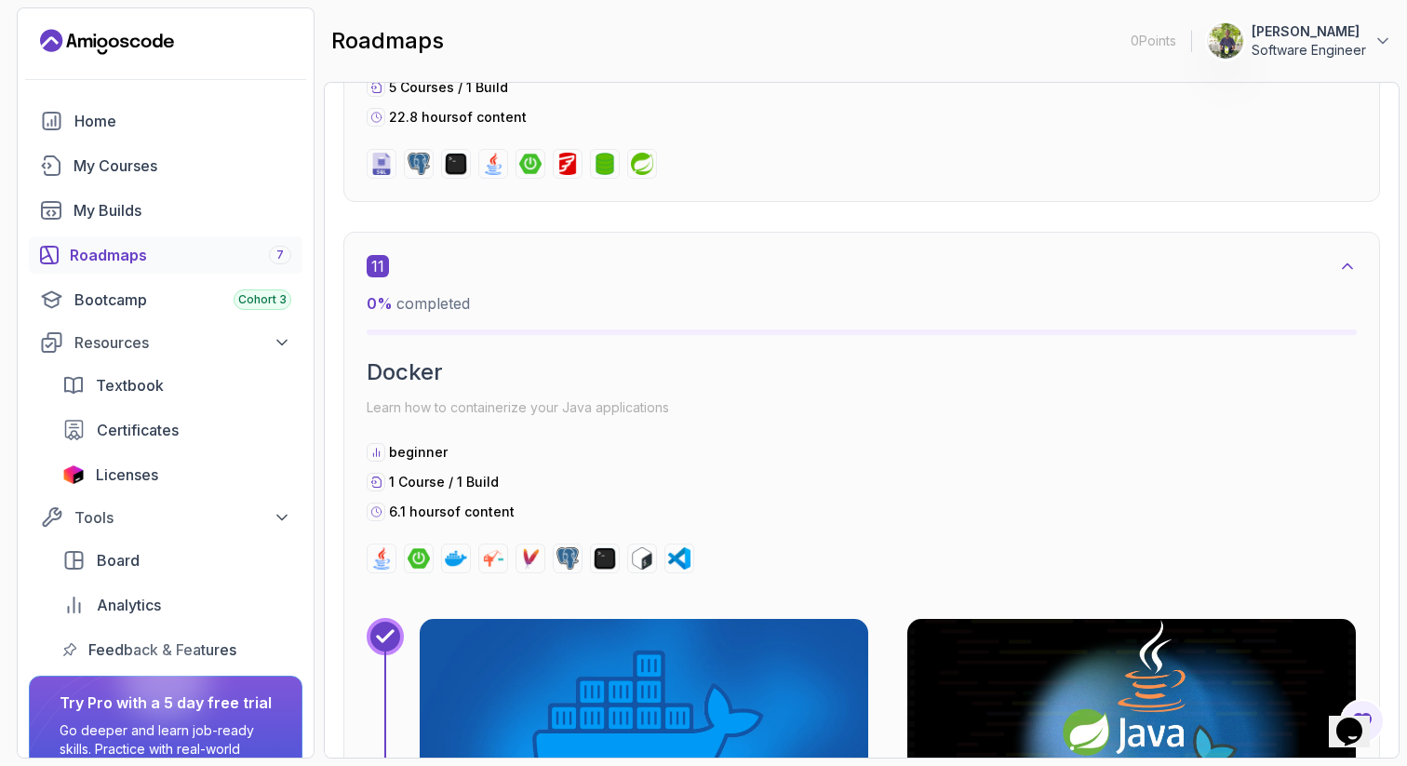
click at [1346, 265] on icon at bounding box center [1347, 266] width 19 height 19
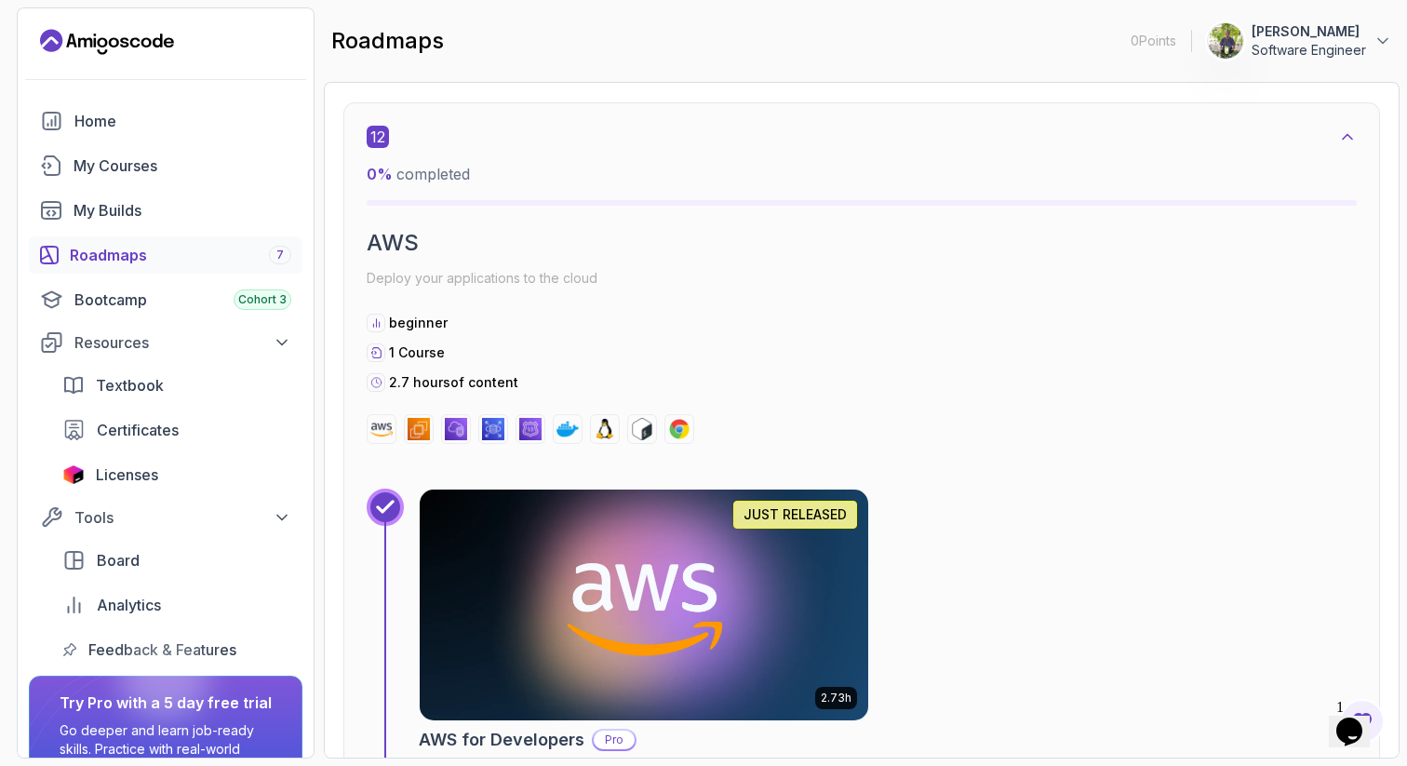
scroll to position [4857, 0]
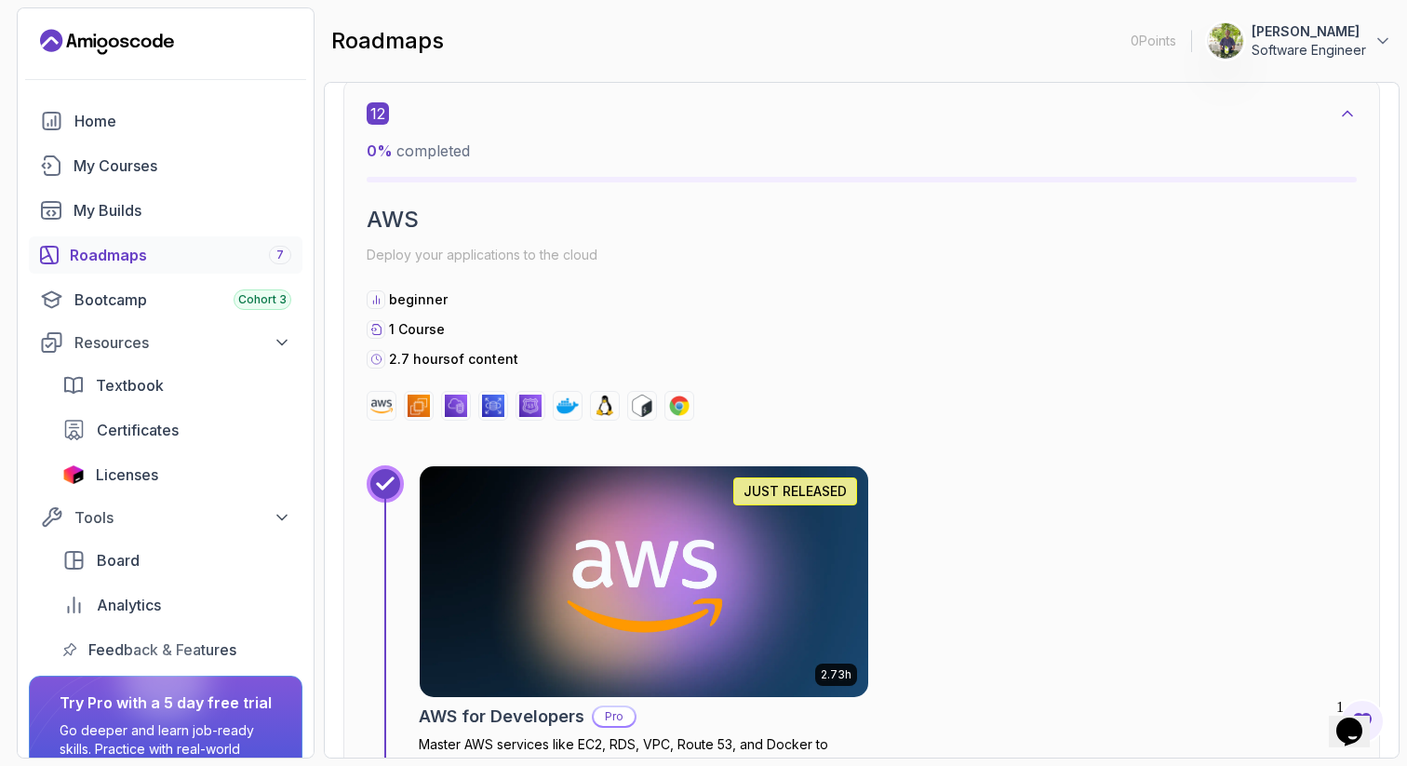
click at [1351, 110] on icon at bounding box center [1347, 113] width 19 height 19
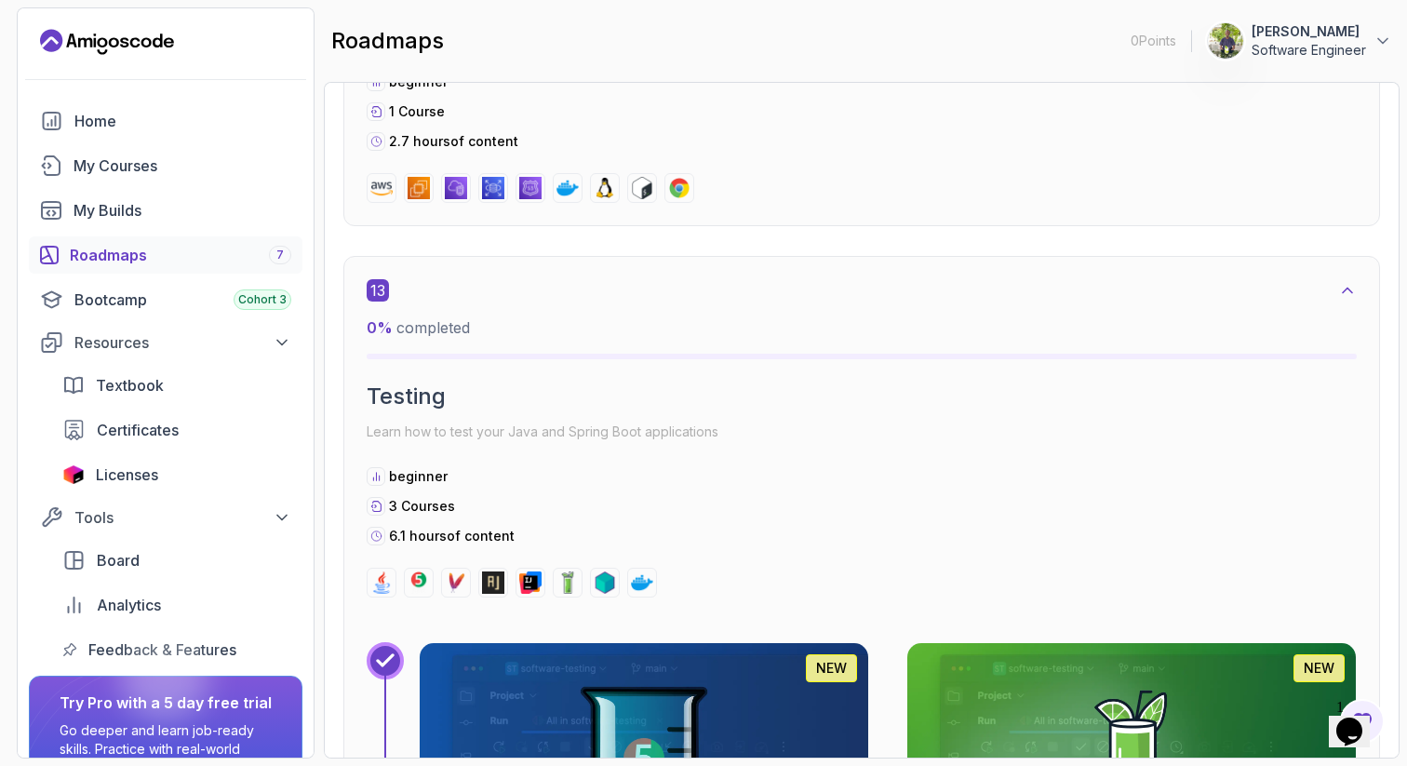
scroll to position [5105, 0]
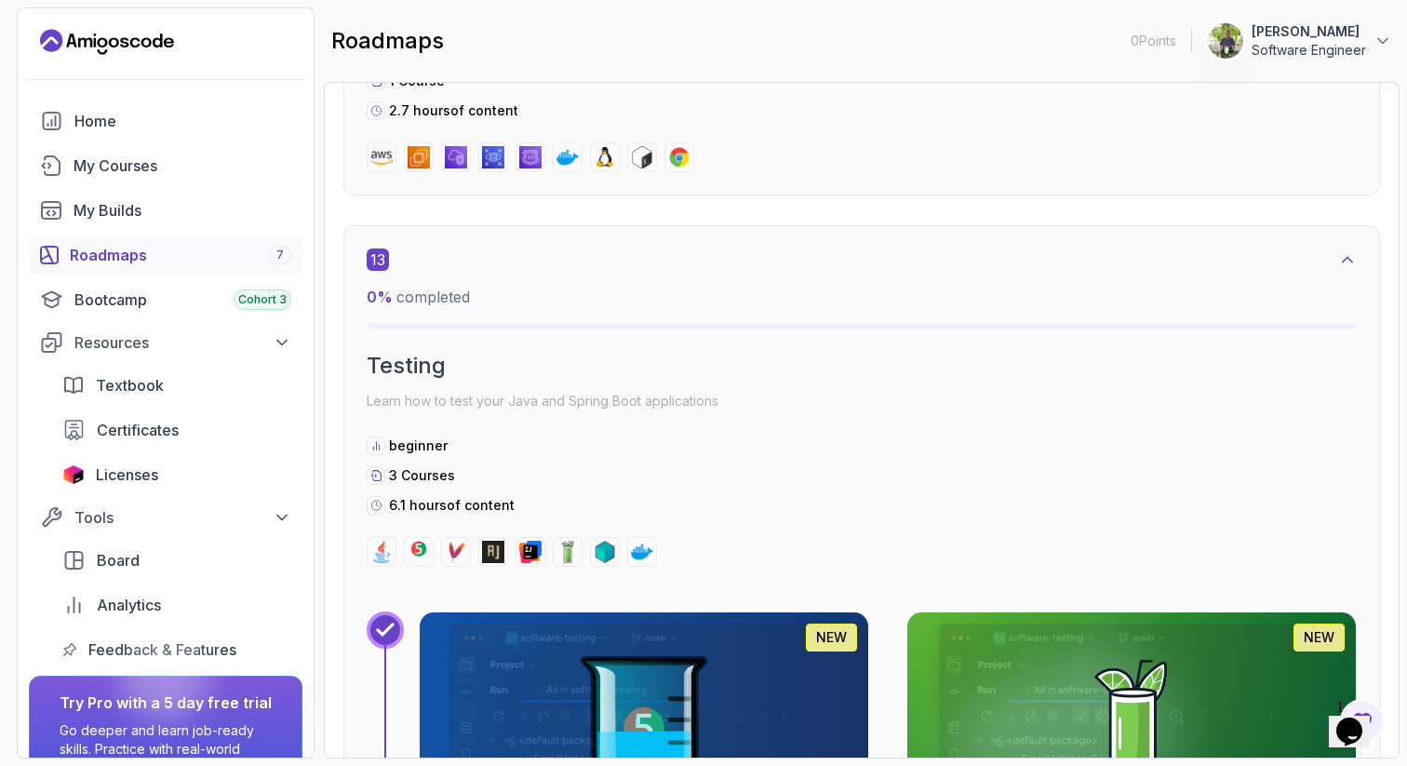
click at [1346, 266] on icon at bounding box center [1347, 259] width 19 height 19
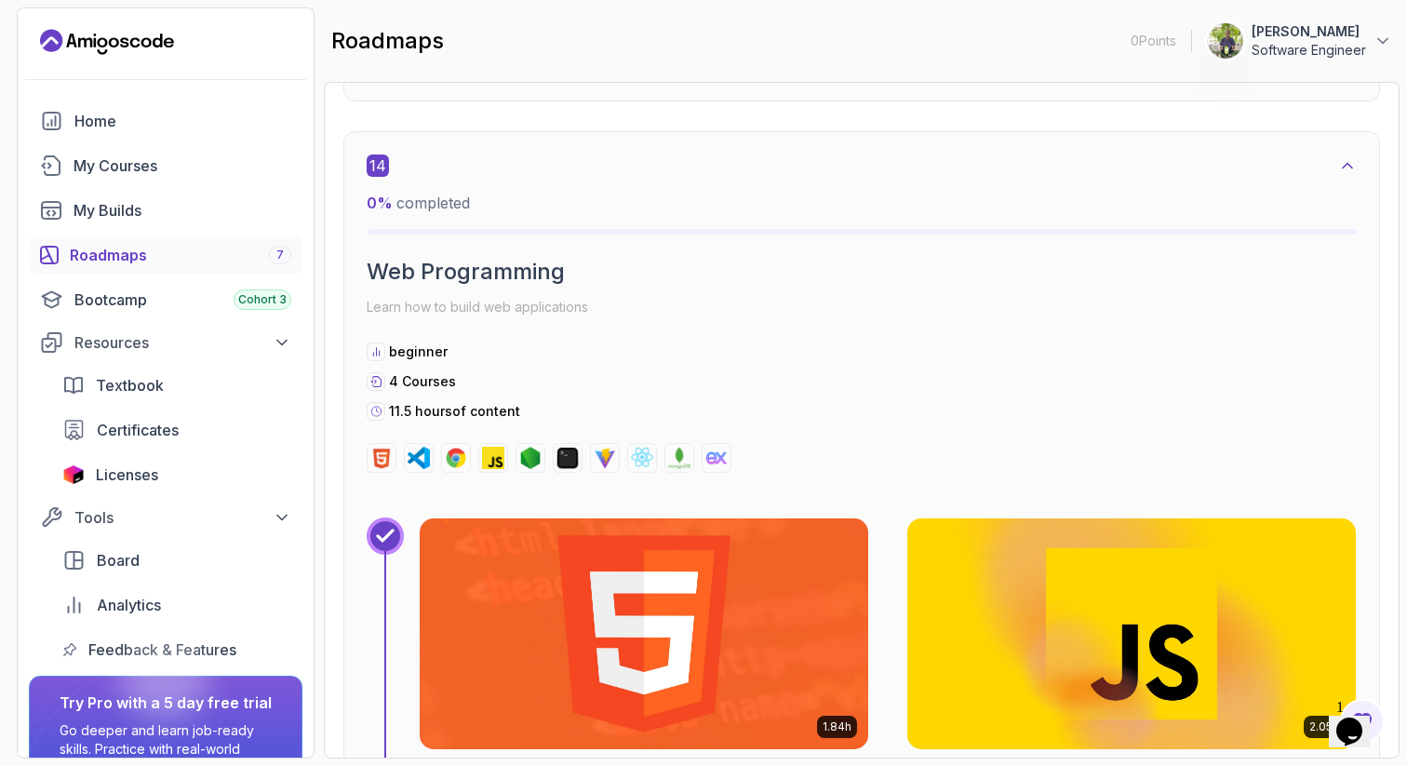
scroll to position [5599, 0]
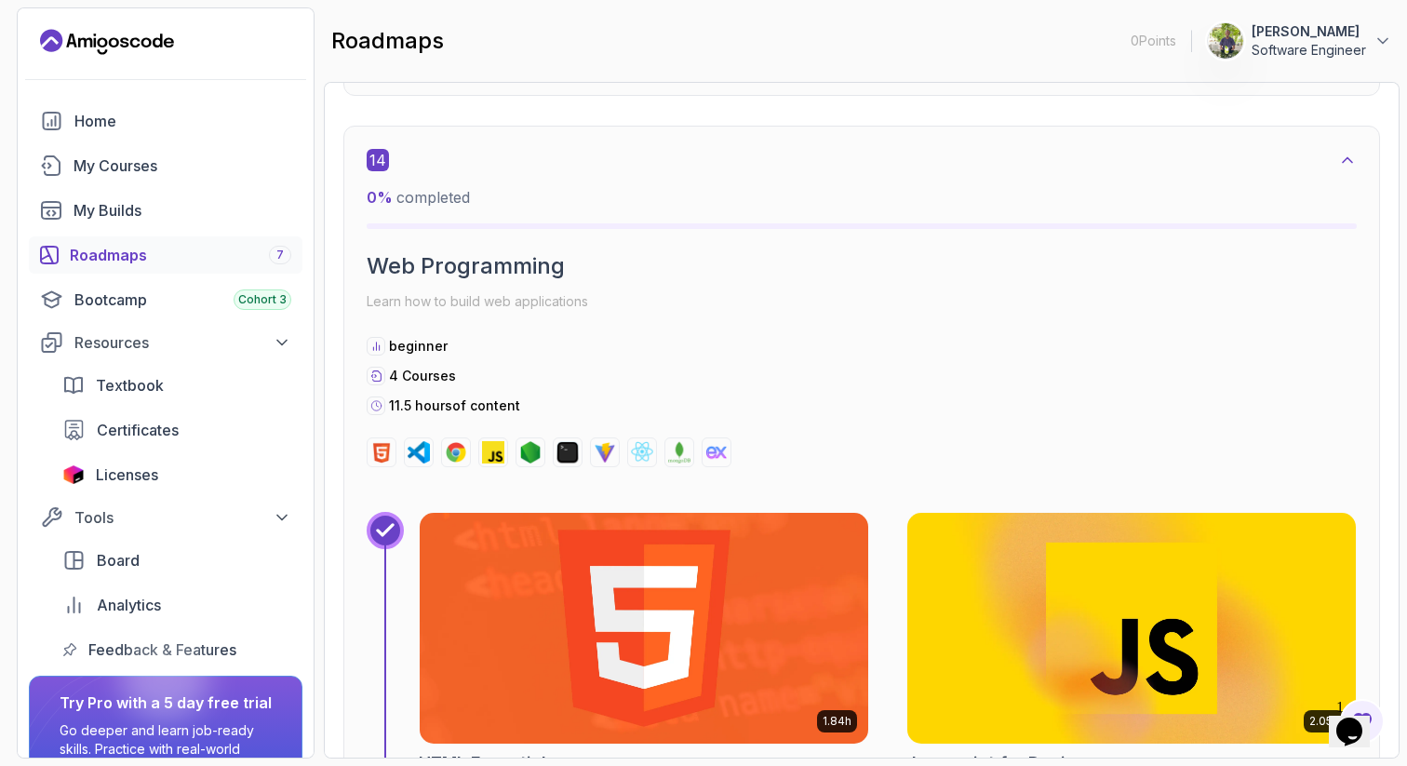
click at [1344, 154] on icon at bounding box center [1347, 160] width 19 height 19
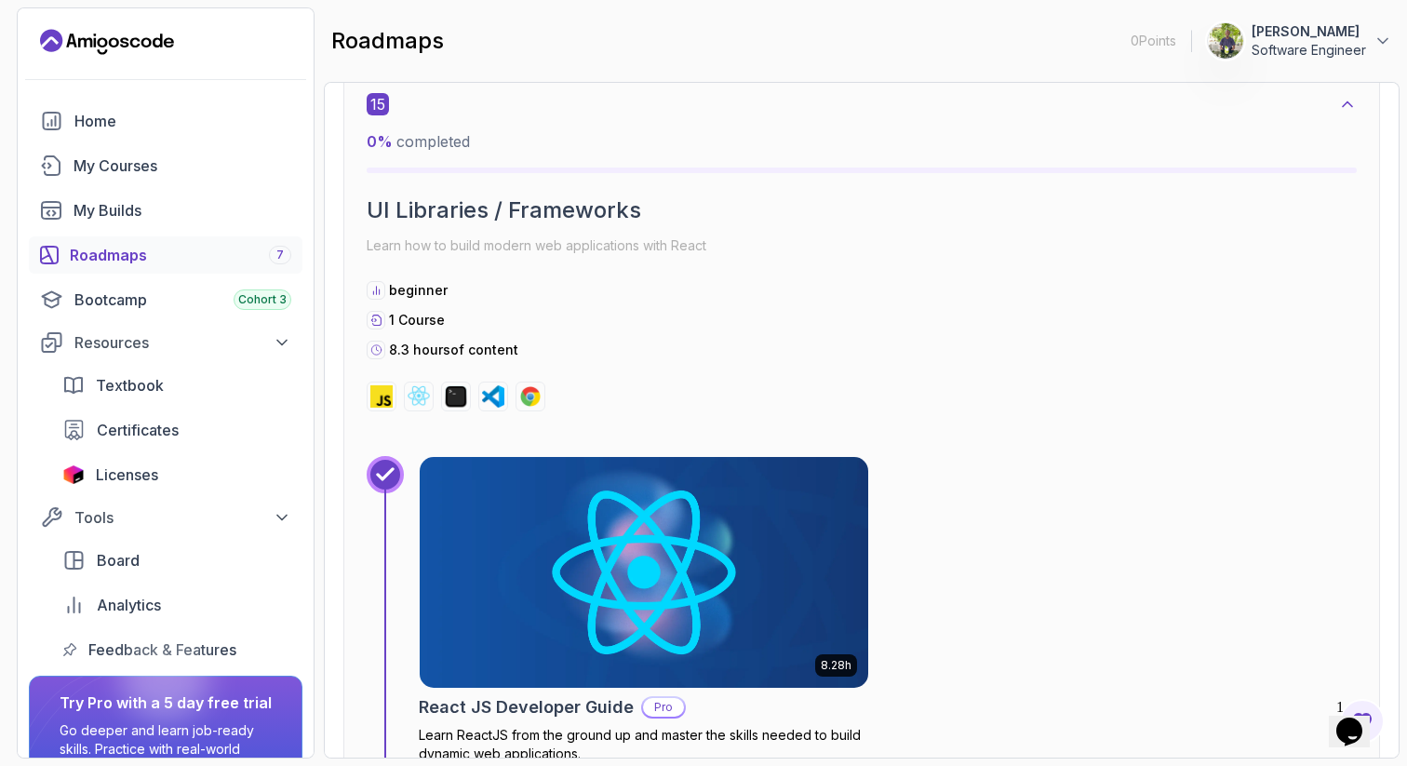
scroll to position [6052, 0]
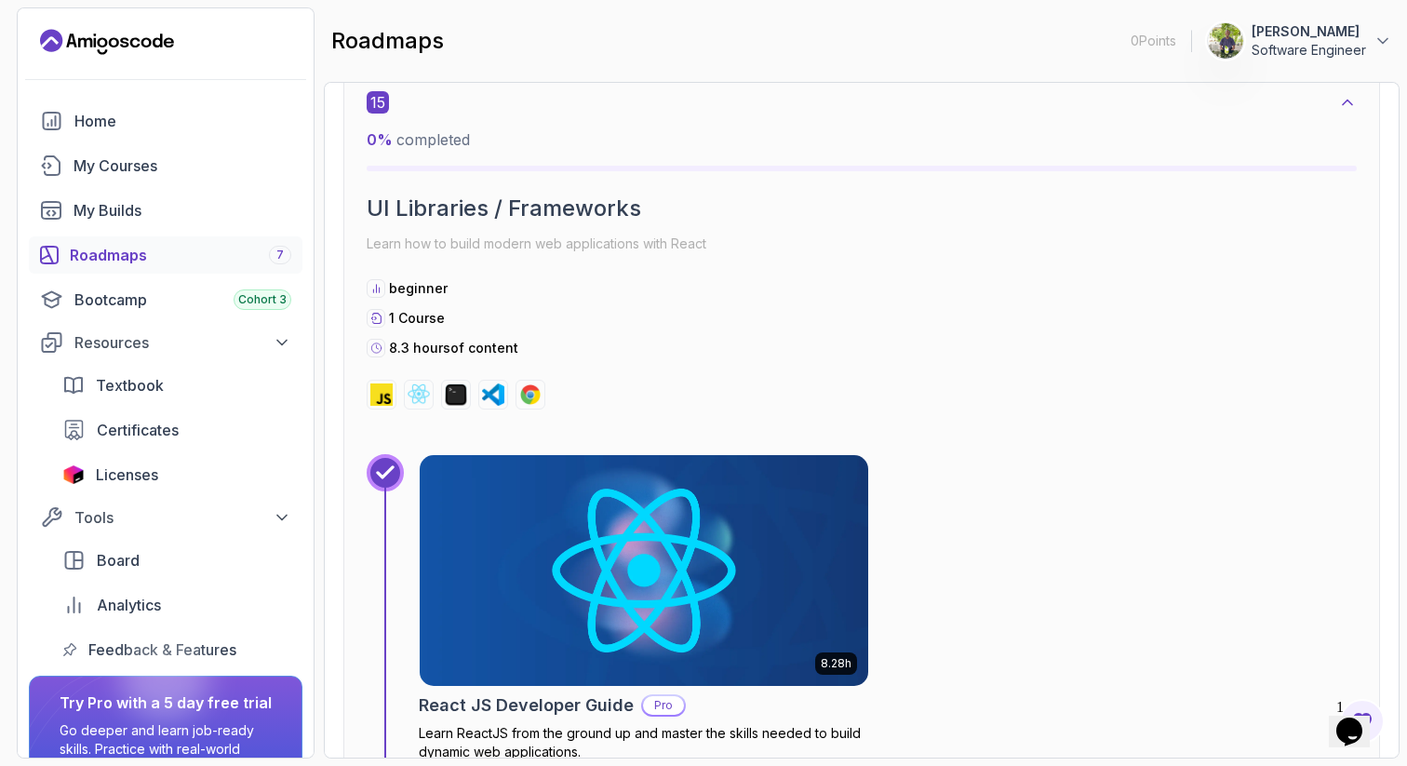
click at [1344, 99] on icon at bounding box center [1347, 102] width 19 height 19
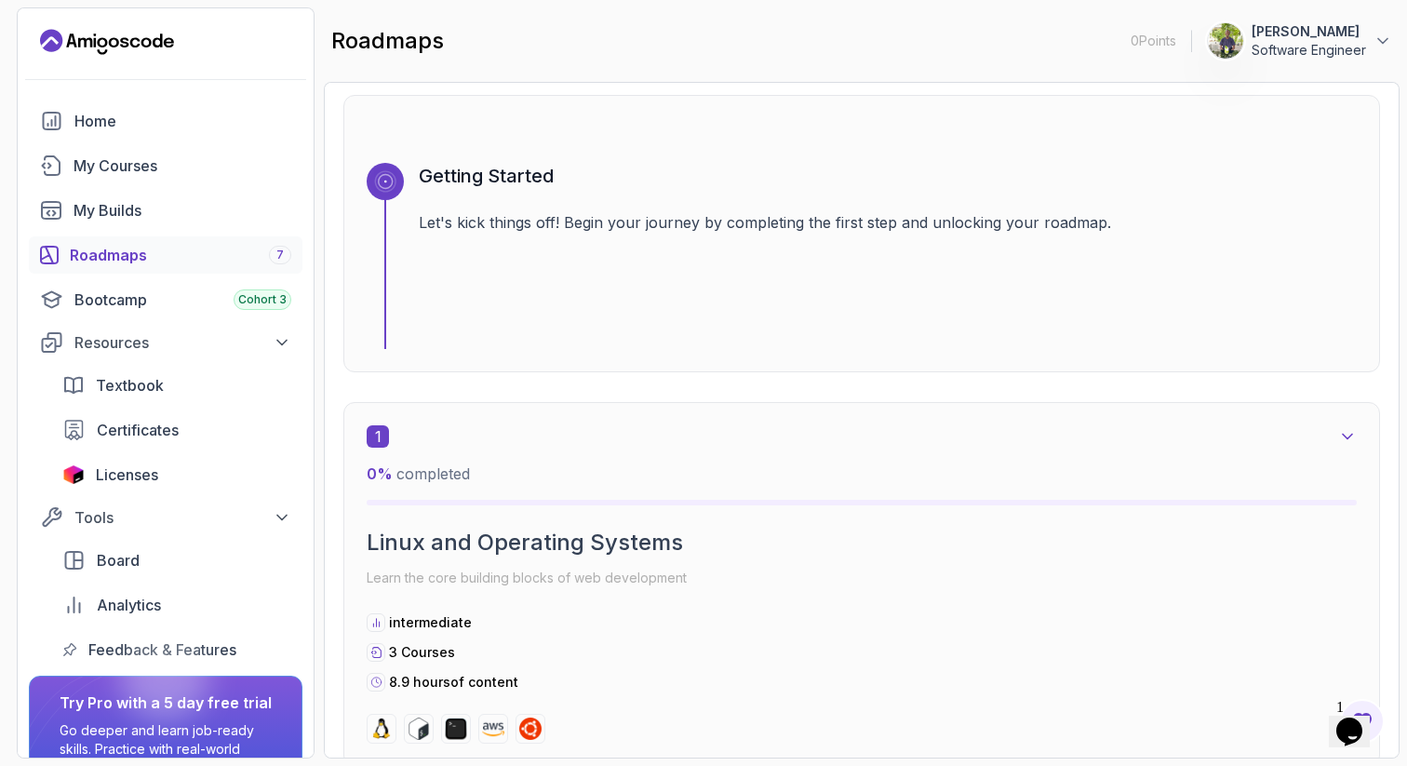
scroll to position [433, 0]
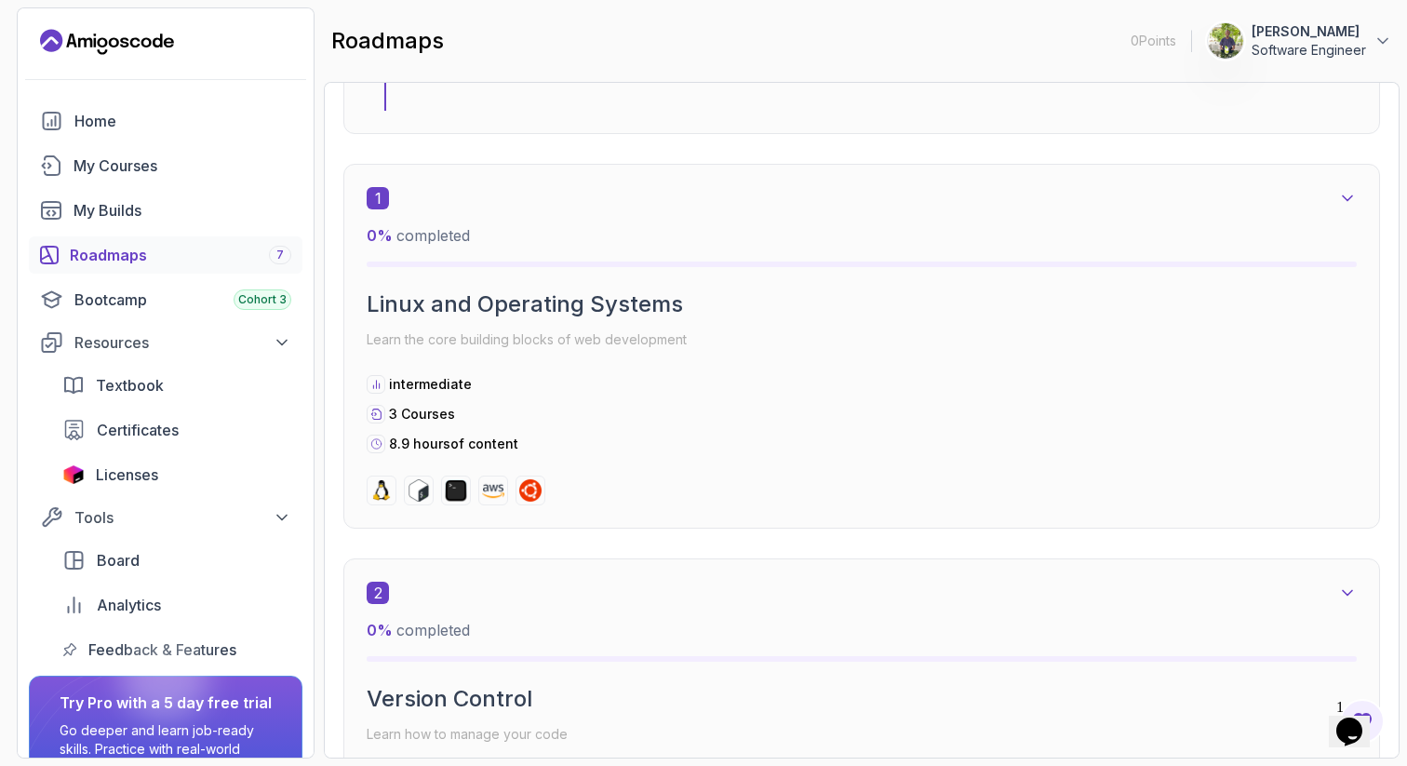
click at [664, 196] on div "1" at bounding box center [862, 198] width 990 height 22
click at [1349, 187] on div "1" at bounding box center [862, 198] width 990 height 22
click at [1346, 194] on icon at bounding box center [1347, 198] width 19 height 19
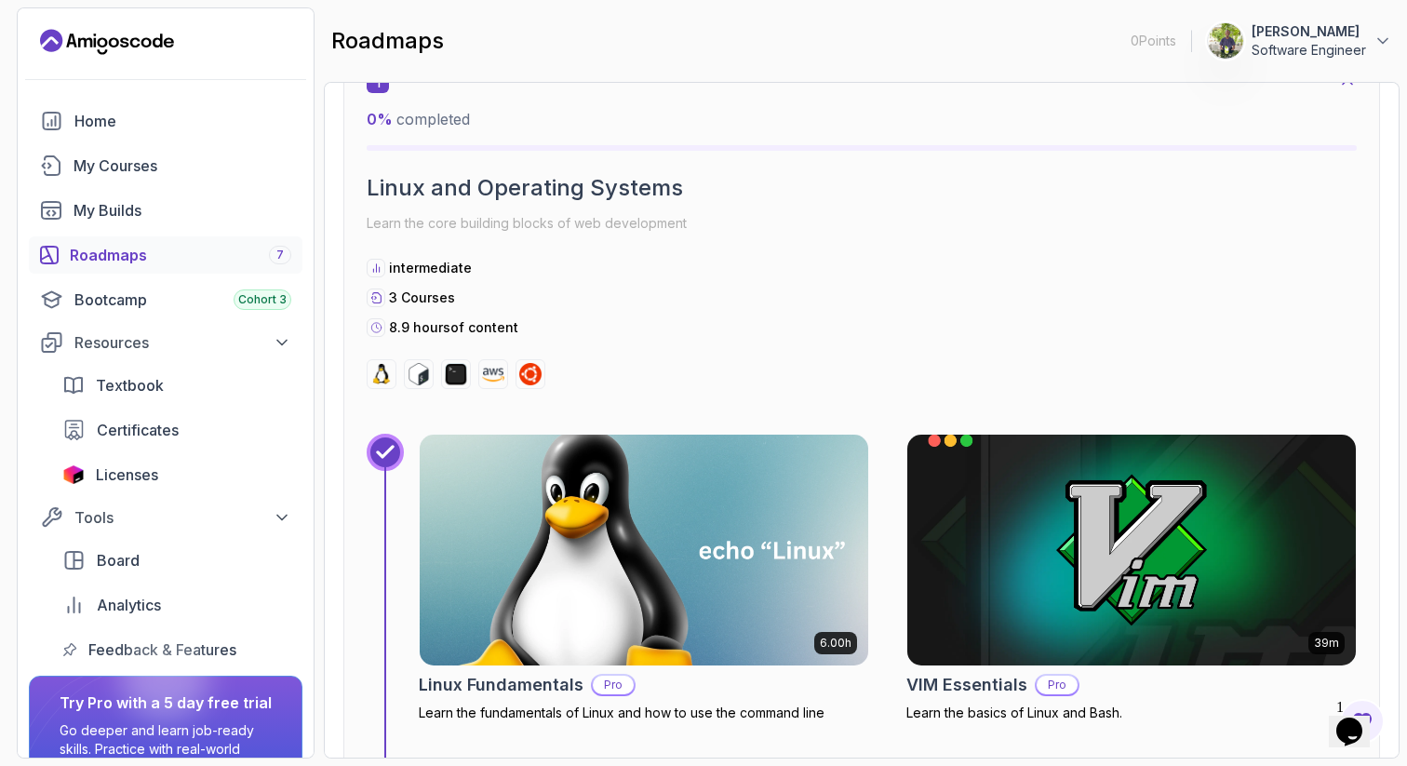
scroll to position [395, 0]
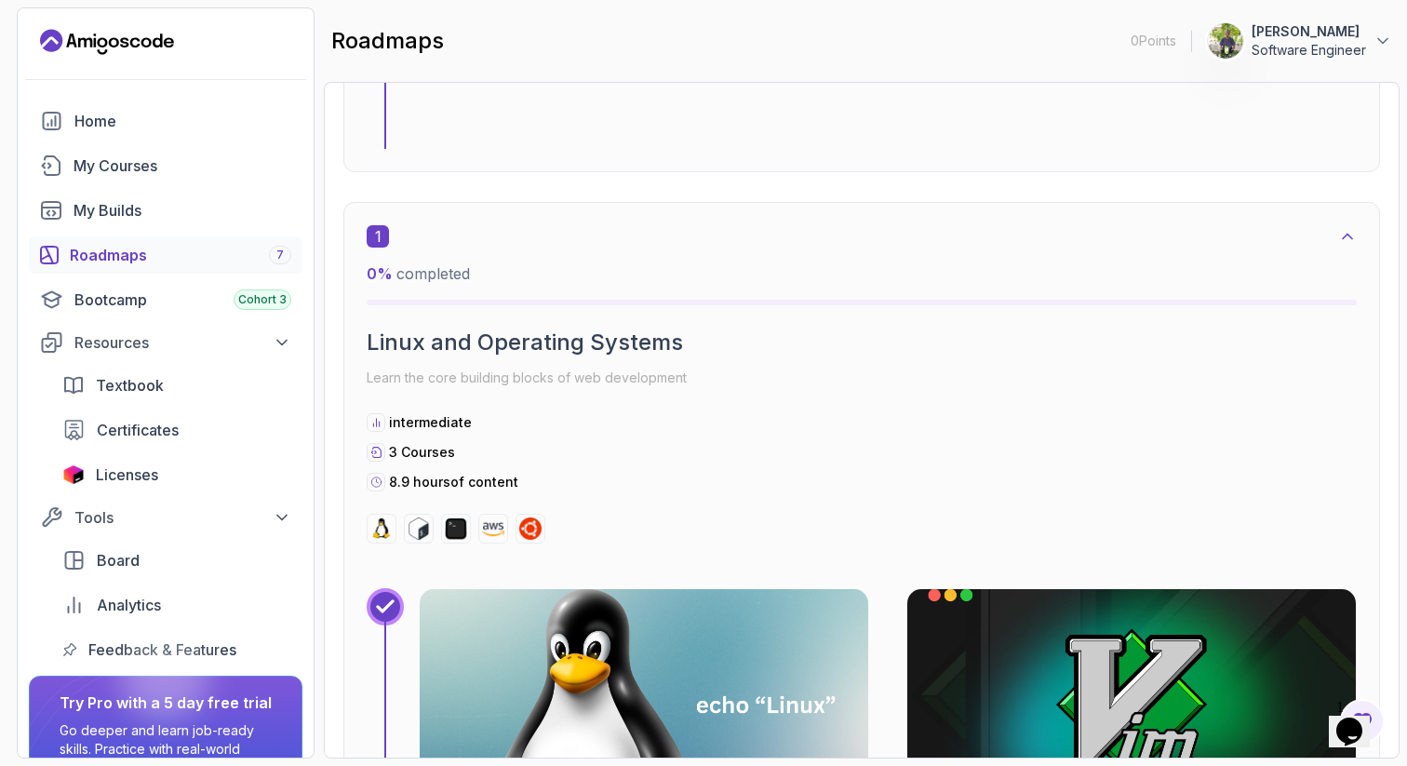
click at [1338, 234] on icon at bounding box center [1347, 236] width 19 height 19
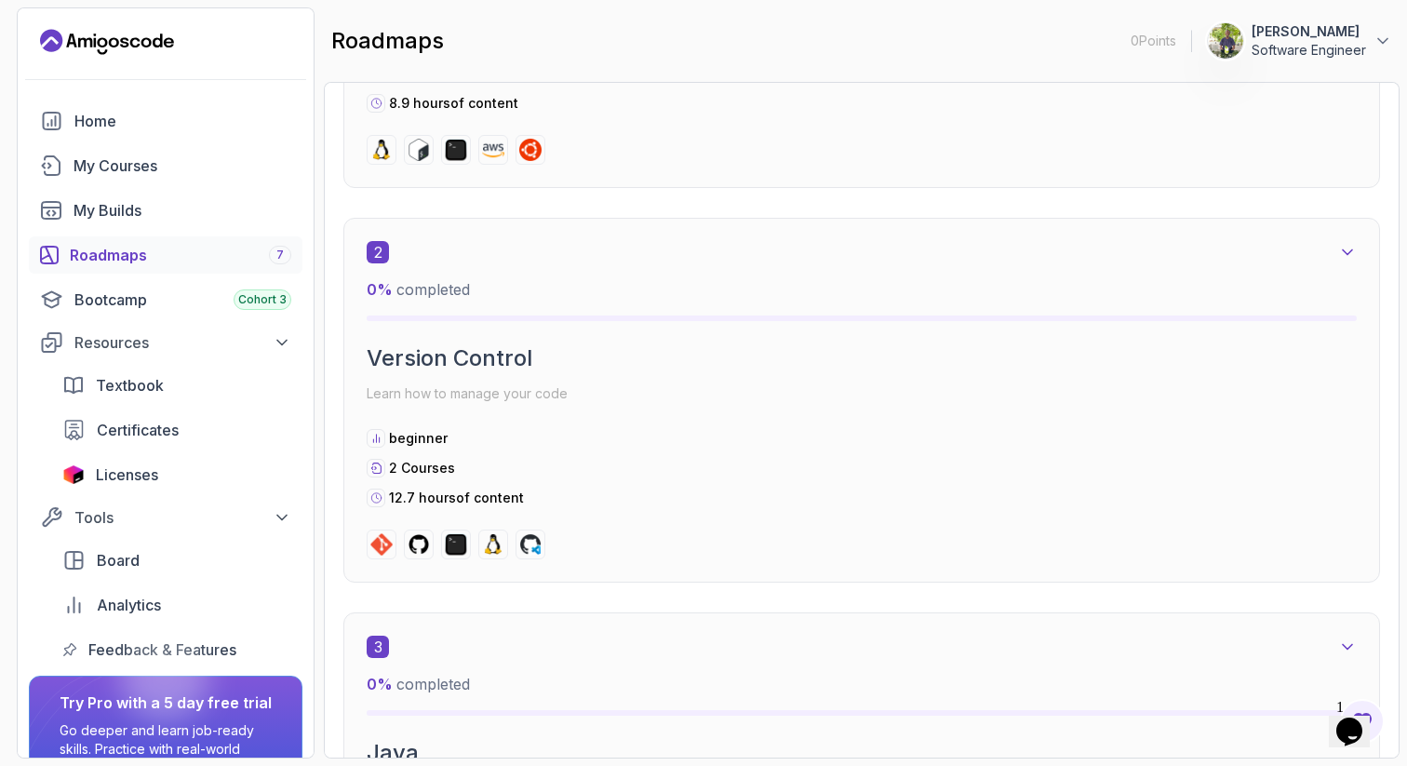
scroll to position [792, 0]
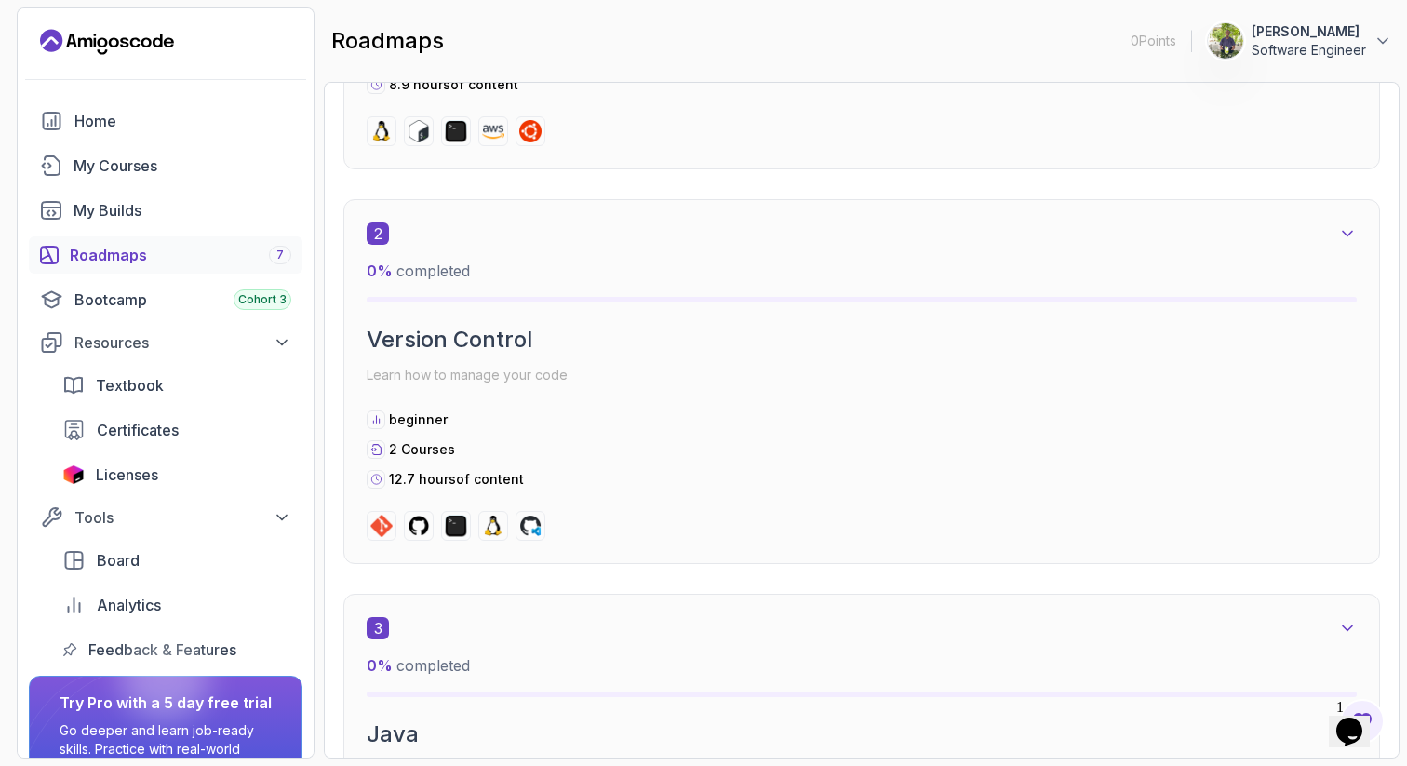
click at [1341, 234] on icon at bounding box center [1347, 233] width 19 height 19
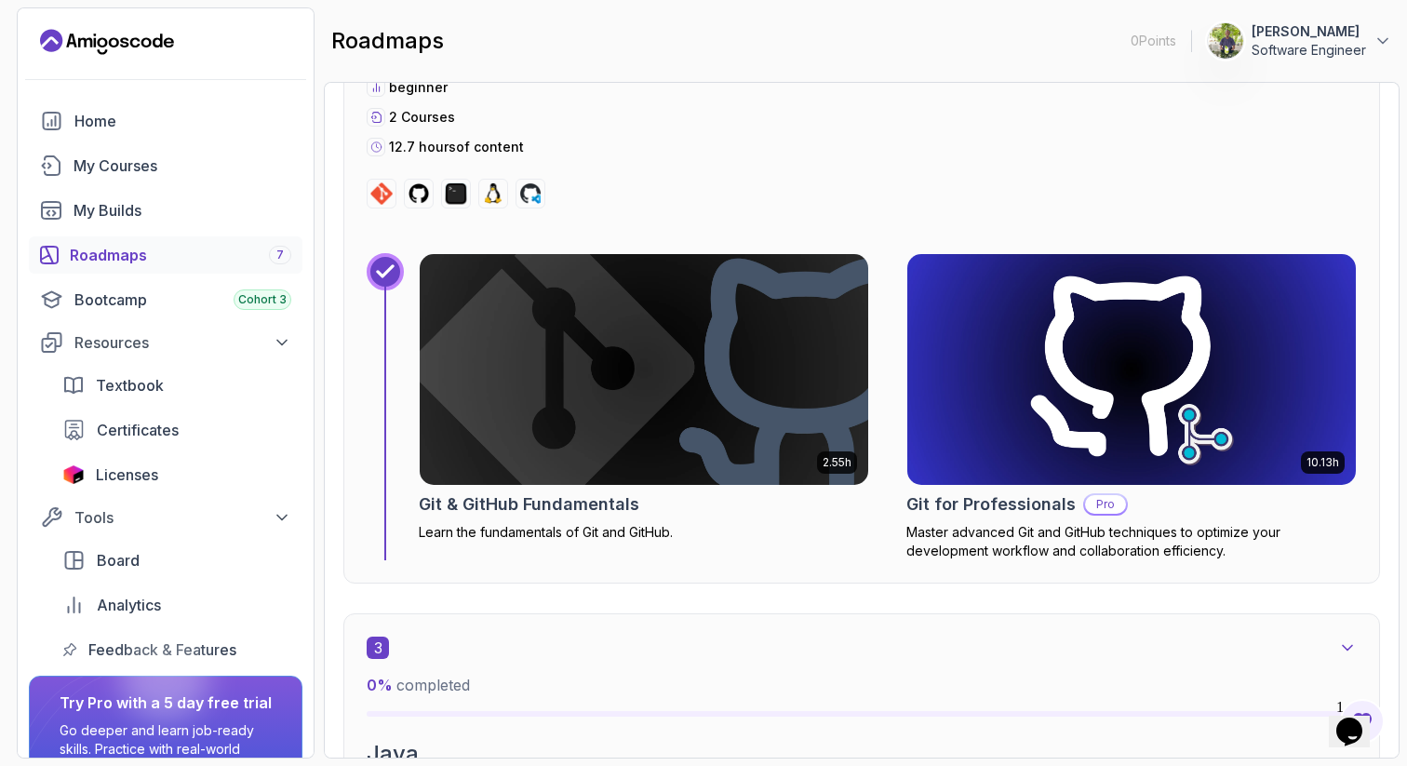
scroll to position [1140, 0]
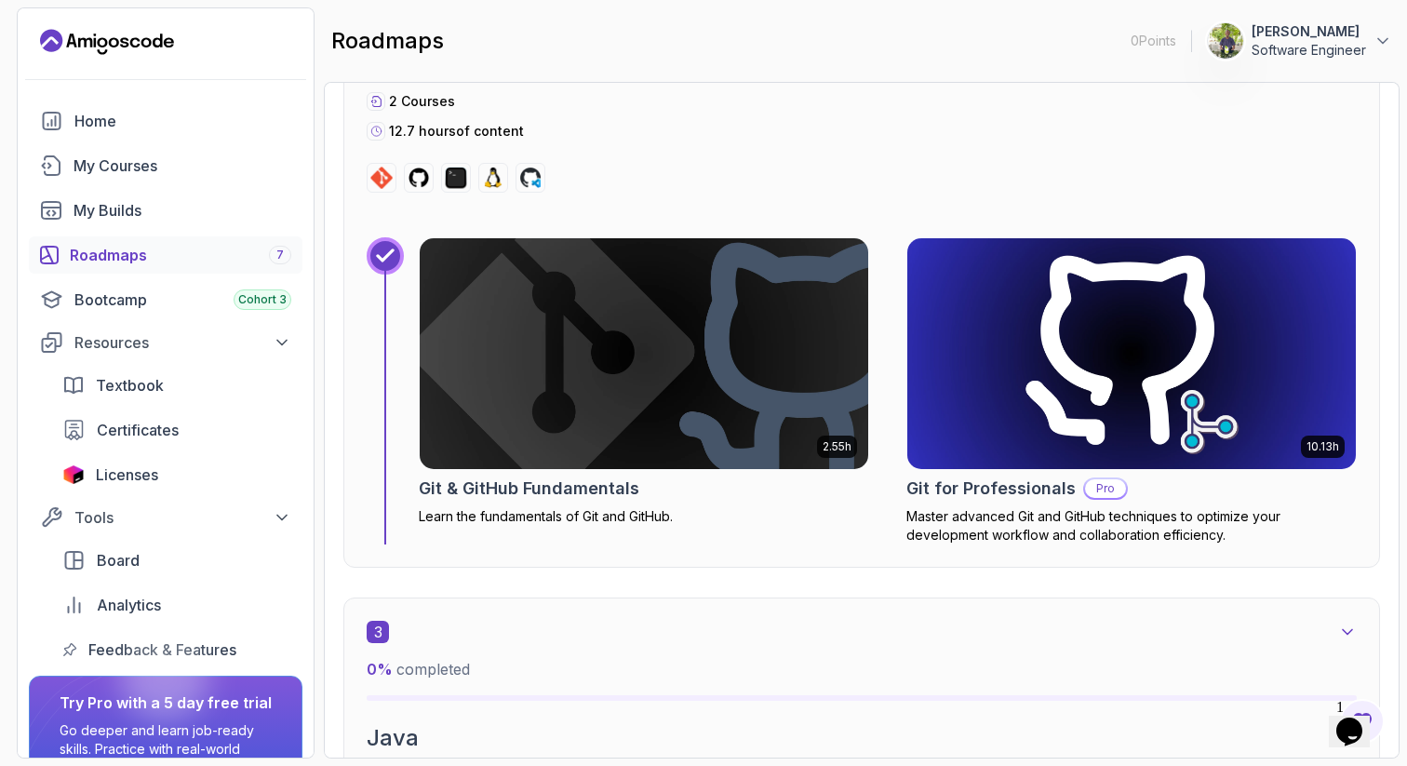
click at [1101, 491] on p "Pro" at bounding box center [1105, 488] width 41 height 19
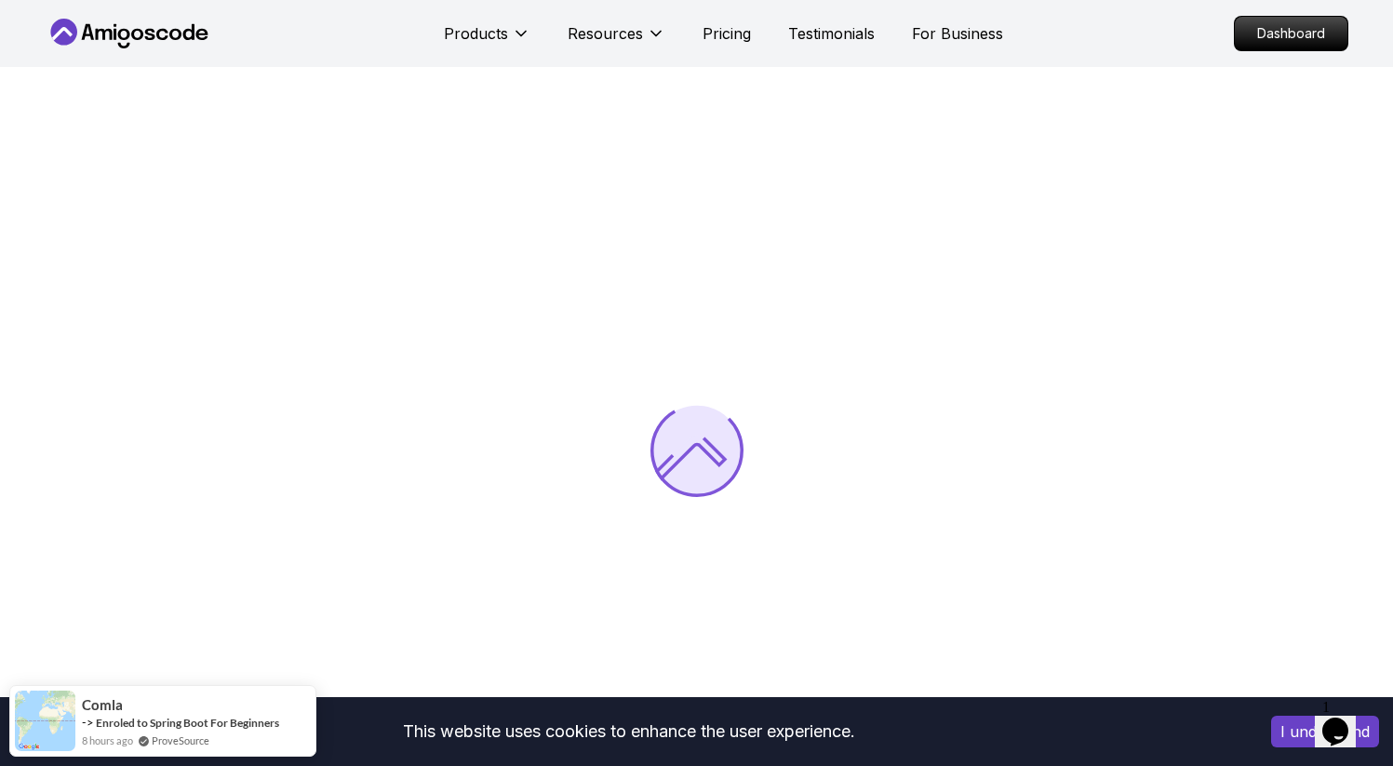
click at [1342, 717] on icon "$i18n('chat', 'chat_widget')" at bounding box center [1335, 731] width 26 height 28
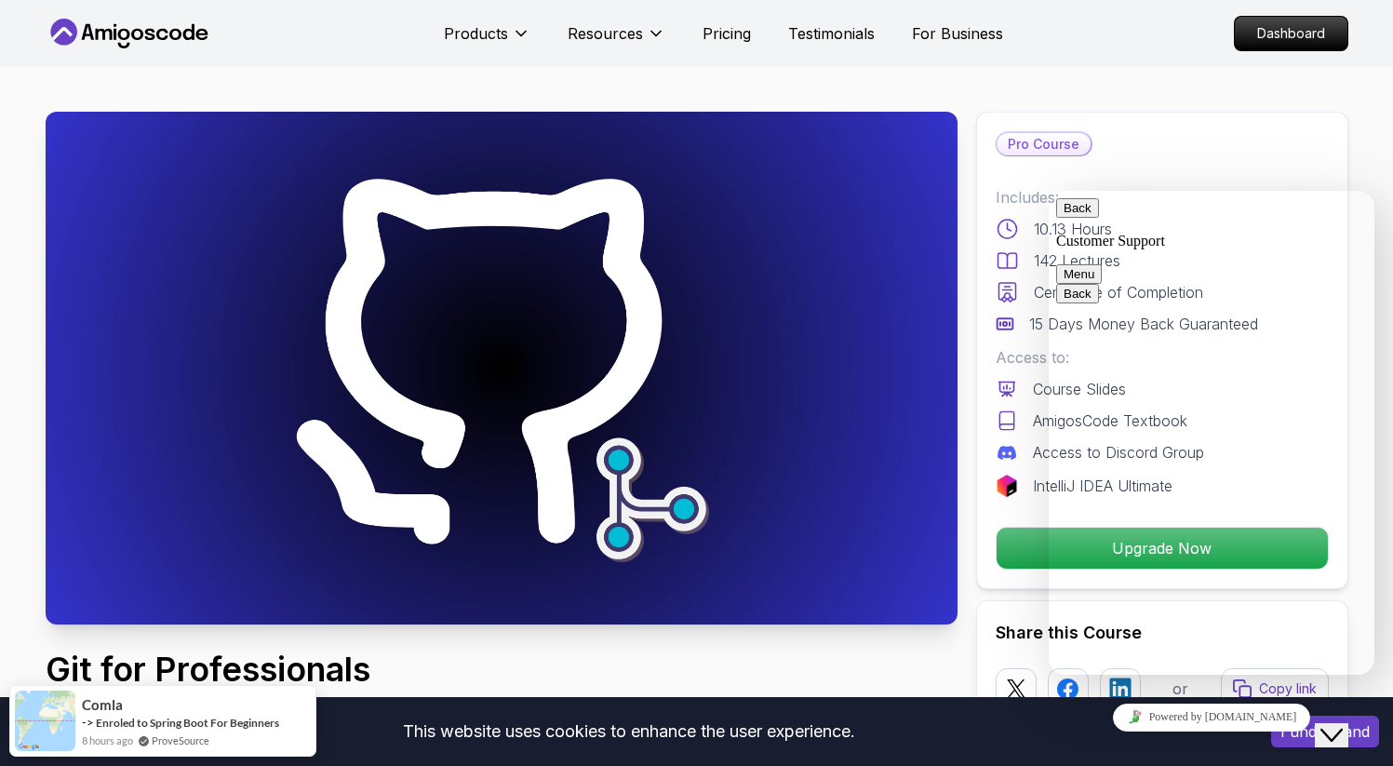
click at [1342, 724] on icon "Close Chat This icon closes the chat window." at bounding box center [1331, 735] width 22 height 22
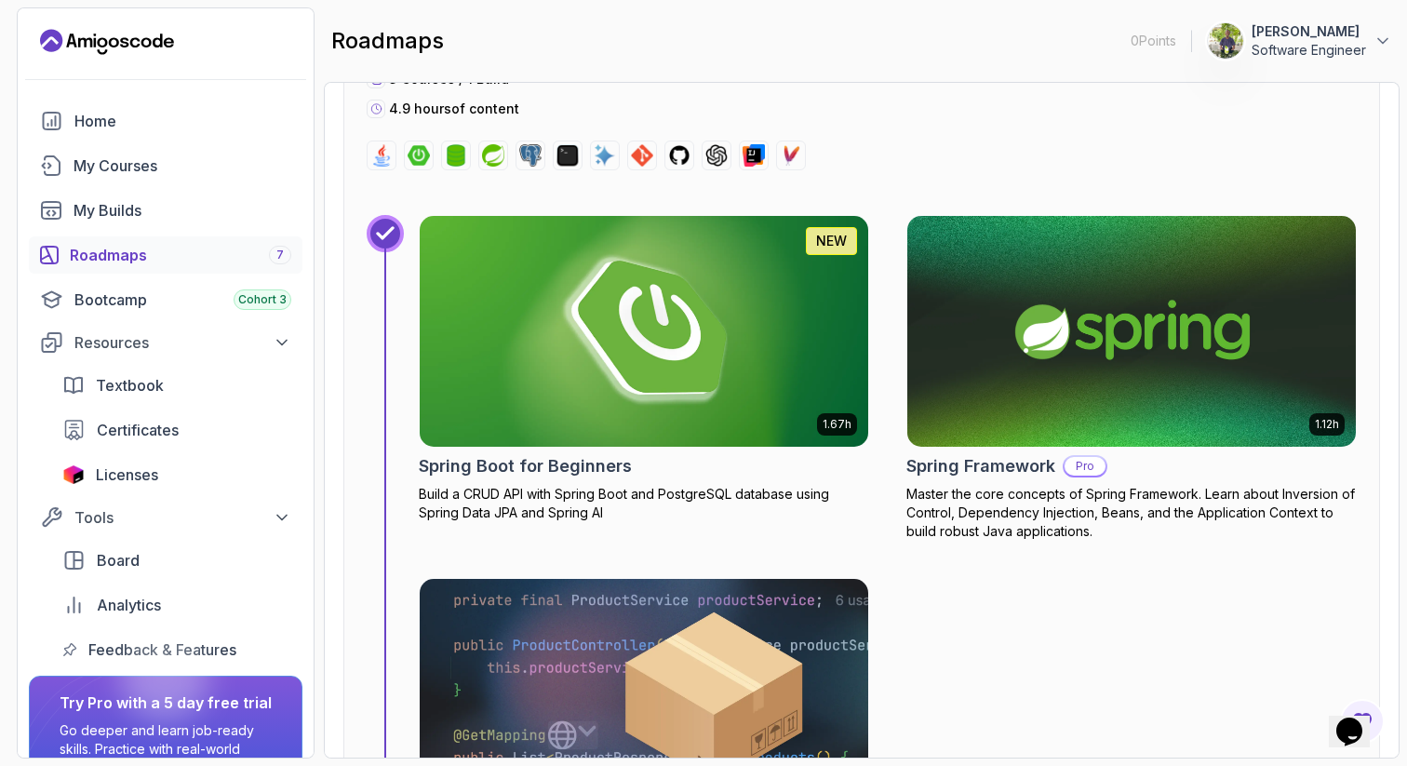
scroll to position [7001, 0]
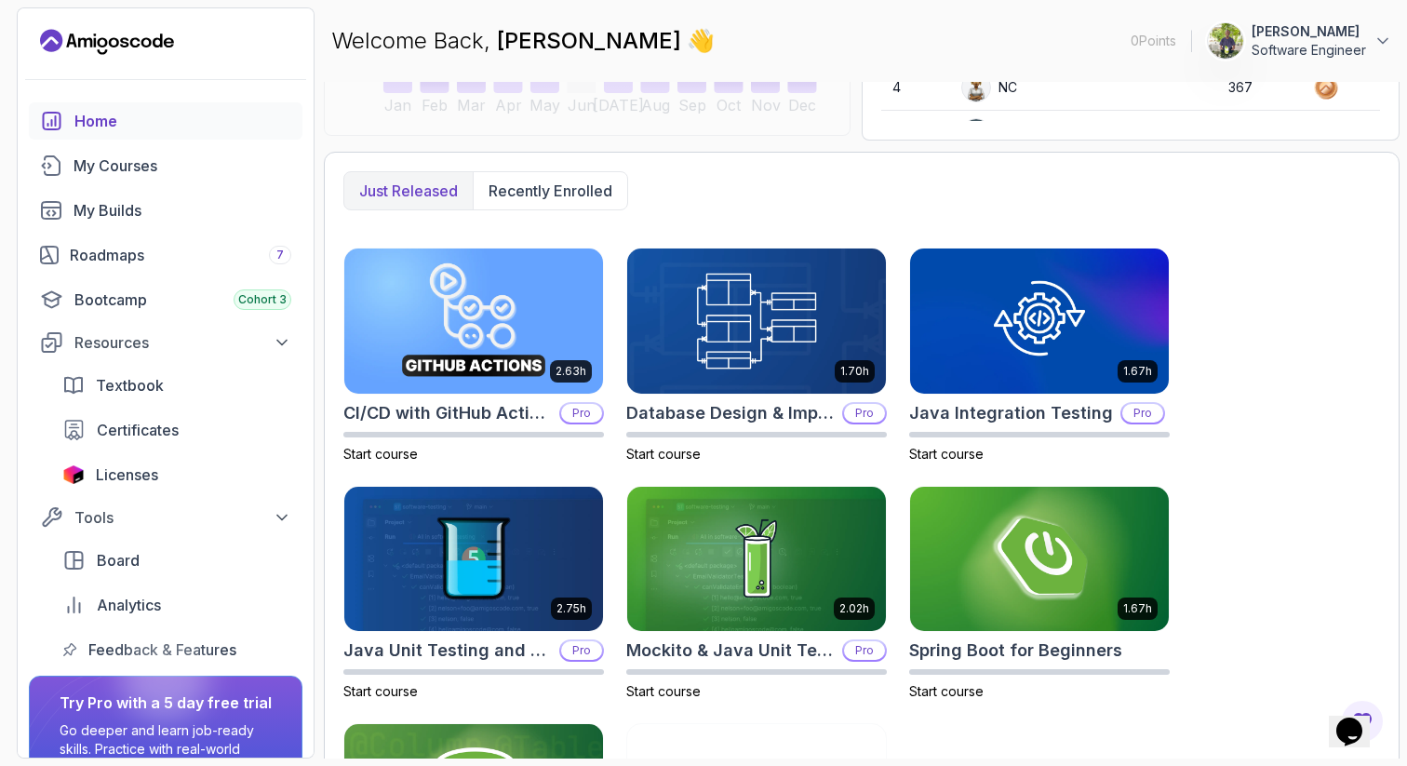
scroll to position [427, 0]
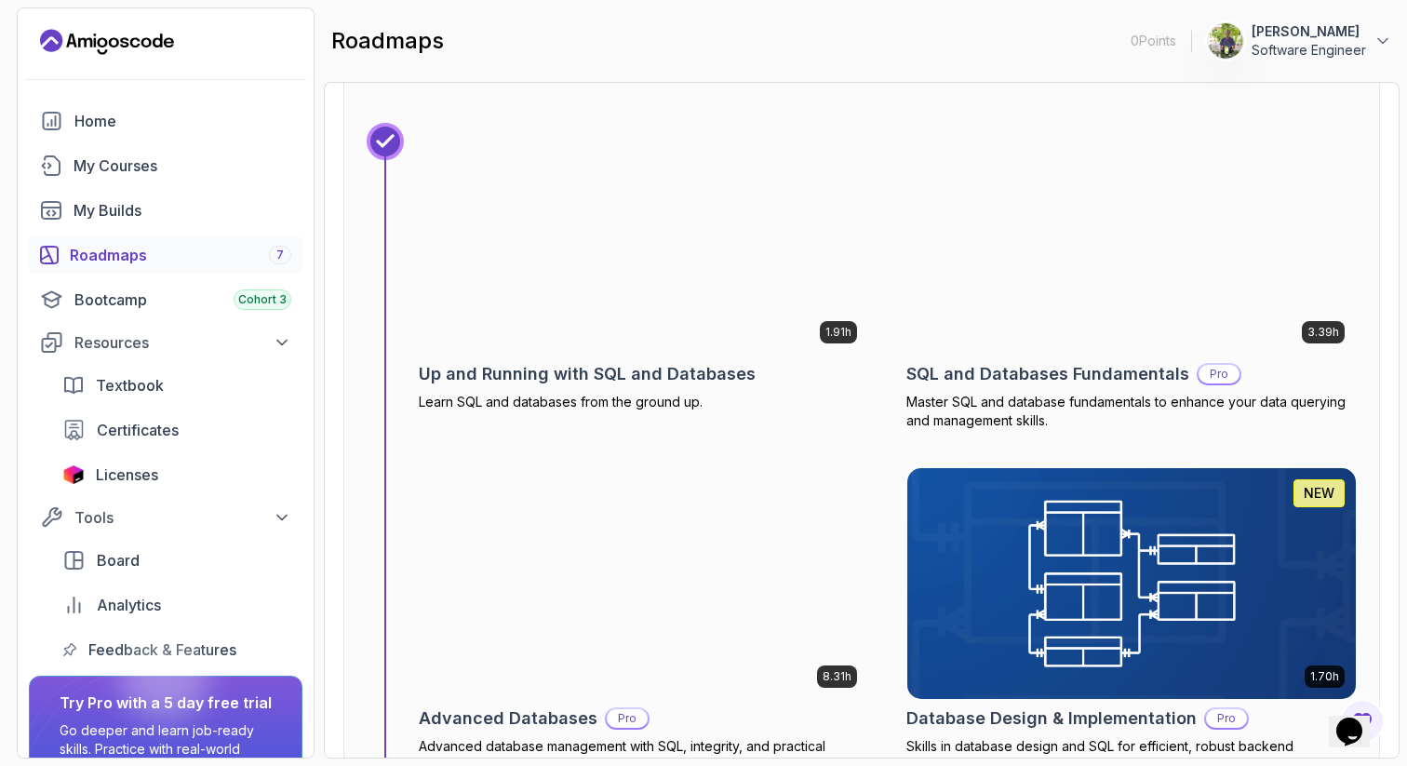
scroll to position [8272, 0]
